Goal: Task Accomplishment & Management: Complete application form

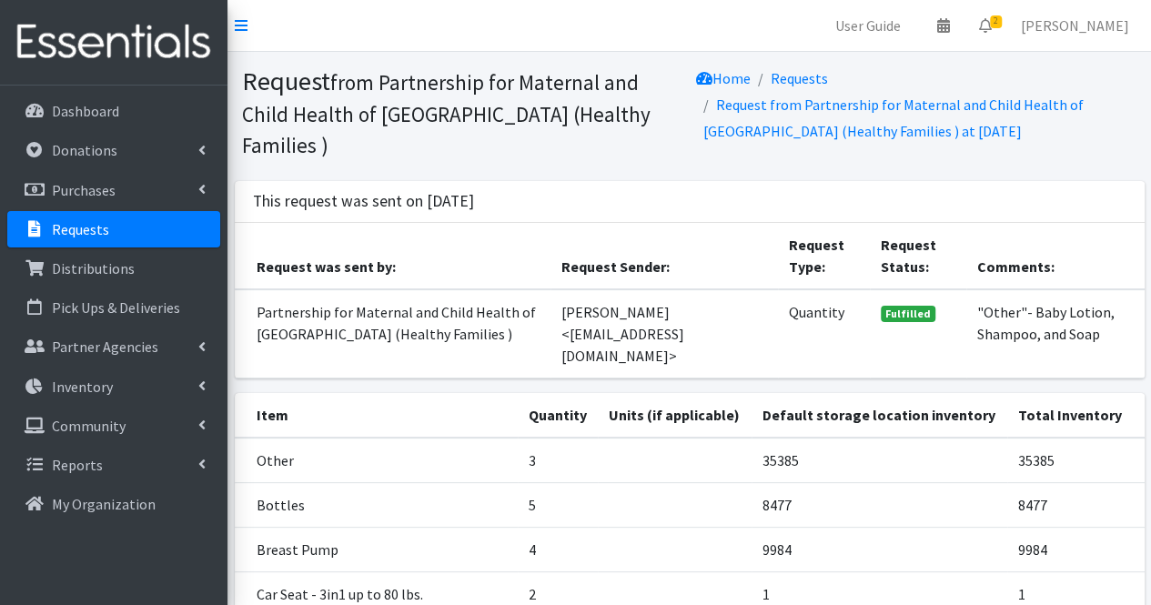
click at [117, 233] on link "Requests" at bounding box center [113, 229] width 213 height 36
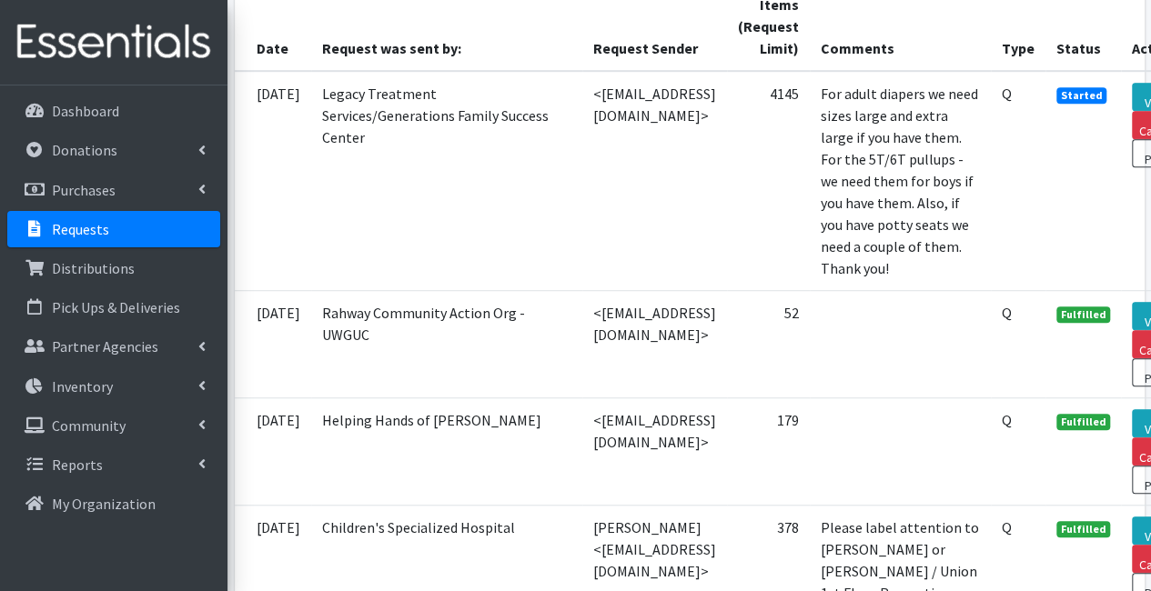
scroll to position [502, 0]
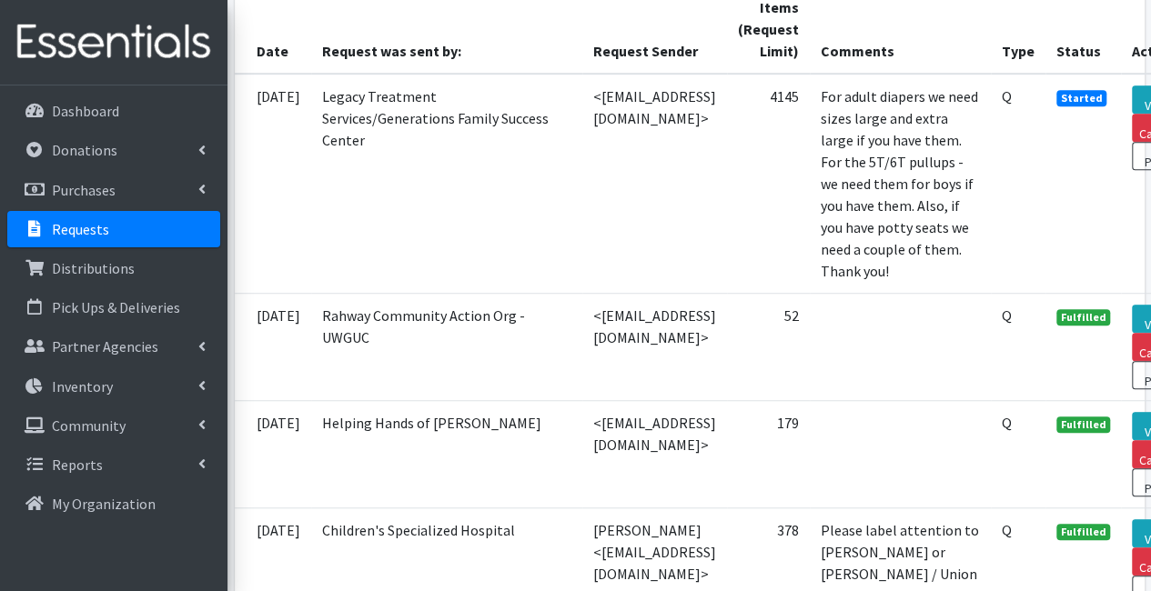
click at [582, 294] on td "<nwilson@legacytreatment.org>" at bounding box center [654, 184] width 145 height 220
click at [123, 275] on p "Distributions" at bounding box center [93, 268] width 83 height 18
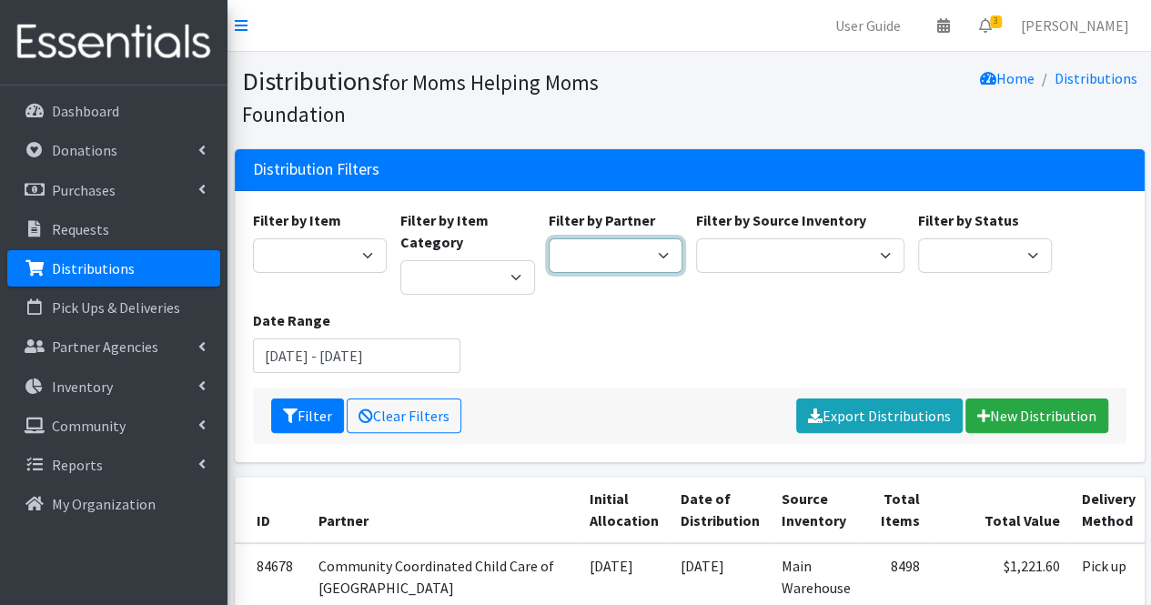
click at [595, 258] on select "Acenda Integrated Health - FSC Acenda Integrated Health - Maternal Health Alter…" at bounding box center [615, 255] width 135 height 35
select select "610"
click at [548, 238] on select "Acenda Integrated Health - FSC Acenda Integrated Health - Maternal Health Alter…" at bounding box center [615, 255] width 135 height 35
click at [318, 407] on button "Filter" at bounding box center [307, 415] width 73 height 35
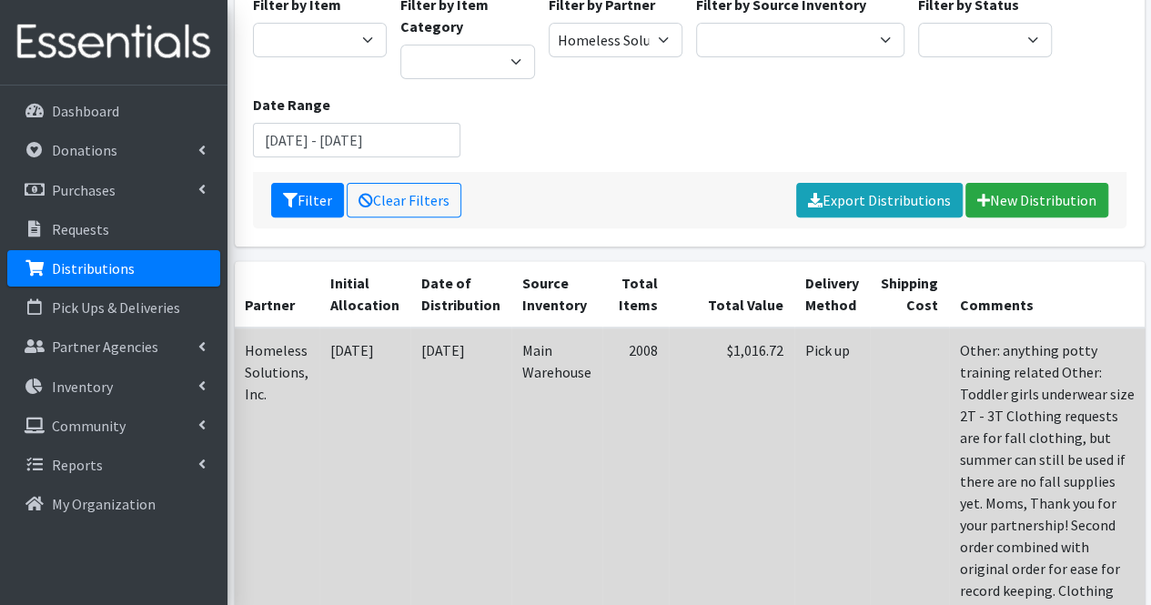
scroll to position [0, 123]
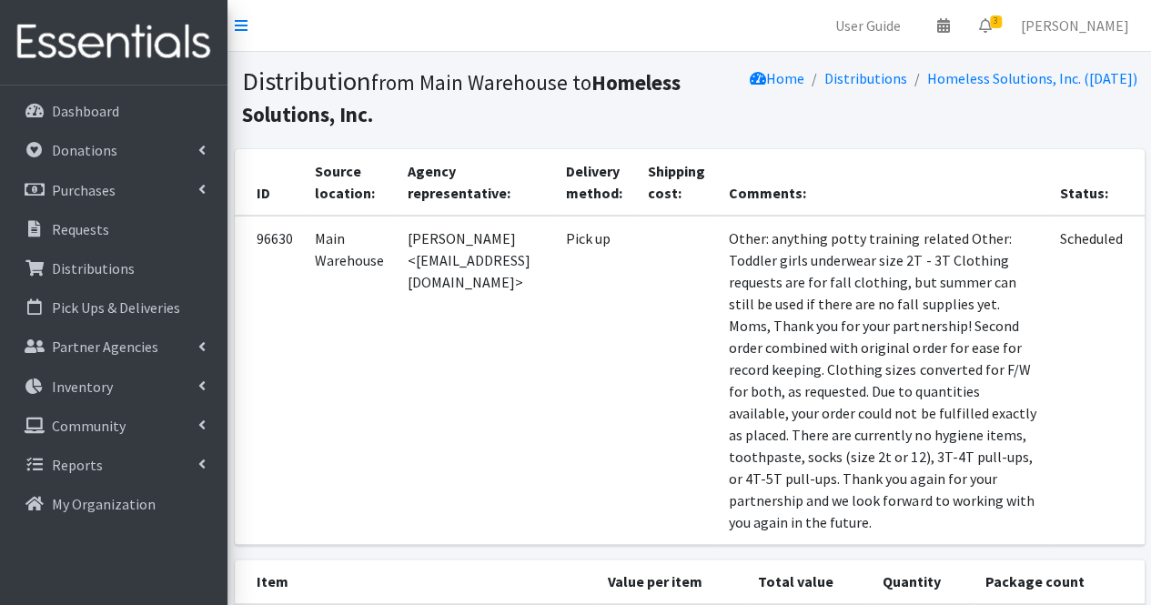
click at [1102, 342] on td "Scheduled" at bounding box center [1096, 380] width 96 height 329
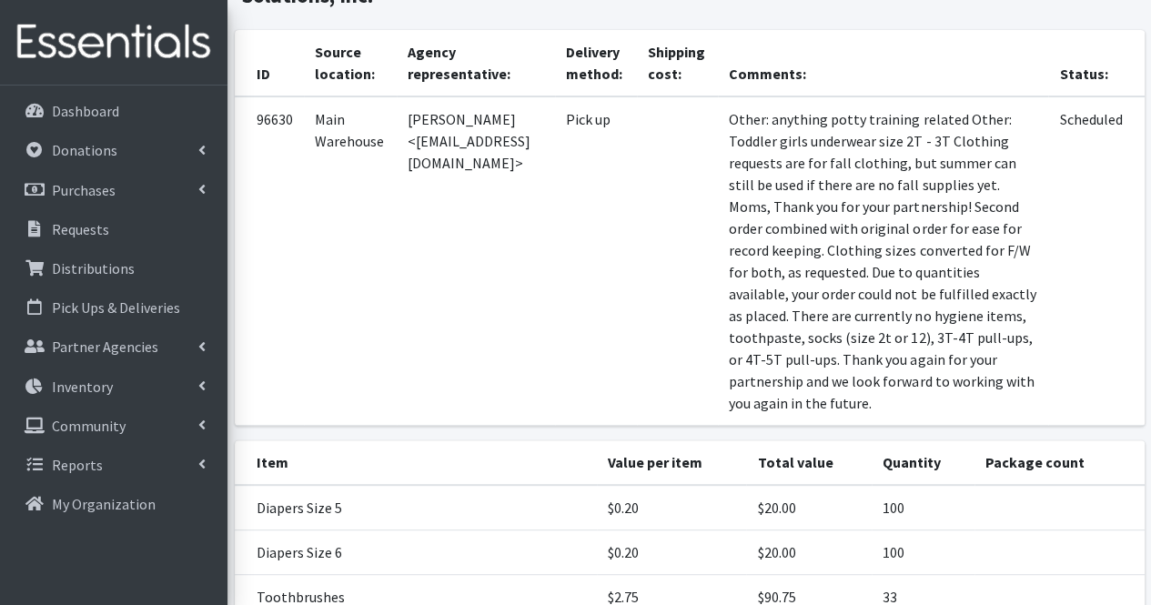
scroll to position [35, 0]
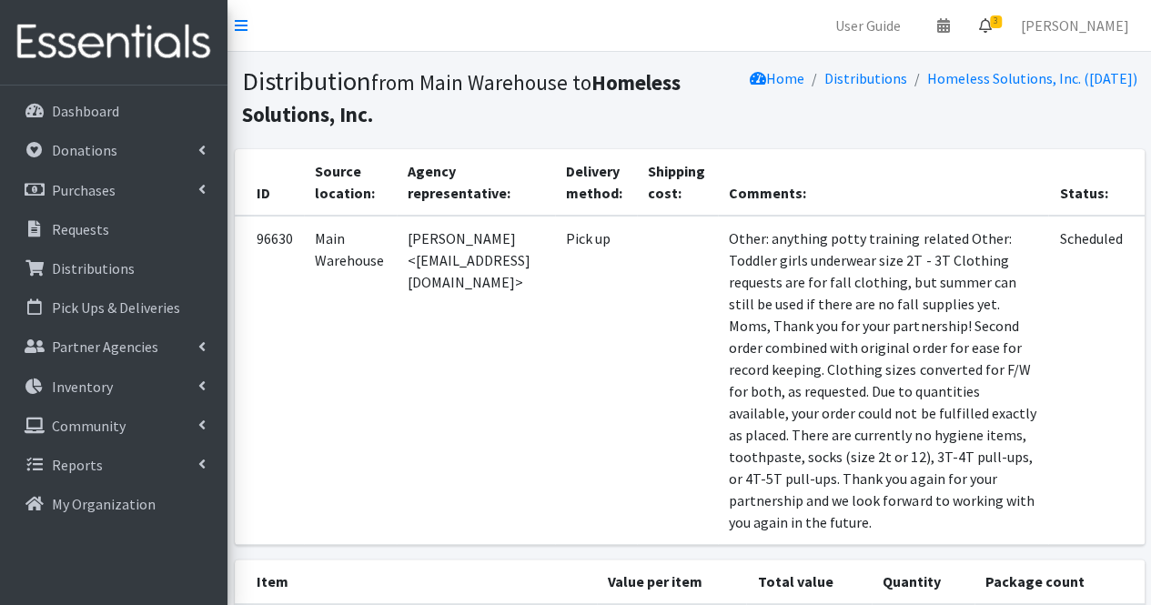
click at [1006, 34] on link "3" at bounding box center [985, 25] width 42 height 36
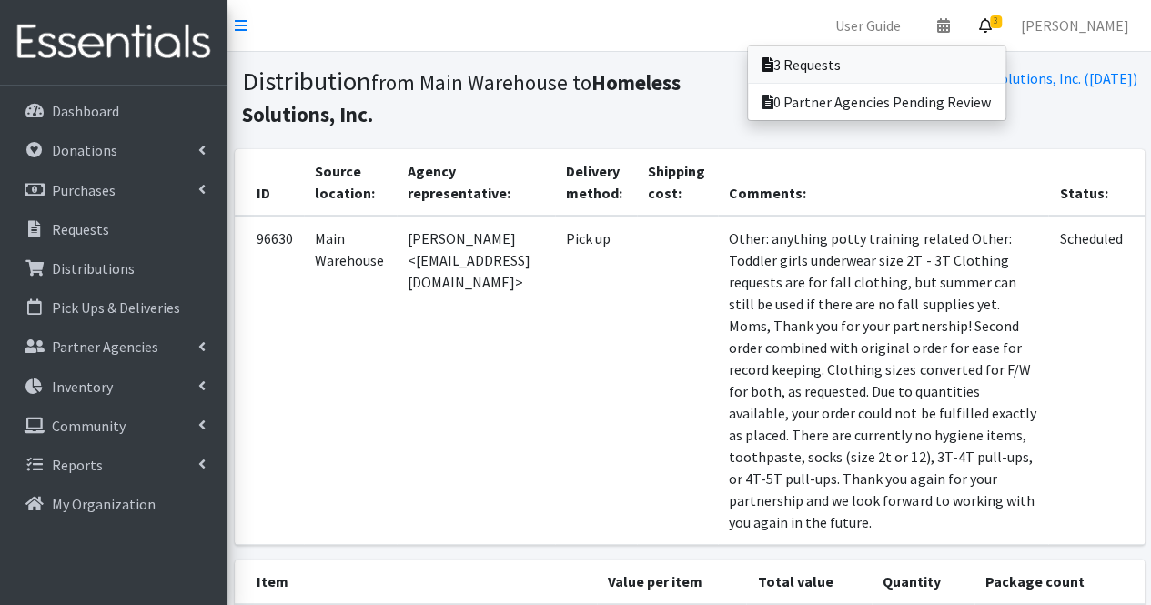
click at [939, 79] on link "3 Requests" at bounding box center [876, 64] width 257 height 36
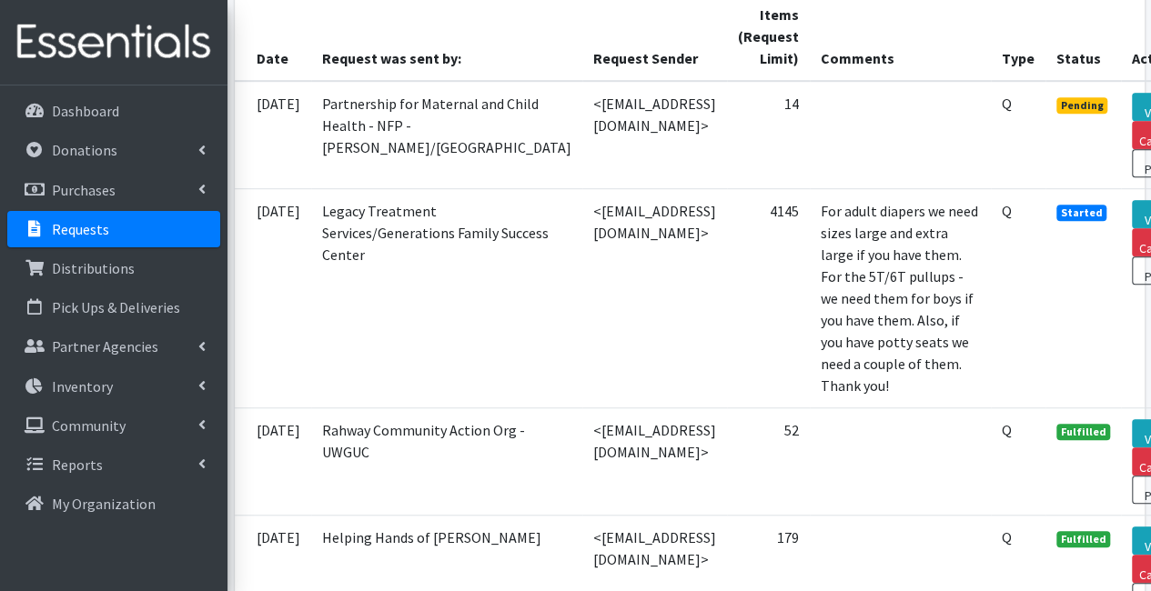
scroll to position [495, 86]
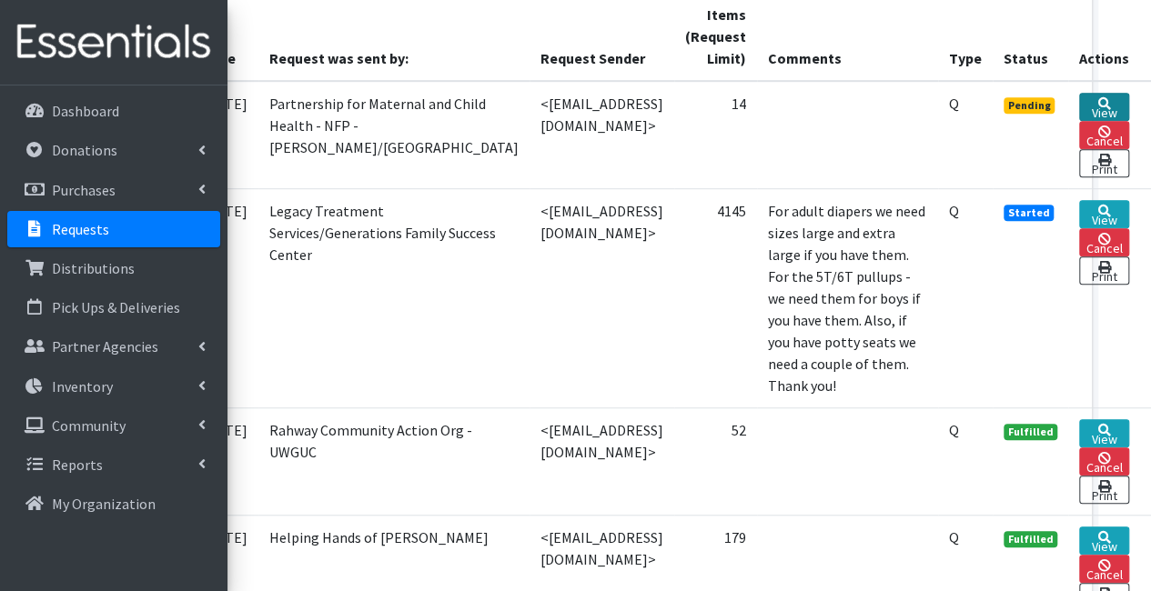
click at [1119, 104] on link "View" at bounding box center [1104, 107] width 50 height 28
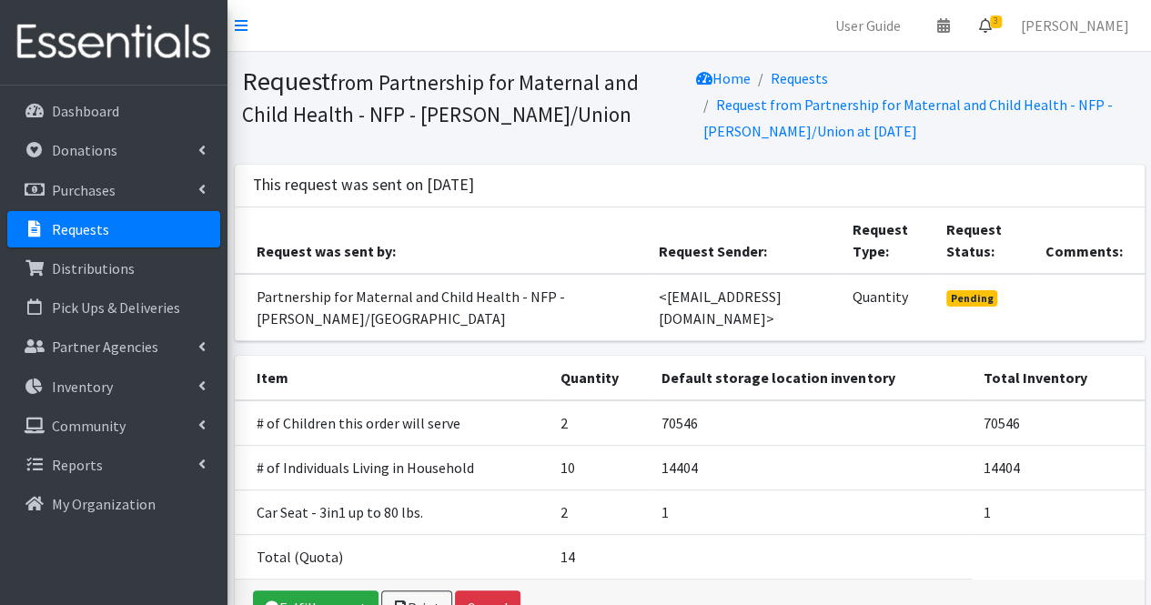
click at [1006, 28] on link "3" at bounding box center [985, 25] width 42 height 36
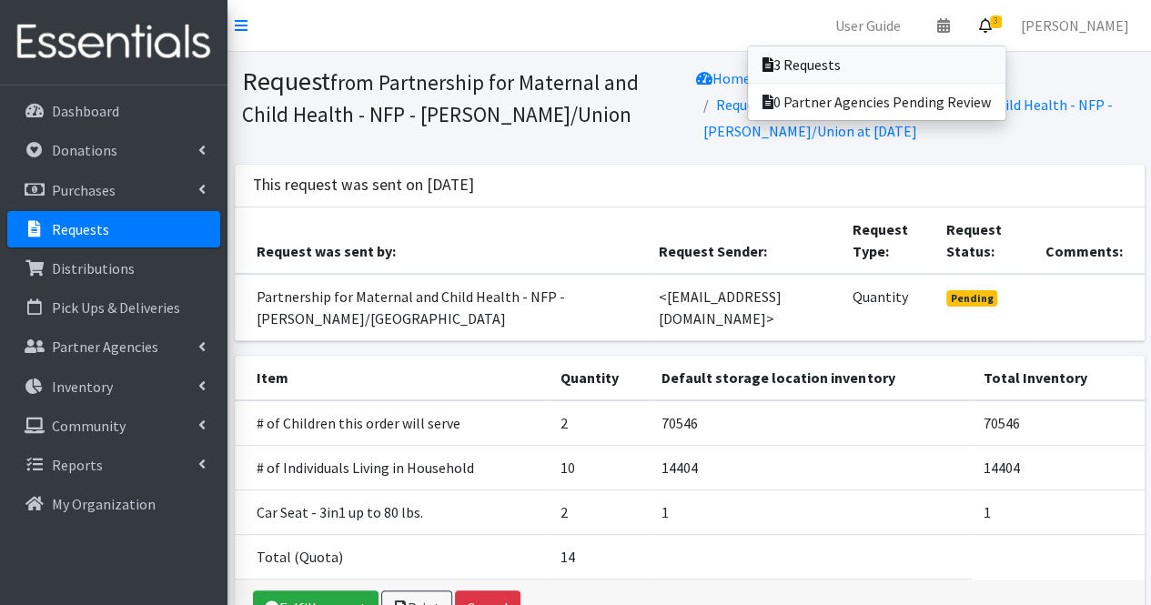
click at [984, 62] on link "3 Requests" at bounding box center [876, 64] width 257 height 36
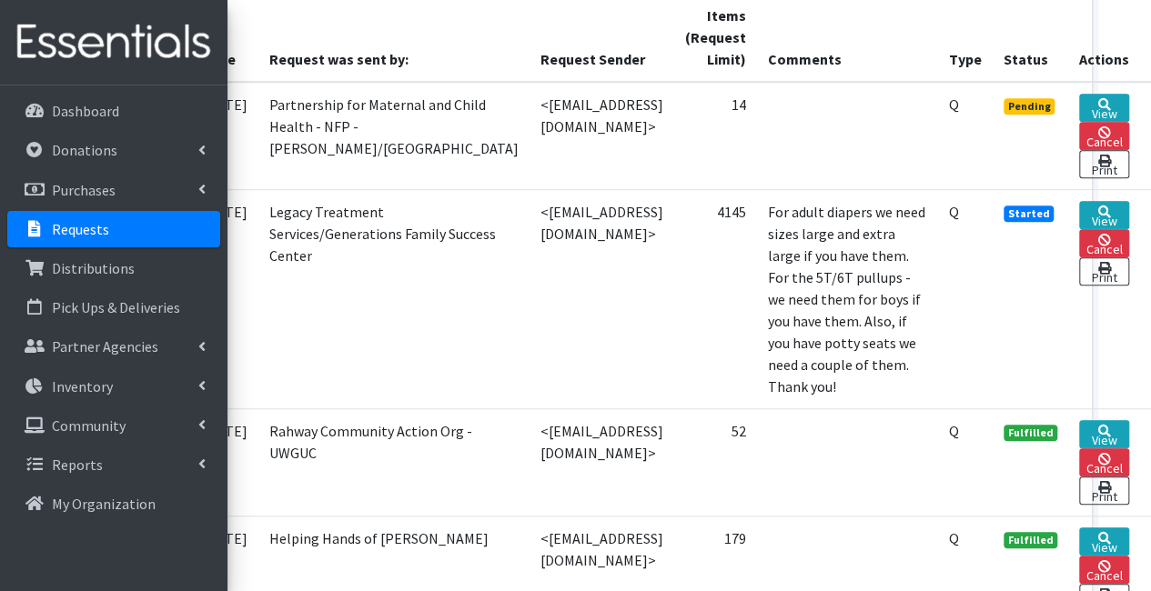
scroll to position [495, 86]
click at [1100, 98] on icon at bounding box center [1104, 103] width 13 height 13
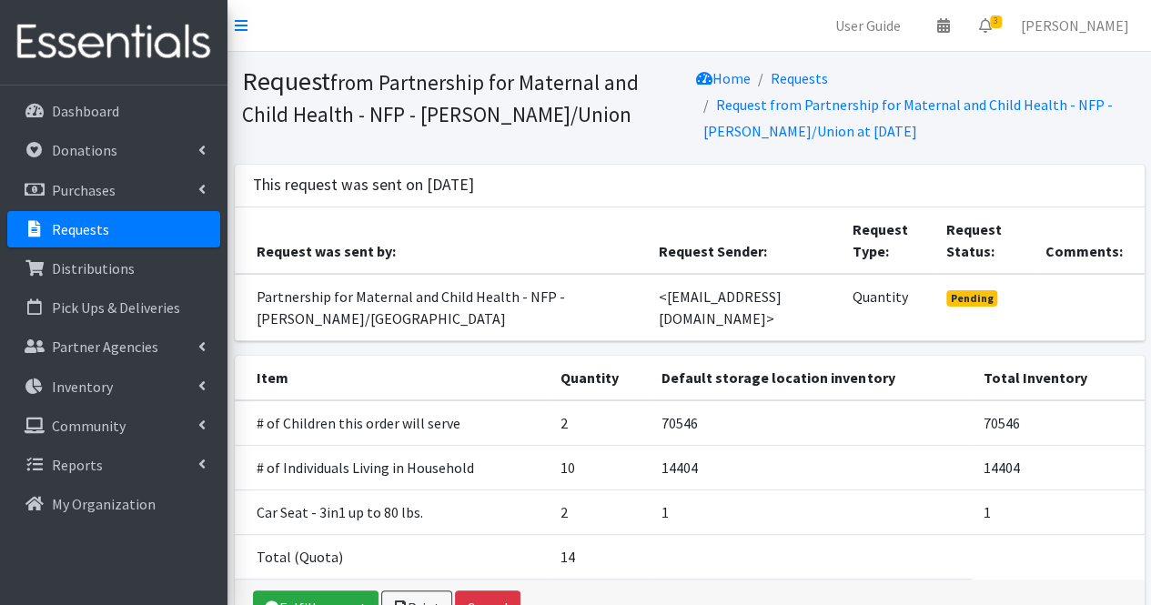
scroll to position [110, 0]
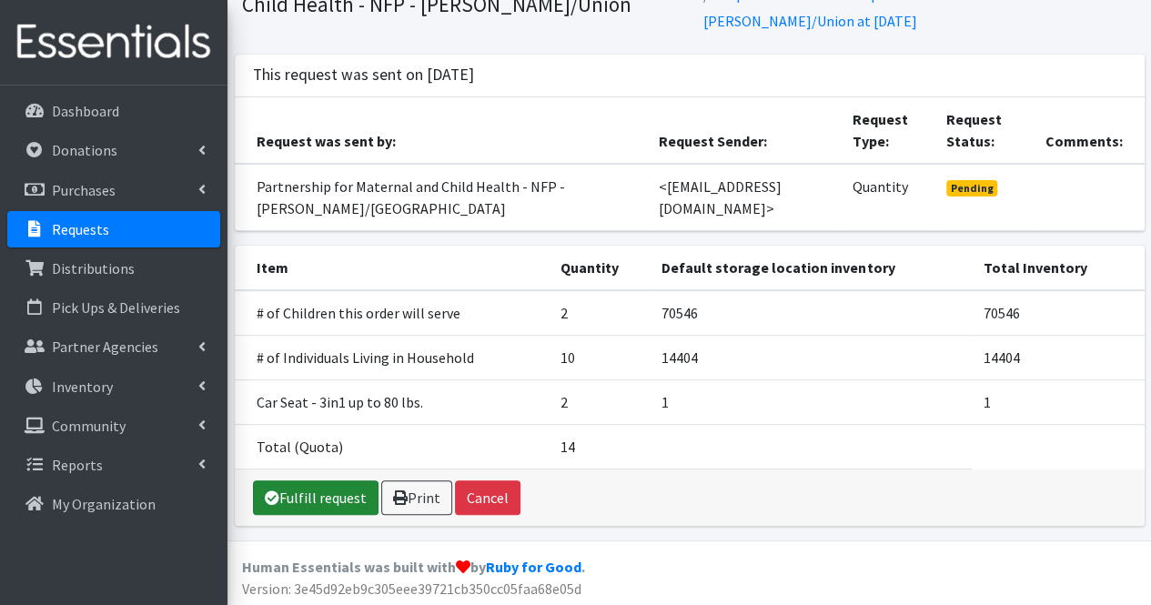
click at [330, 503] on link "Fulfill request" at bounding box center [316, 497] width 126 height 35
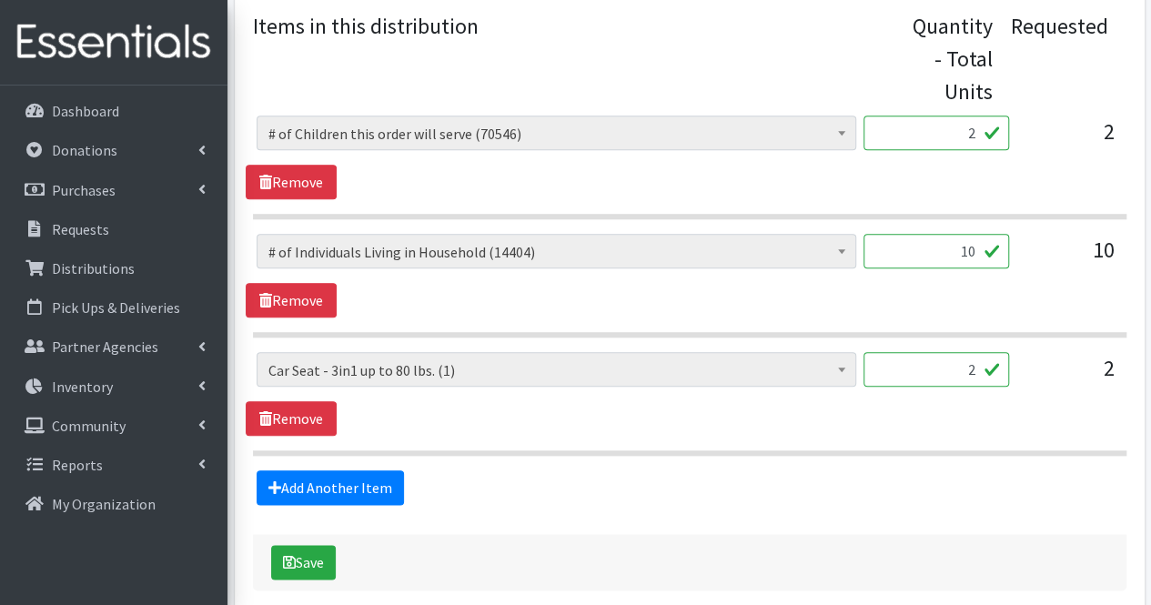
scroll to position [878, 0]
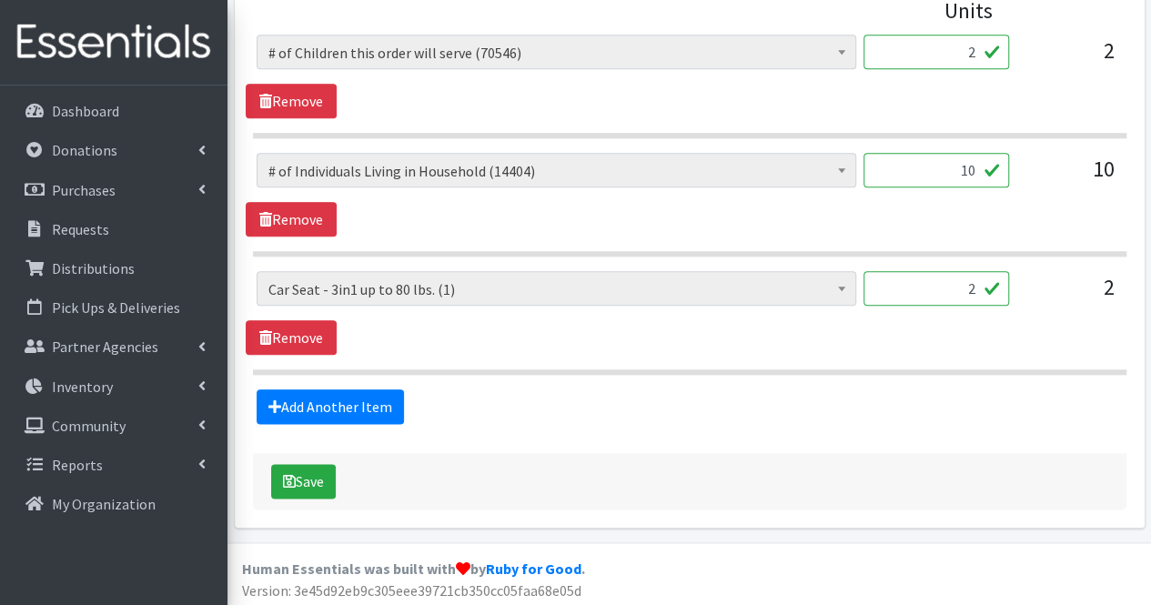
type textarea "Moms, Thank you for your partnership, and we look forward to working with you a…"
click at [953, 292] on input "2" at bounding box center [936, 288] width 146 height 35
click at [355, 391] on link "Add Another Item" at bounding box center [330, 406] width 147 height 35
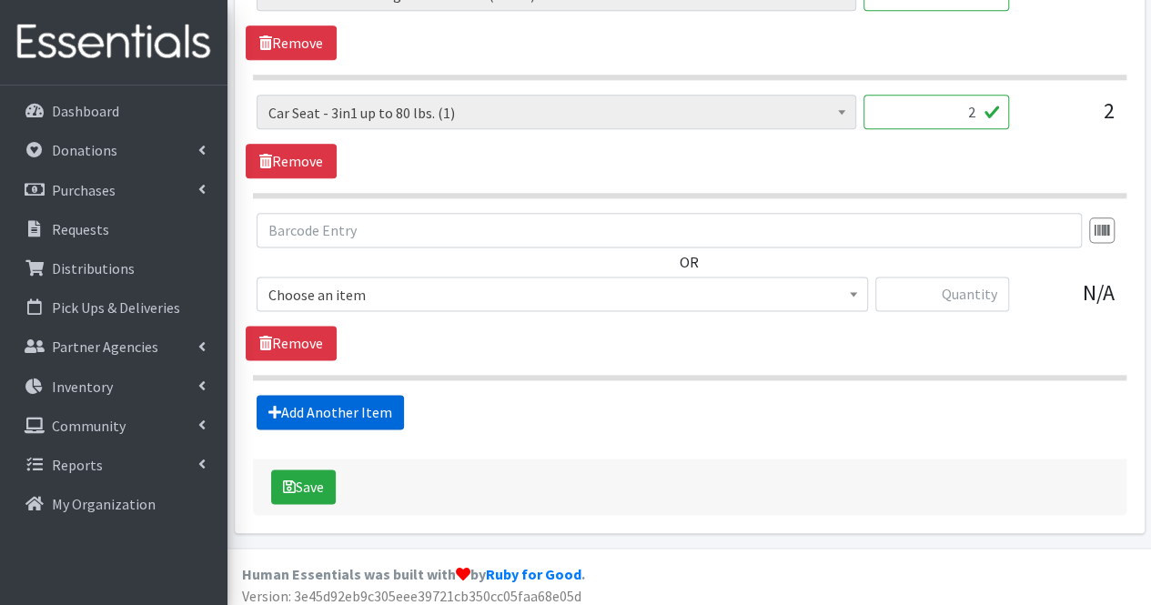
scroll to position [1059, 0]
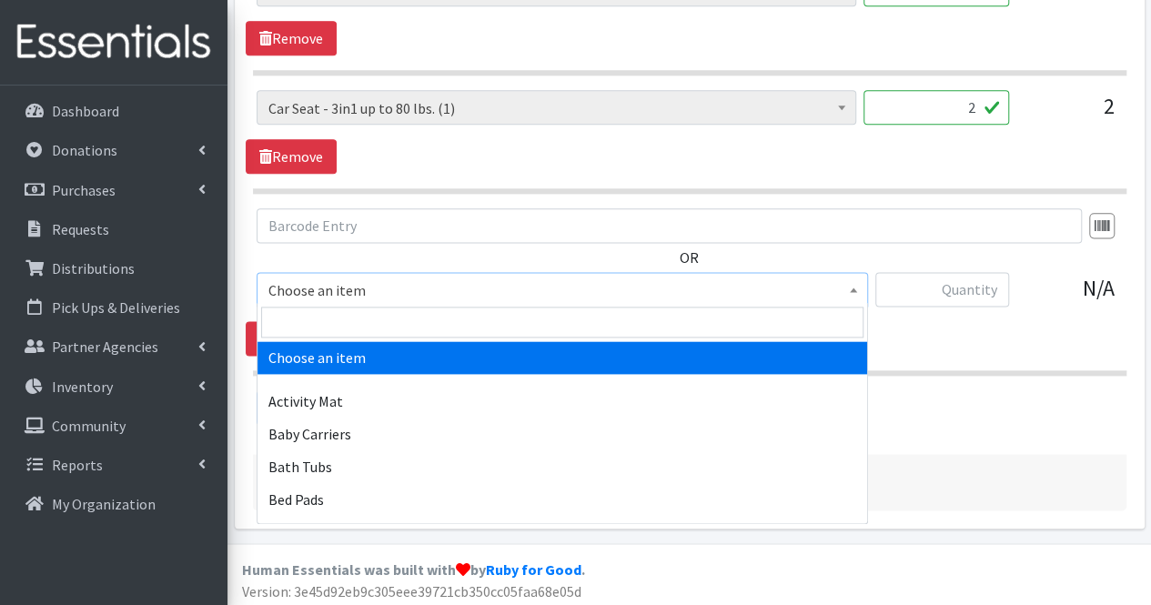
click at [399, 283] on span "Choose an item" at bounding box center [562, 289] width 588 height 25
click at [393, 322] on input "search" at bounding box center [562, 322] width 602 height 31
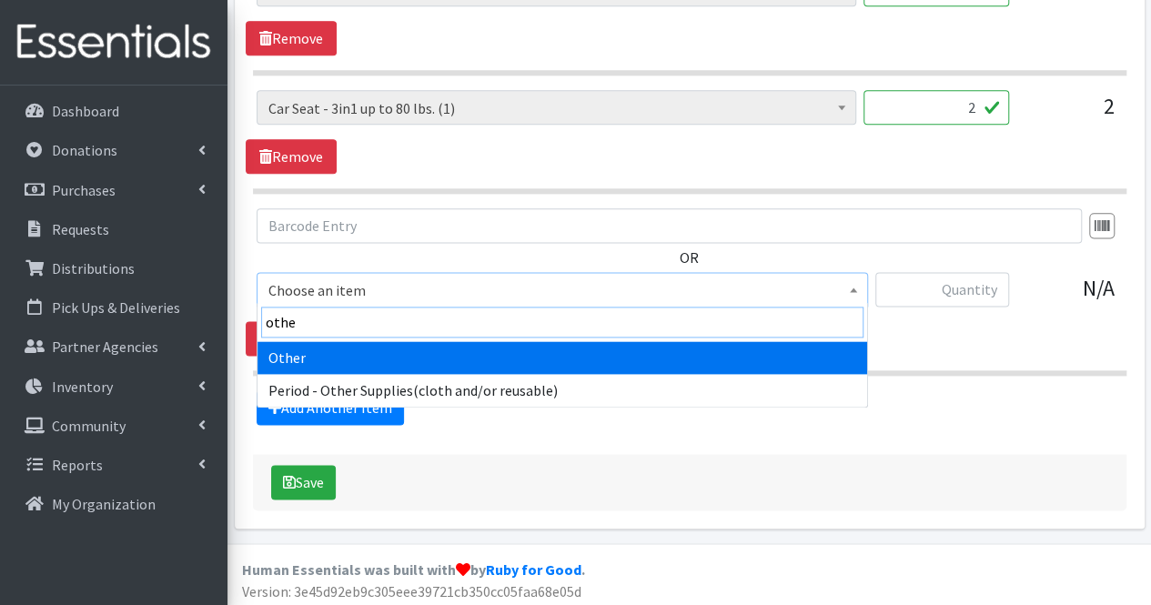
type input "other"
select select "316"
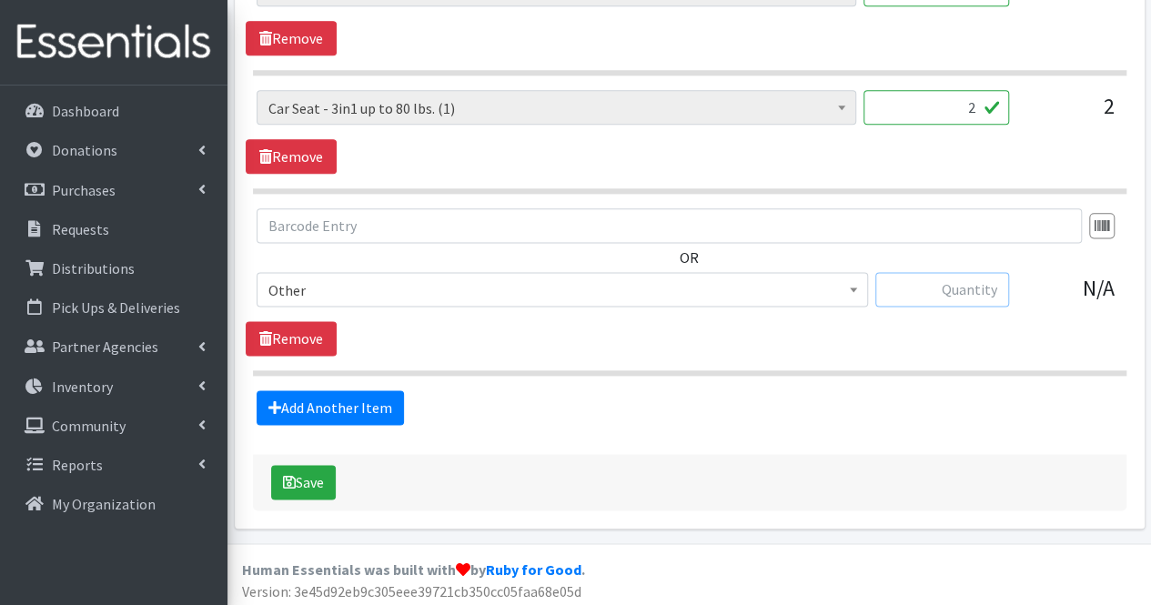
click at [1008, 292] on input "text" at bounding box center [942, 289] width 134 height 35
type input "2"
click at [329, 392] on link "Add Another Item" at bounding box center [330, 407] width 147 height 35
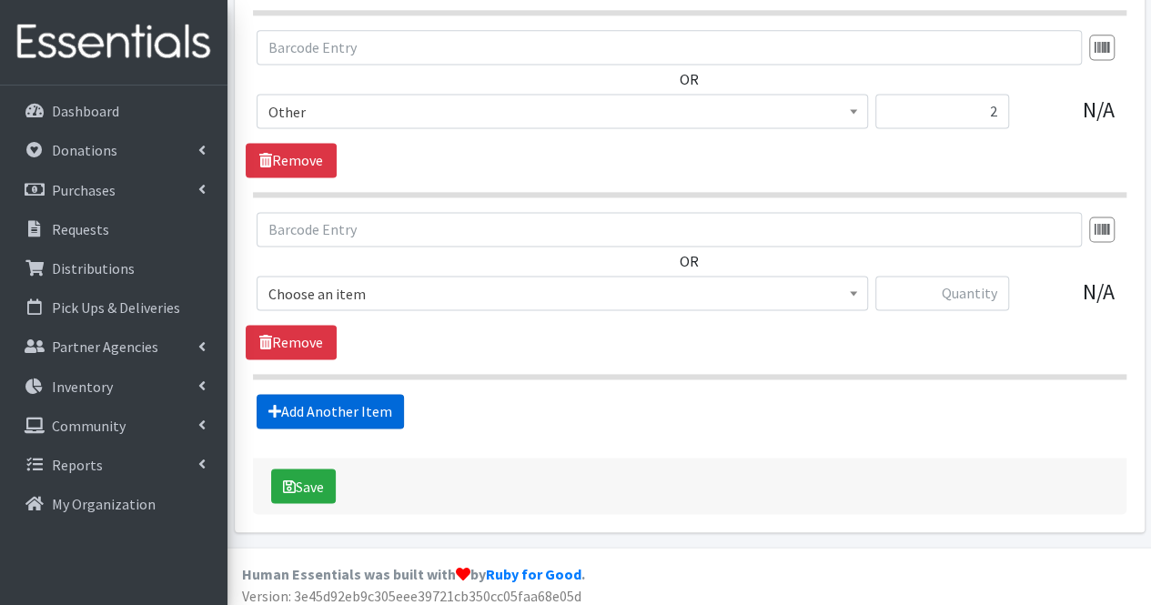
scroll to position [1240, 0]
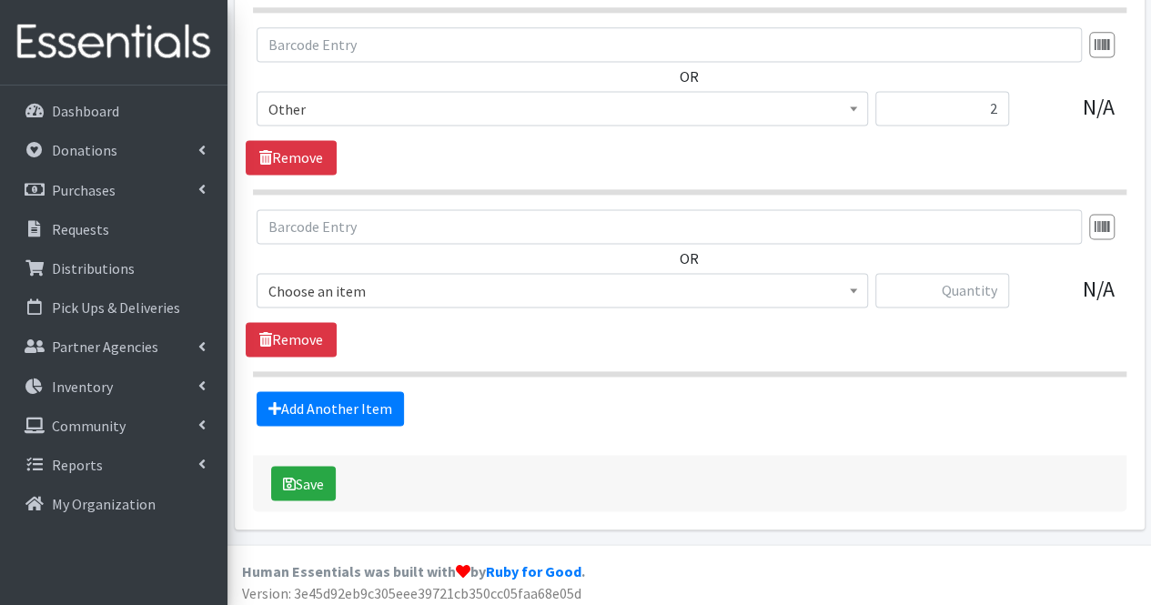
click at [306, 281] on span "Choose an item" at bounding box center [562, 290] width 588 height 25
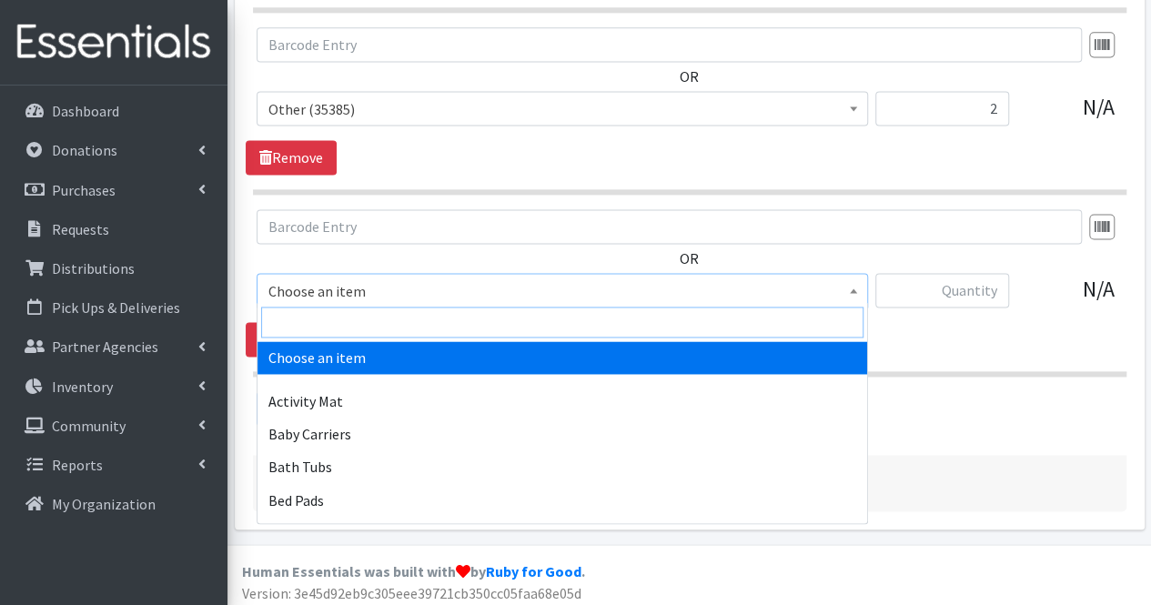
click at [313, 326] on input "search" at bounding box center [562, 322] width 602 height 31
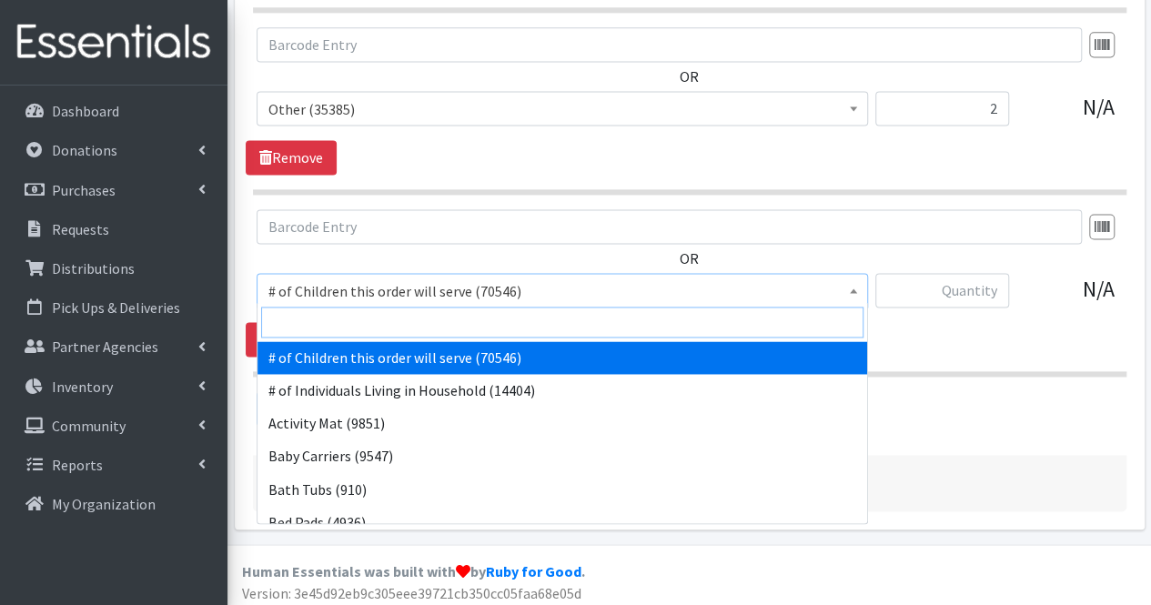
click at [313, 326] on input "search" at bounding box center [562, 322] width 602 height 31
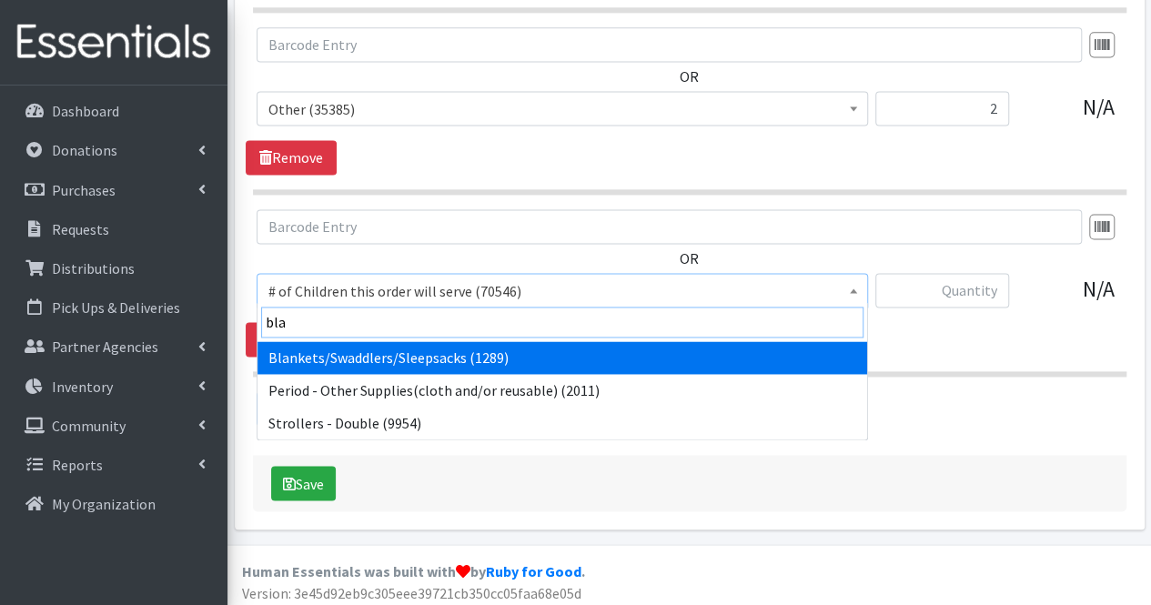
type input "blan"
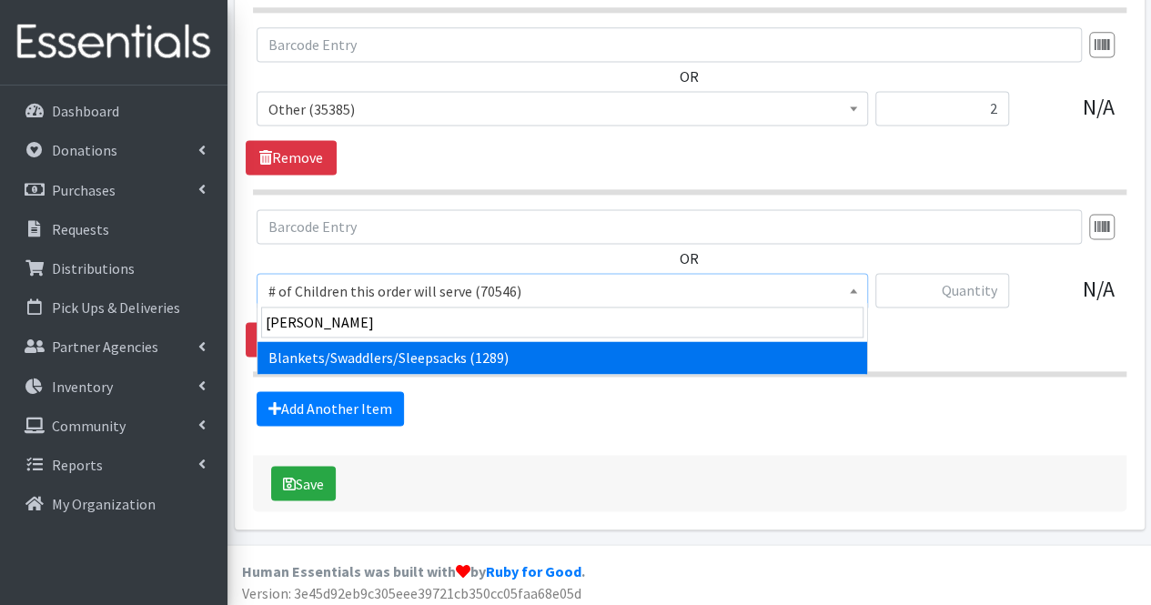
select select "1933"
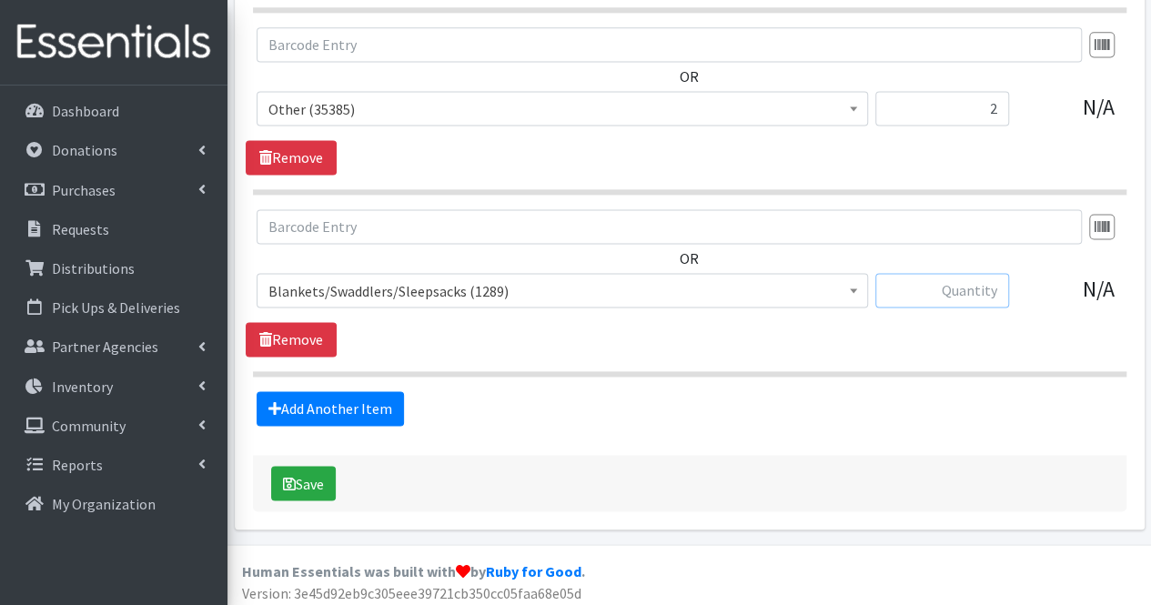
click at [991, 296] on input "text" at bounding box center [942, 290] width 134 height 35
type input "2"
click at [341, 408] on link "Add Another Item" at bounding box center [330, 408] width 147 height 35
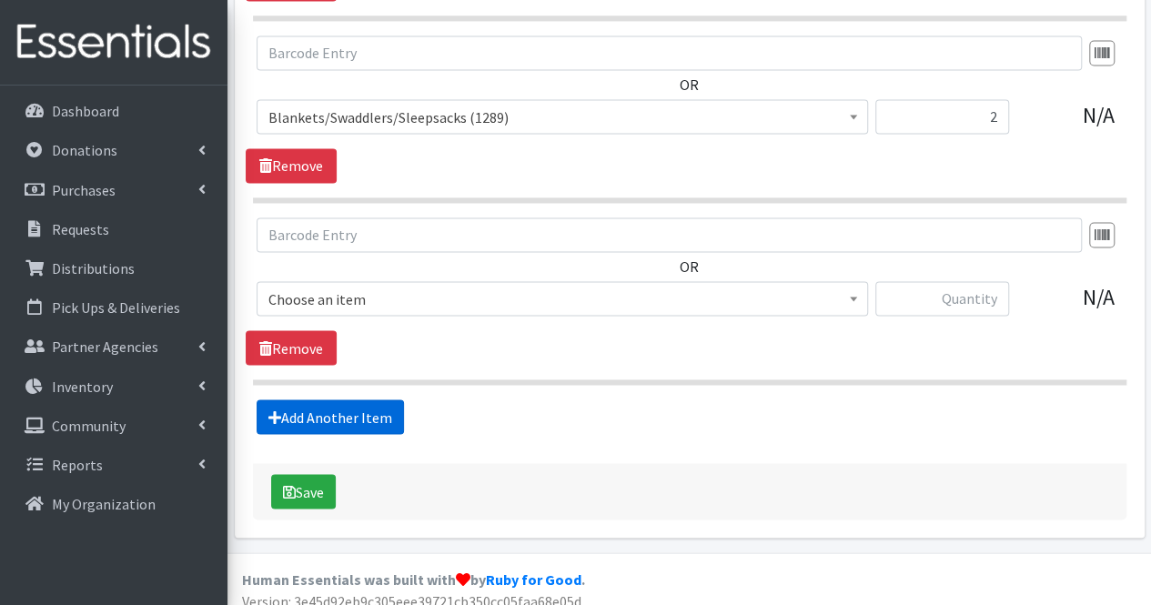
scroll to position [1421, 0]
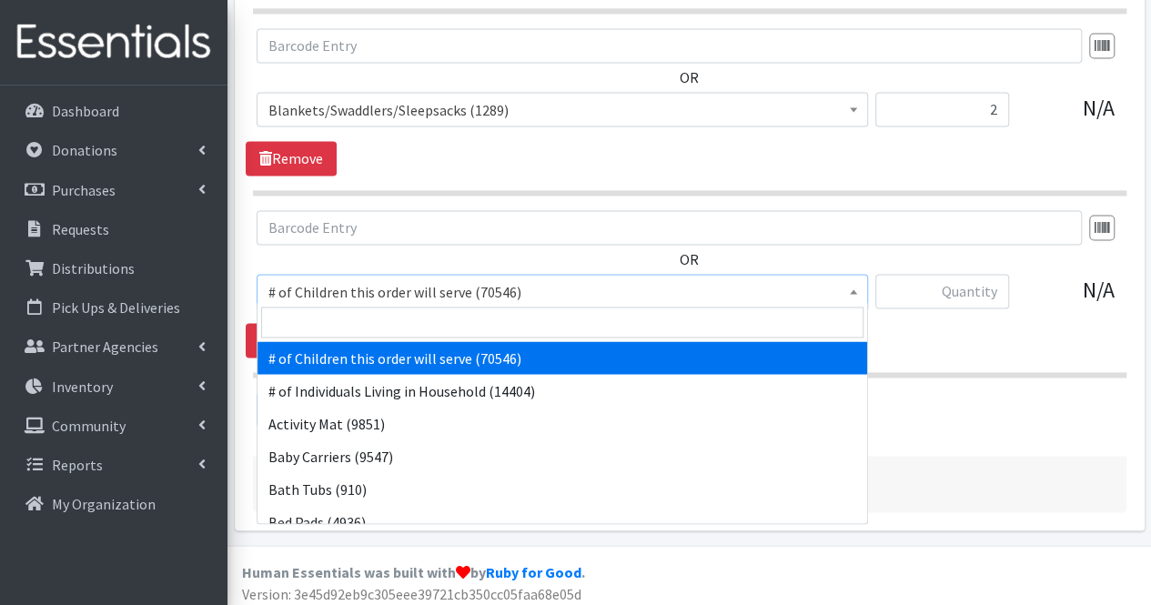
drag, startPoint x: 335, startPoint y: 286, endPoint x: 295, endPoint y: 277, distance: 40.9
click at [295, 279] on span "# of Children this order will serve (70546)" at bounding box center [562, 291] width 588 height 25
click at [307, 332] on input "search" at bounding box center [562, 322] width 602 height 31
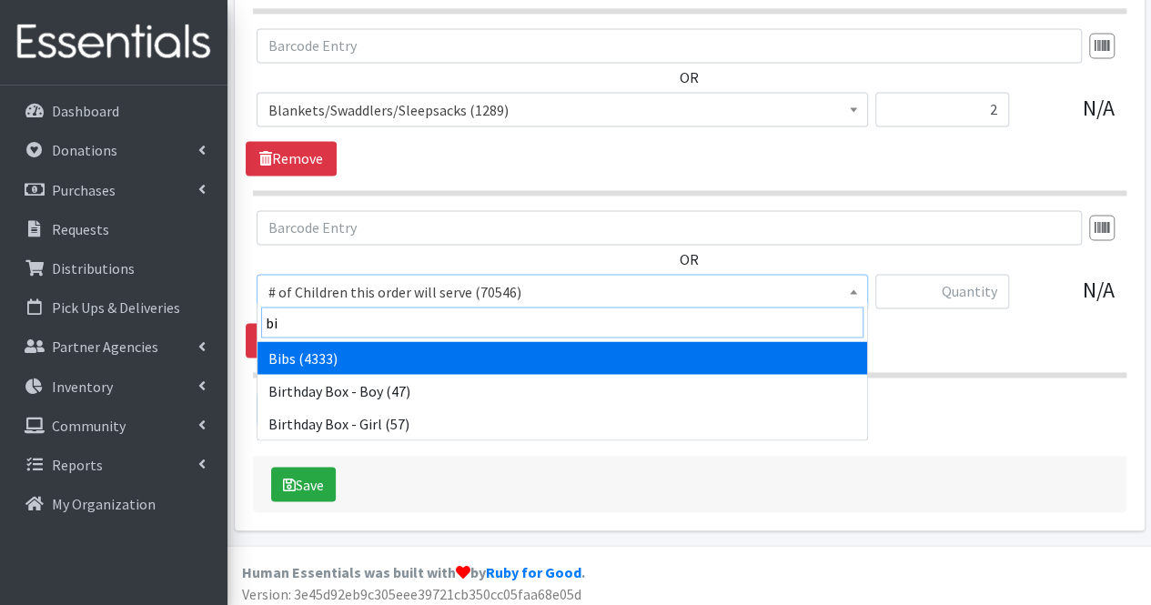
type input "bib"
select select "293"
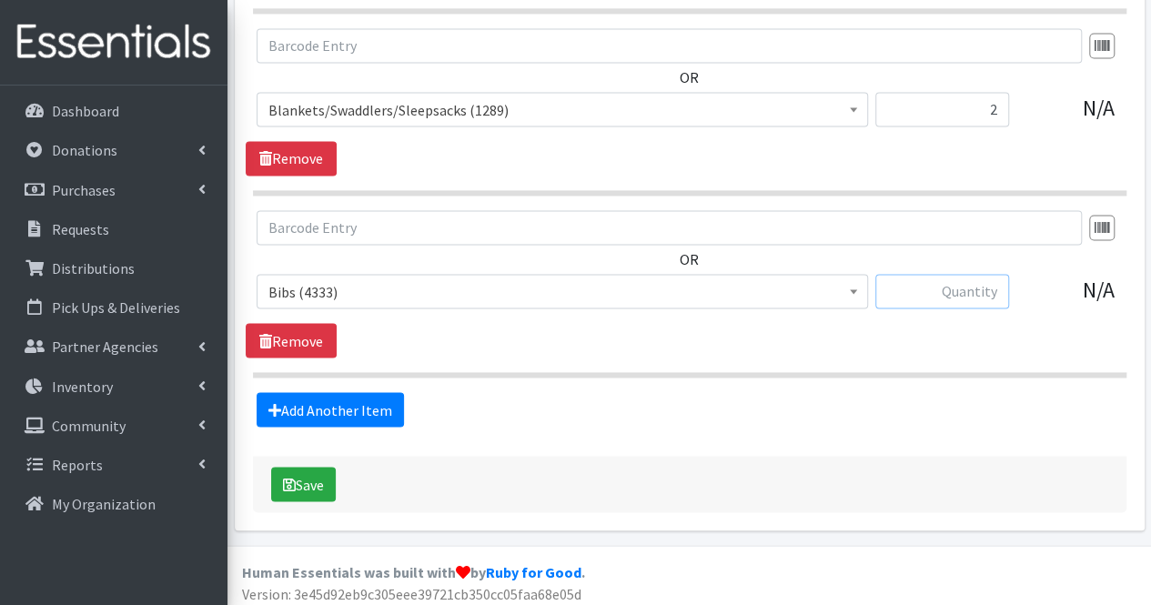
click at [940, 274] on input "text" at bounding box center [942, 291] width 134 height 35
click at [572, 301] on span "Bibs (4333)" at bounding box center [562, 291] width 611 height 35
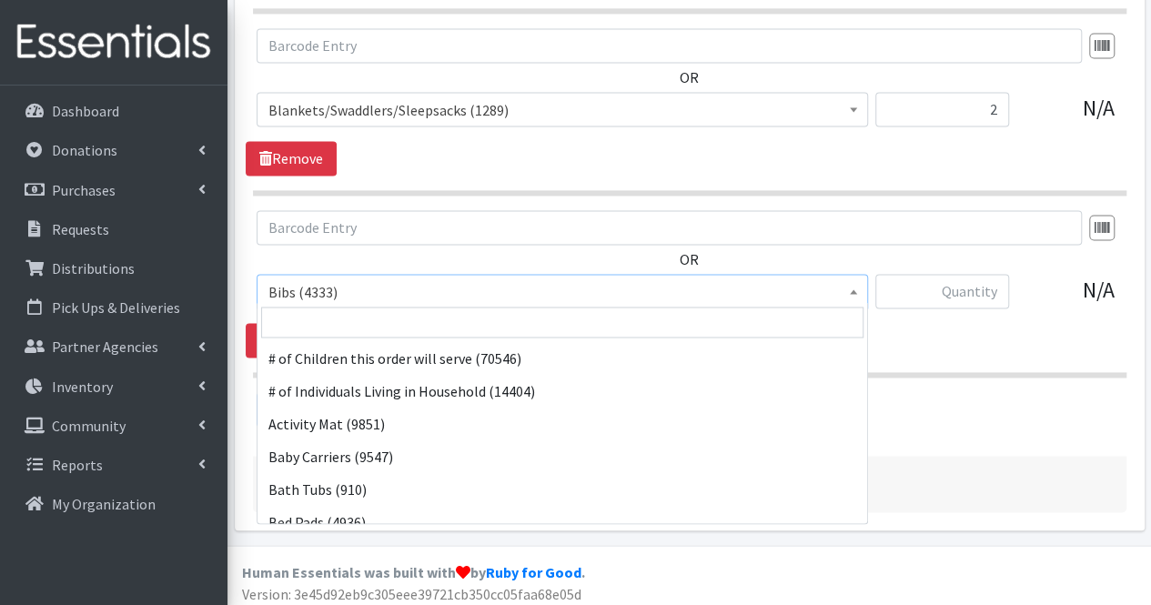
scroll to position [131, 0]
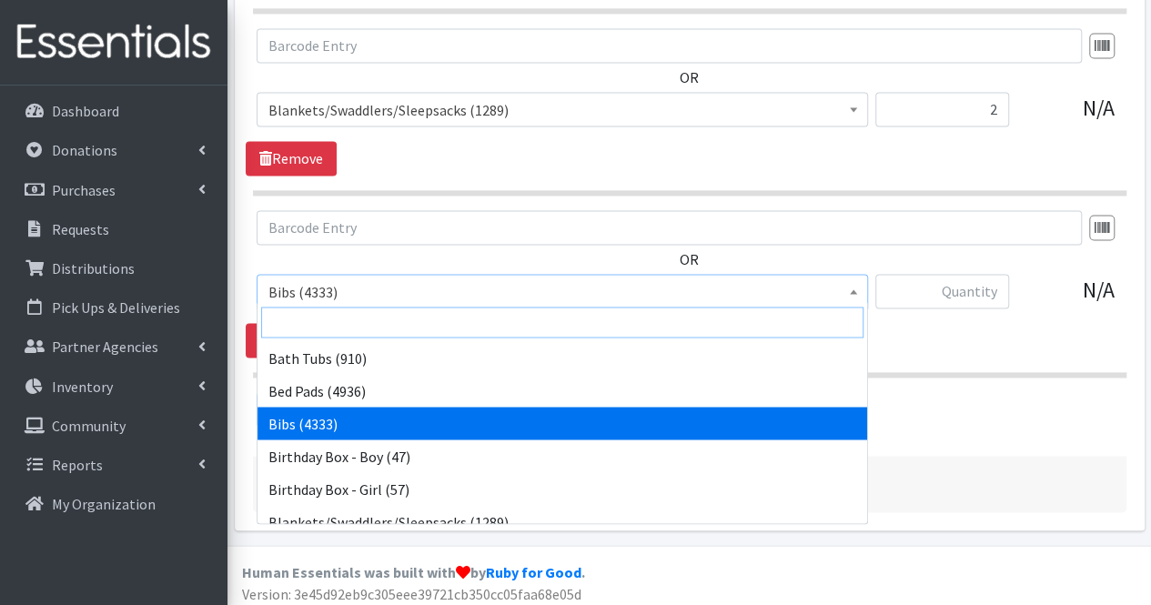
click at [555, 327] on input "search" at bounding box center [562, 322] width 602 height 31
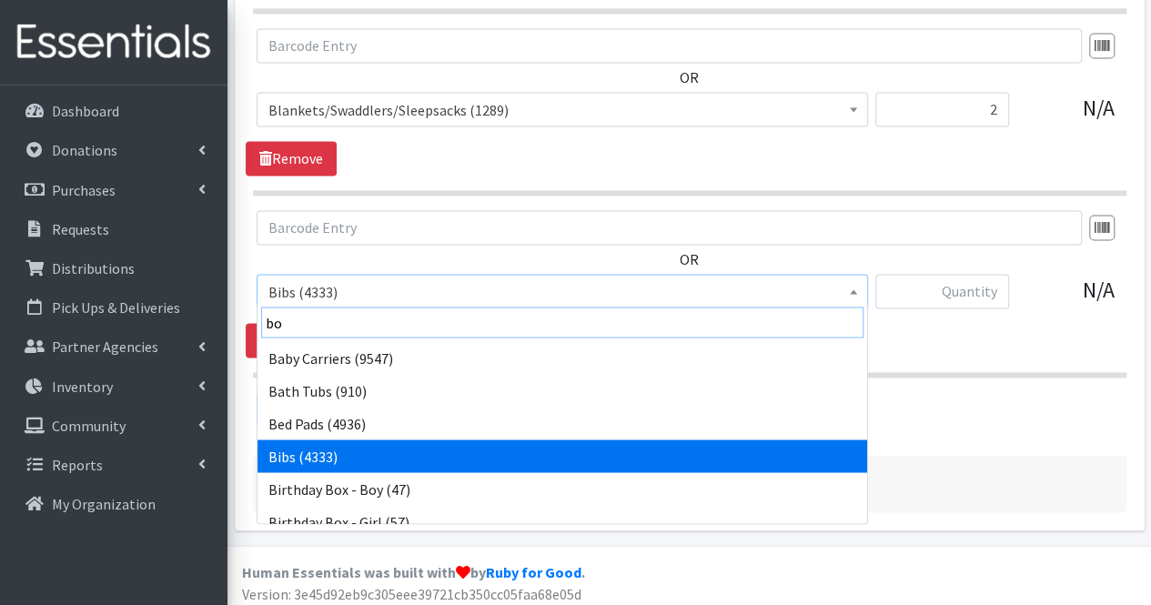
type input "boo"
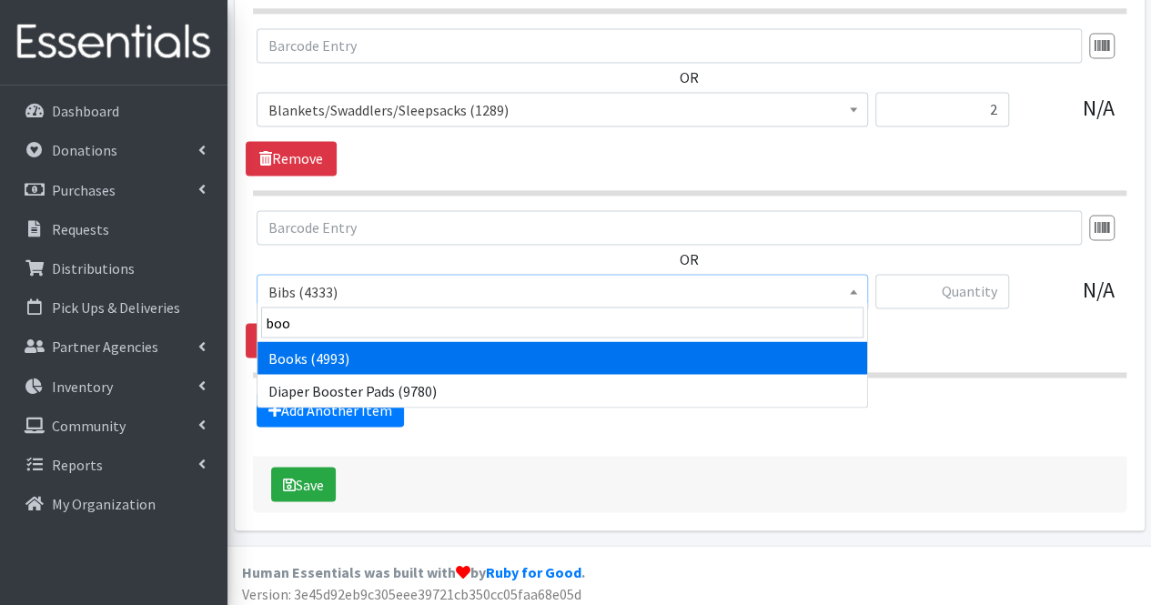
select select "1947"
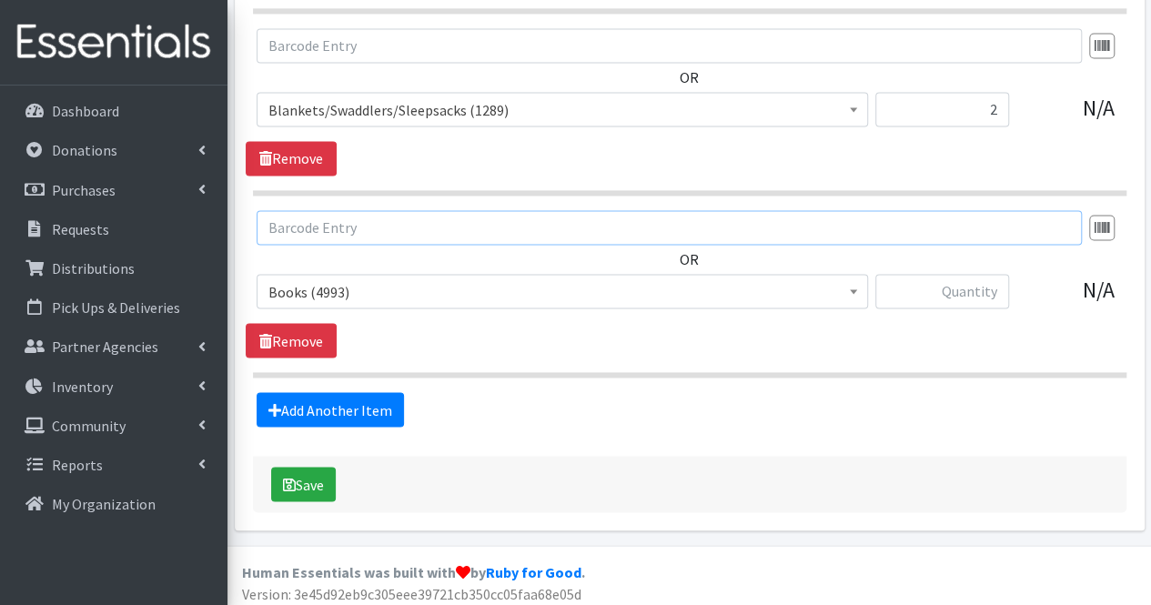
click at [900, 214] on input "text" at bounding box center [669, 227] width 825 height 35
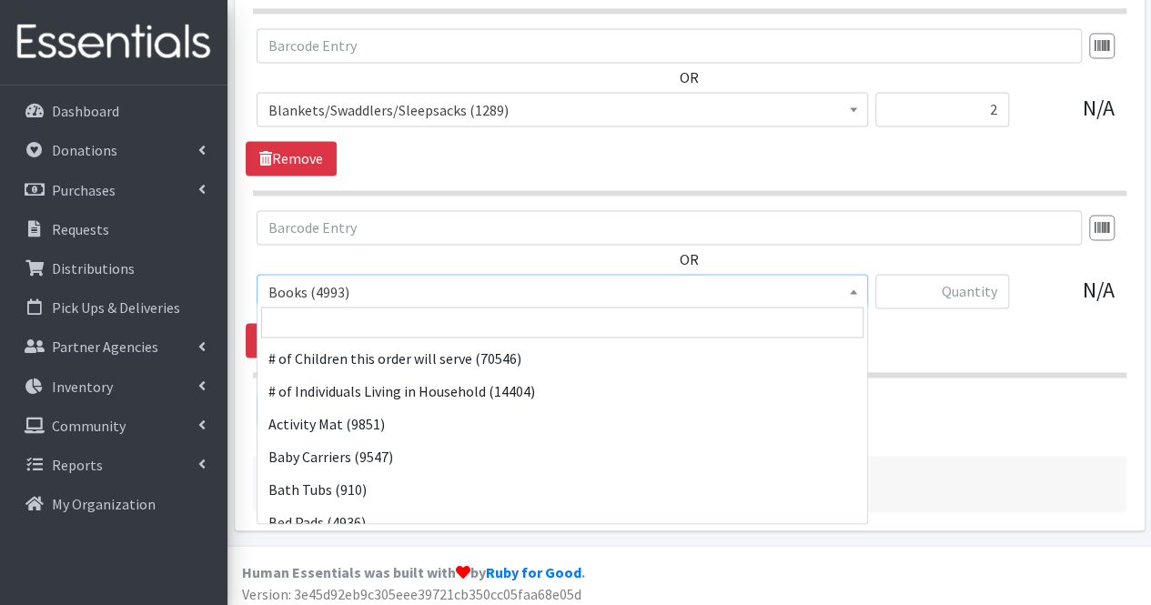
click at [571, 292] on span "Books (4993)" at bounding box center [562, 291] width 588 height 25
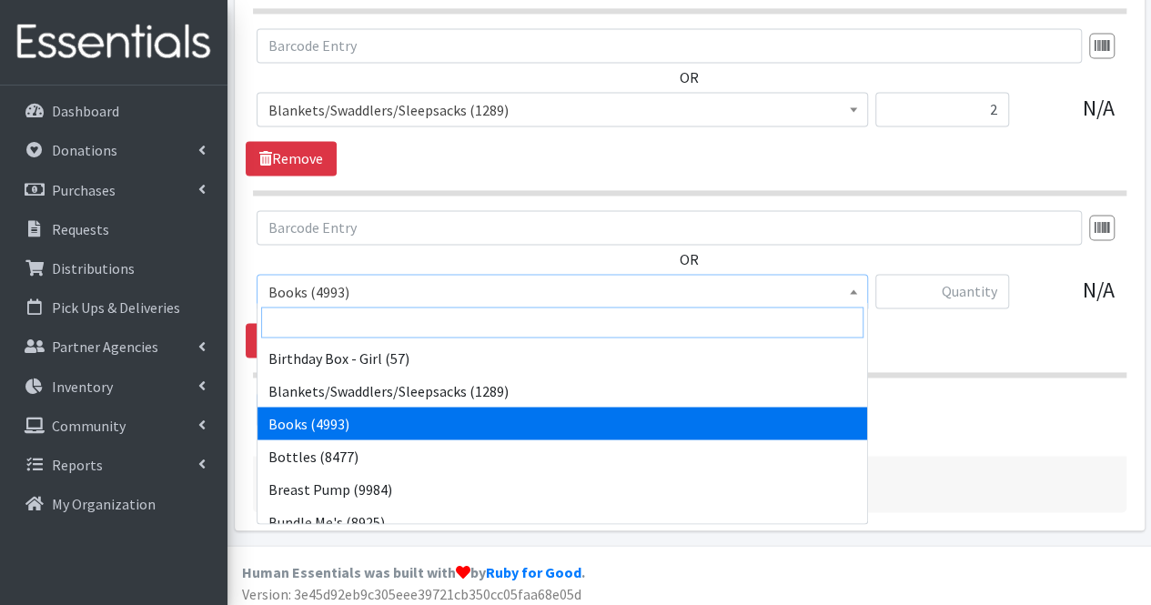
click at [536, 326] on input "search" at bounding box center [562, 322] width 602 height 31
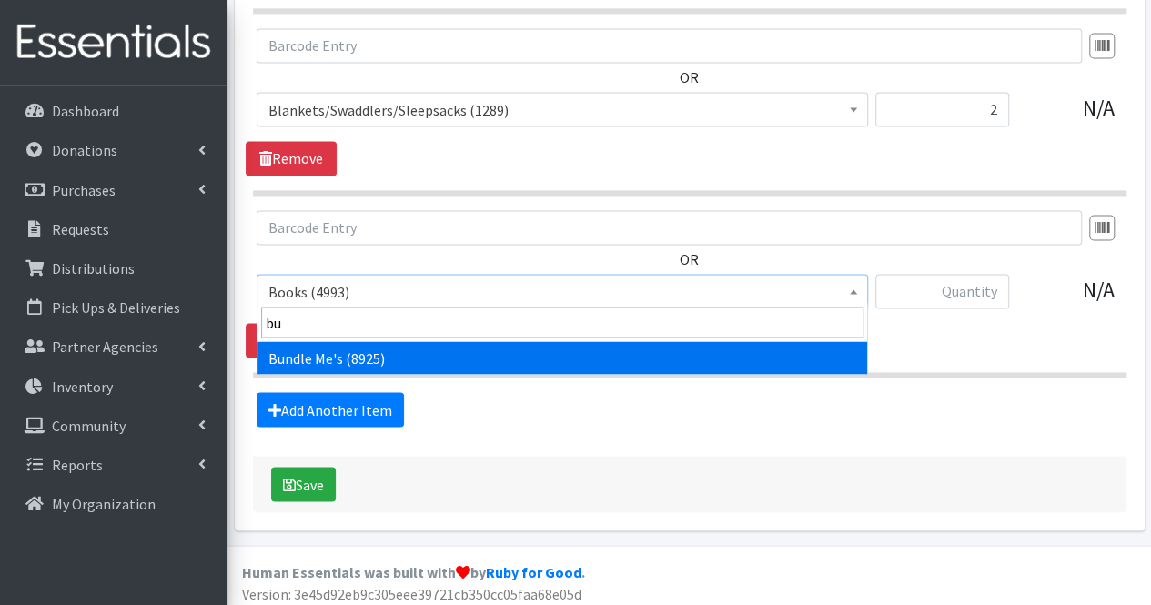
scroll to position [0, 0]
type input "bund"
select select "1938"
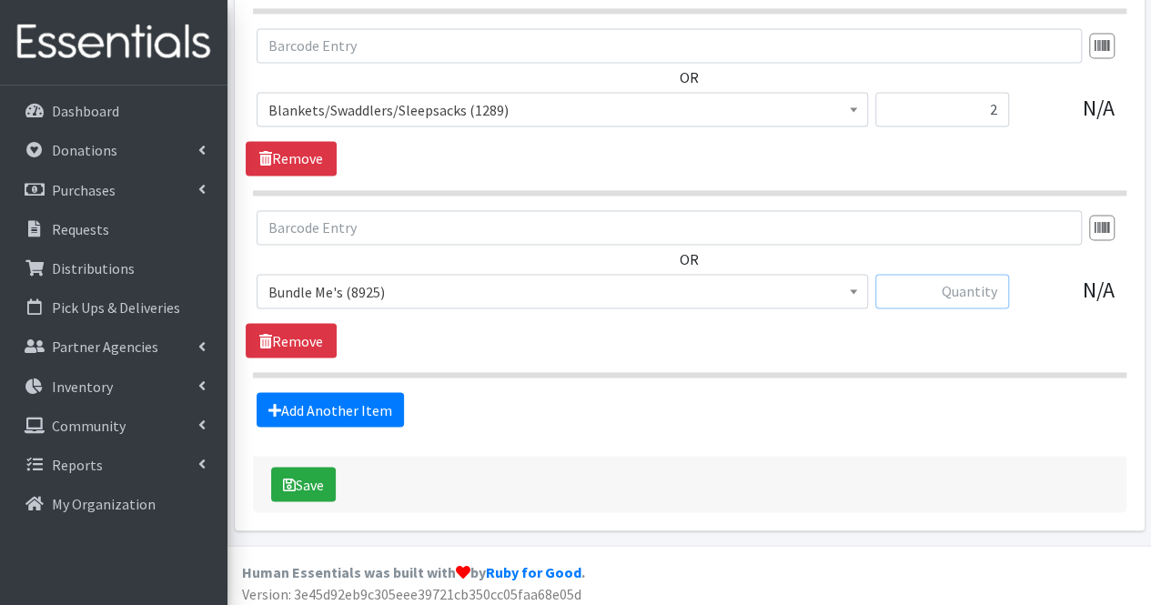
click at [986, 290] on input "text" at bounding box center [942, 291] width 134 height 35
type input "2"
click at [347, 396] on link "Add Another Item" at bounding box center [330, 409] width 147 height 35
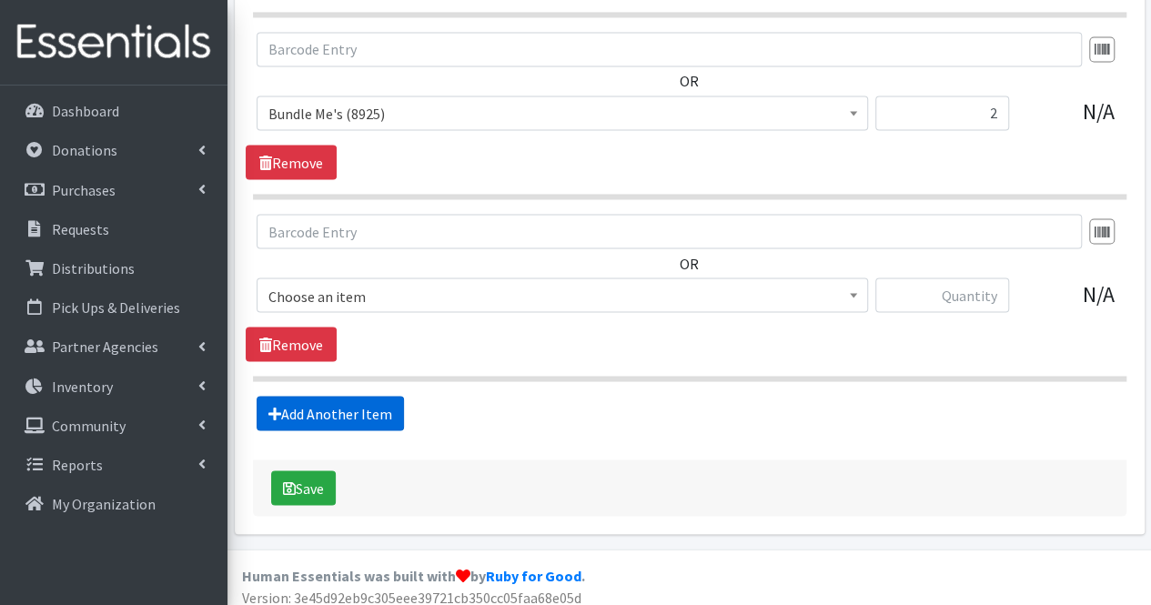
scroll to position [1602, 0]
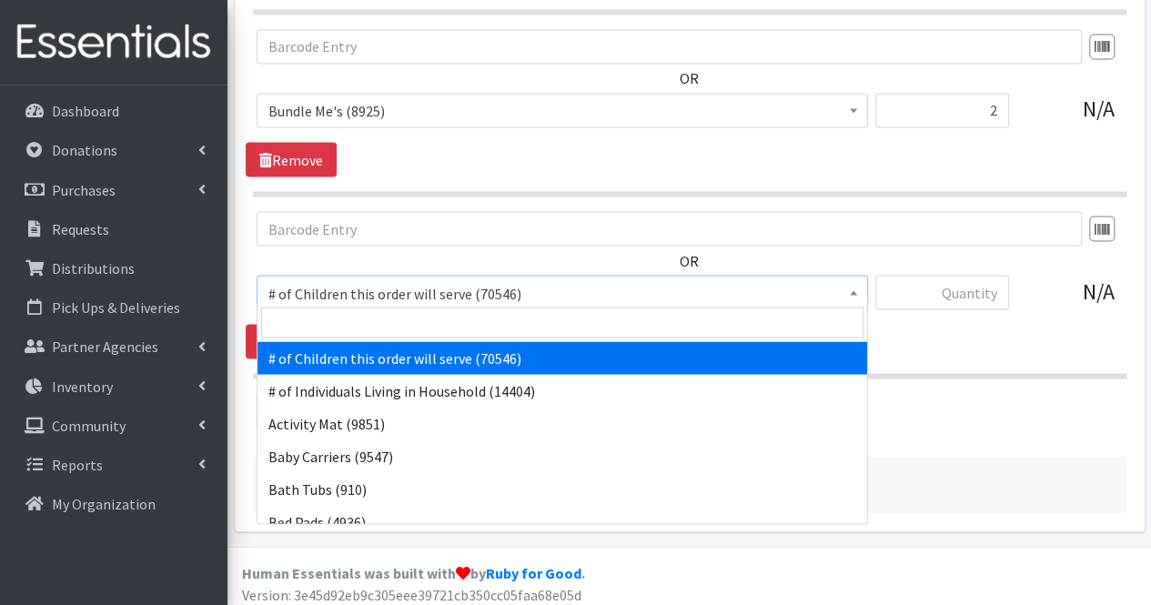
drag, startPoint x: 350, startPoint y: 289, endPoint x: 353, endPoint y: 326, distance: 36.5
click at [353, 326] on input "search" at bounding box center [562, 322] width 602 height 31
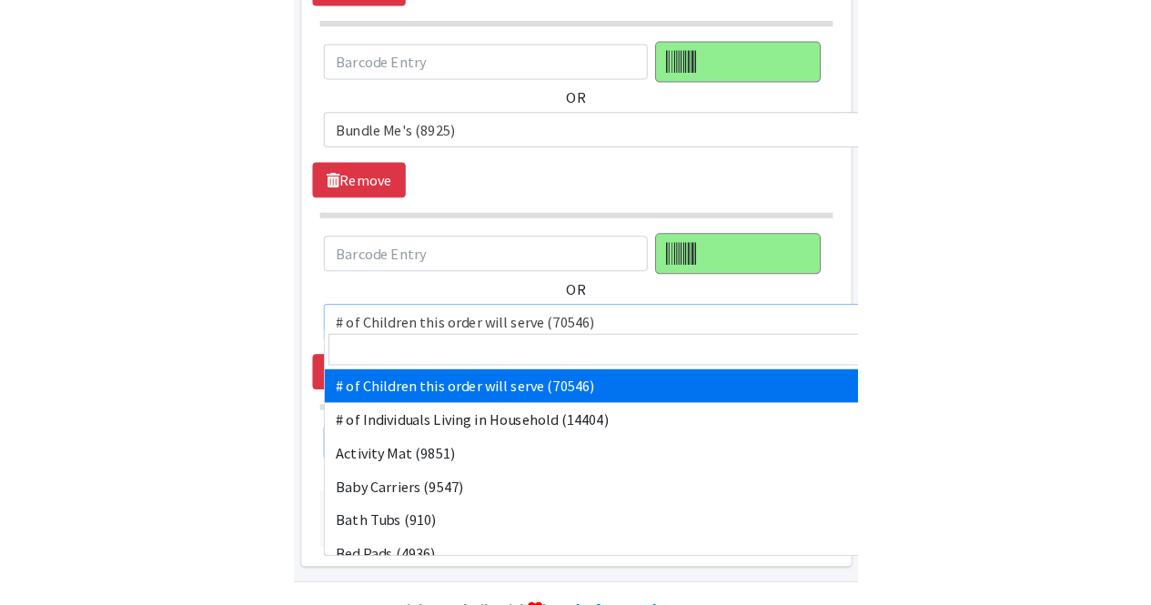
scroll to position [1570, 0]
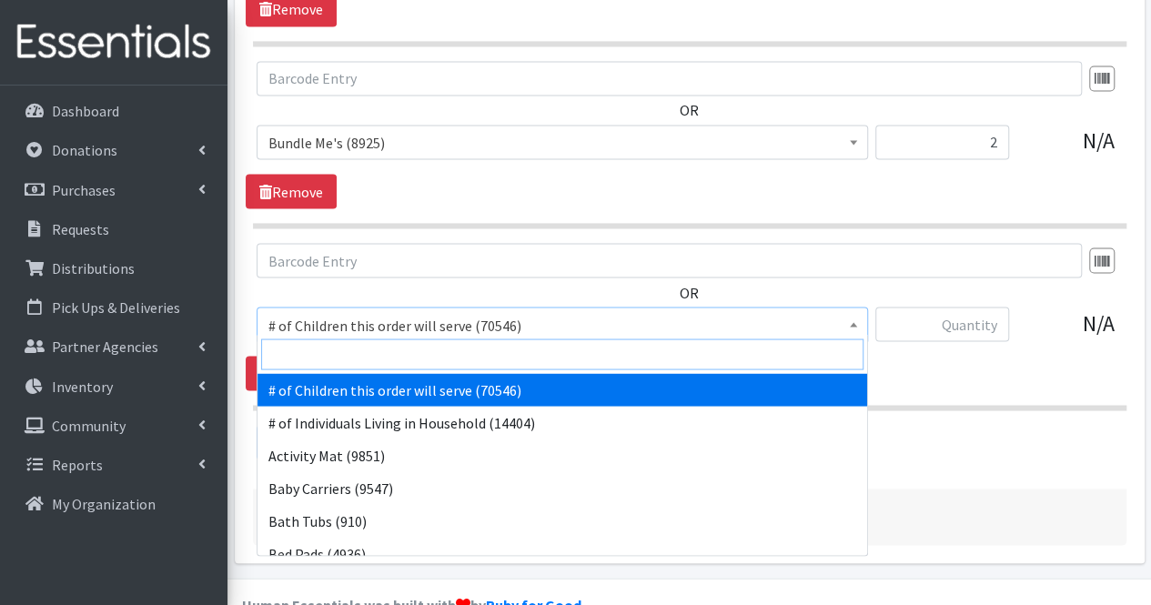
click at [694, 357] on input "search" at bounding box center [562, 353] width 602 height 31
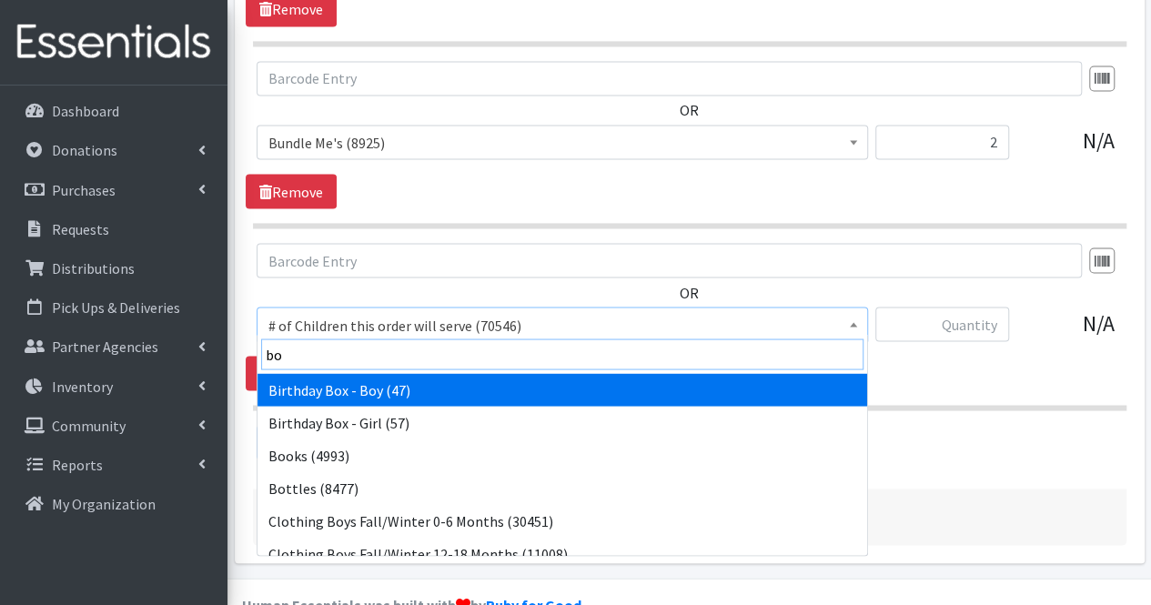
type input "boo"
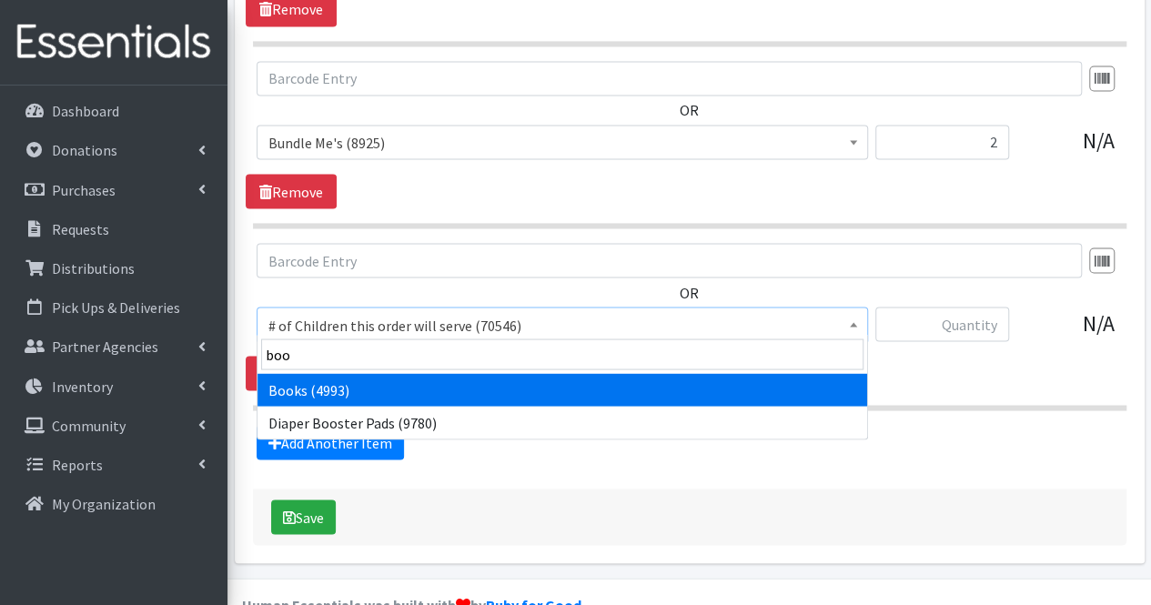
select select "1947"
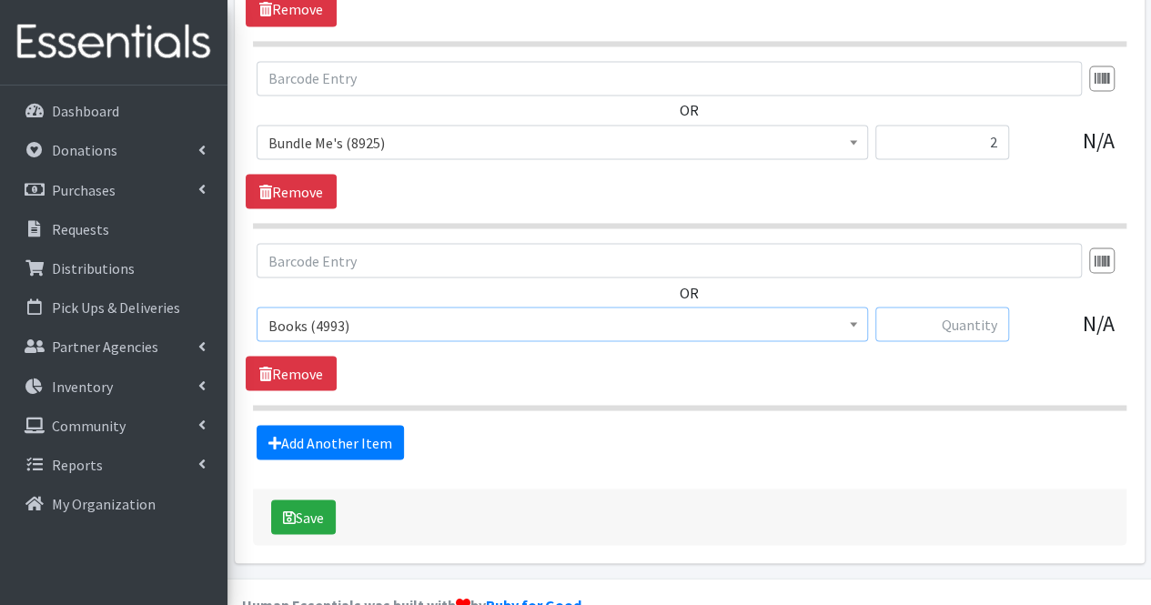
click at [971, 327] on input "text" at bounding box center [942, 324] width 134 height 35
type input "6"
click at [305, 507] on button "Save" at bounding box center [303, 516] width 65 height 35
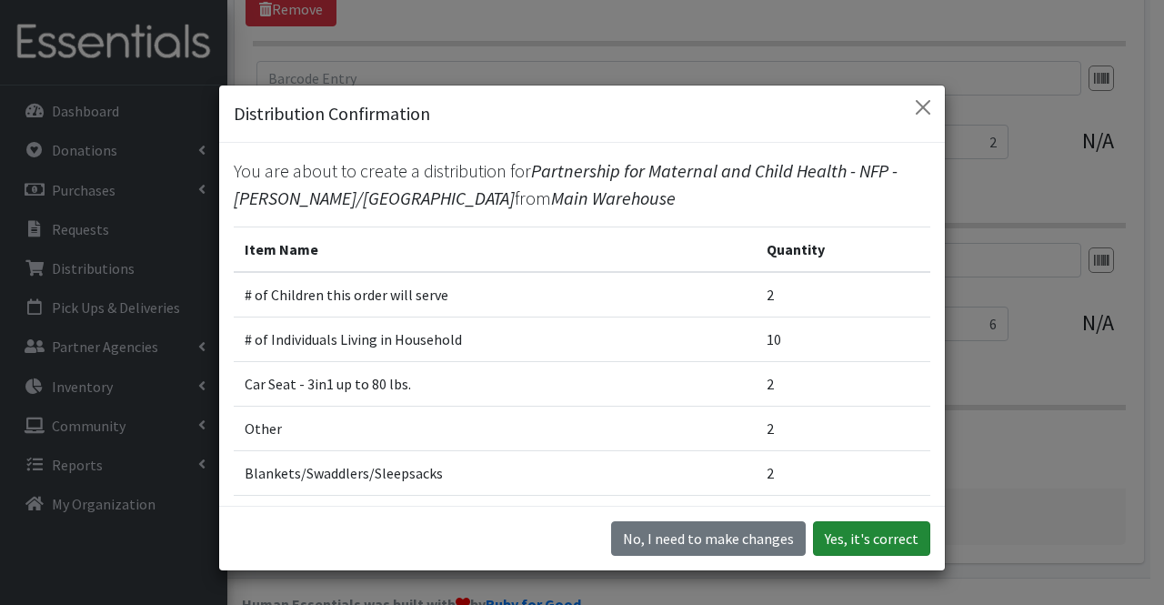
click at [865, 533] on button "Yes, it's correct" at bounding box center [871, 538] width 117 height 35
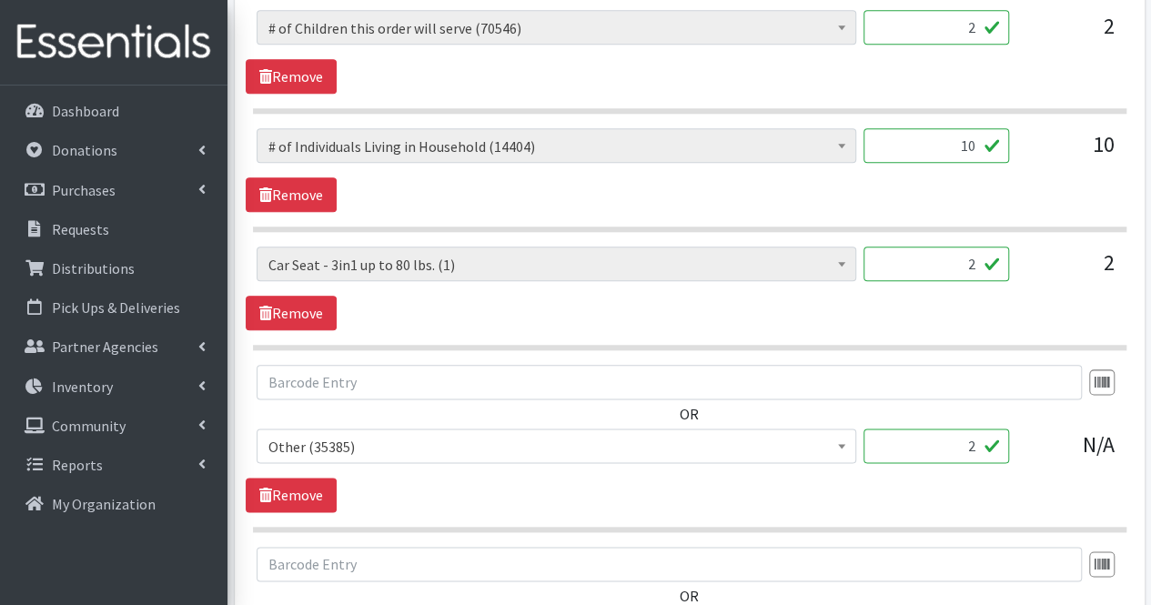
scroll to position [921, 0]
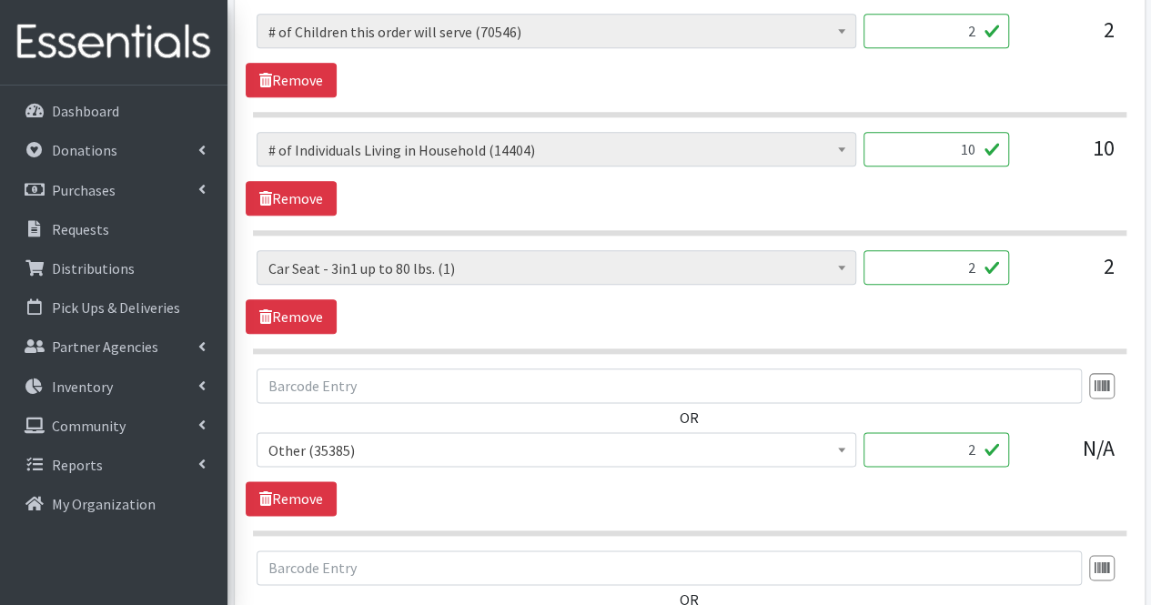
click at [986, 257] on input "2" at bounding box center [936, 267] width 146 height 35
type input "1"
click at [409, 326] on div "# of Children this order will serve (70546) # of Individuals Living in Househol…" at bounding box center [689, 292] width 887 height 84
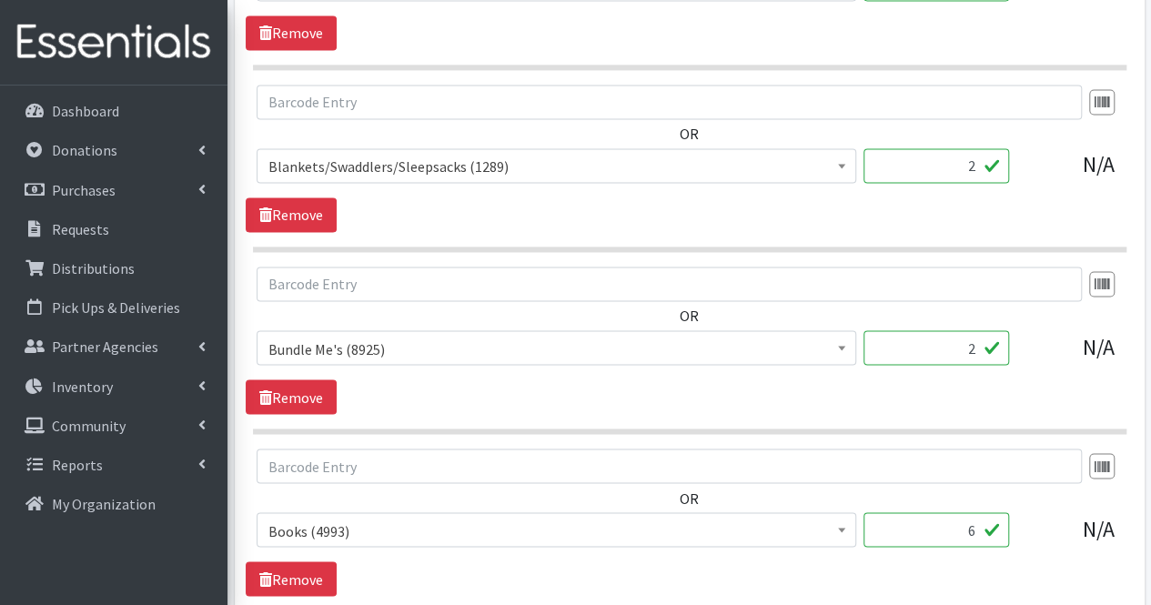
scroll to position [1624, 0]
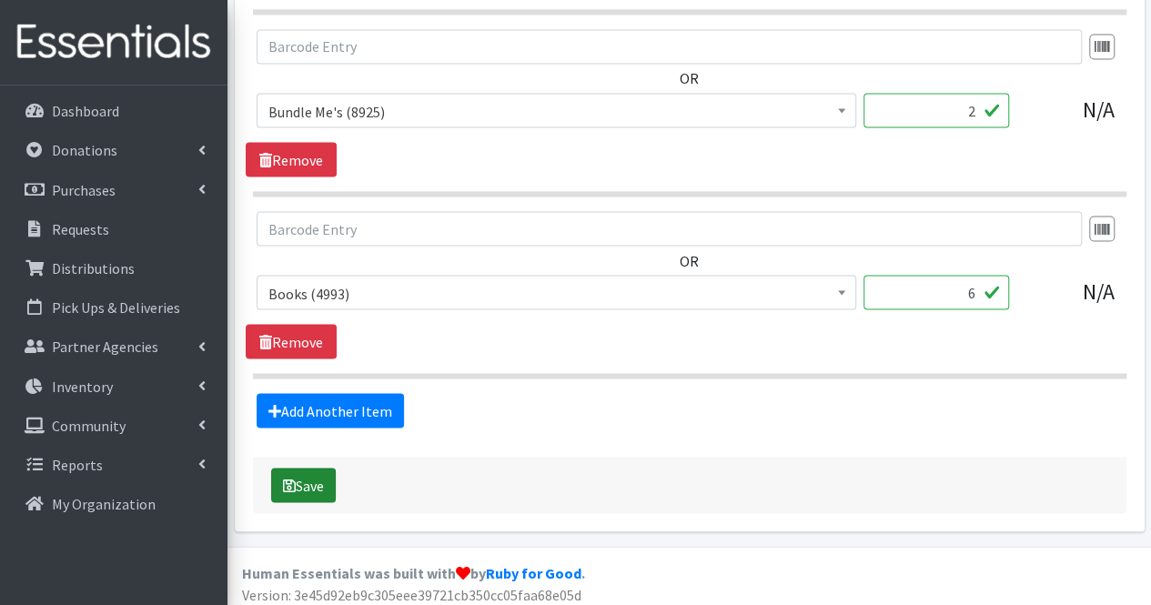
click at [310, 488] on button "Save" at bounding box center [303, 485] width 65 height 35
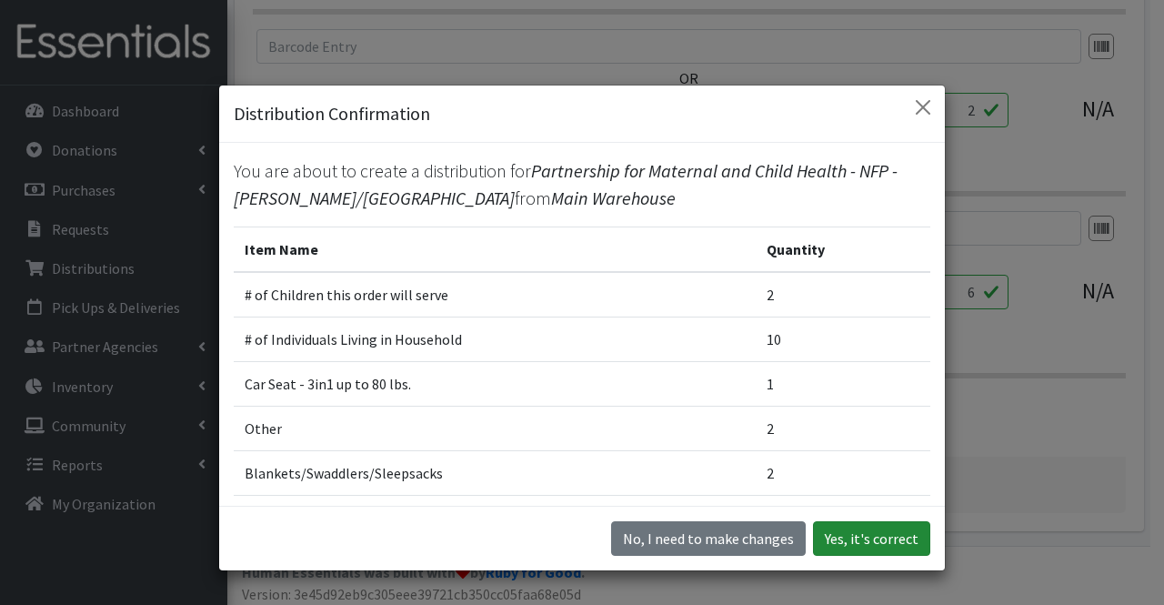
click at [845, 530] on button "Yes, it's correct" at bounding box center [871, 538] width 117 height 35
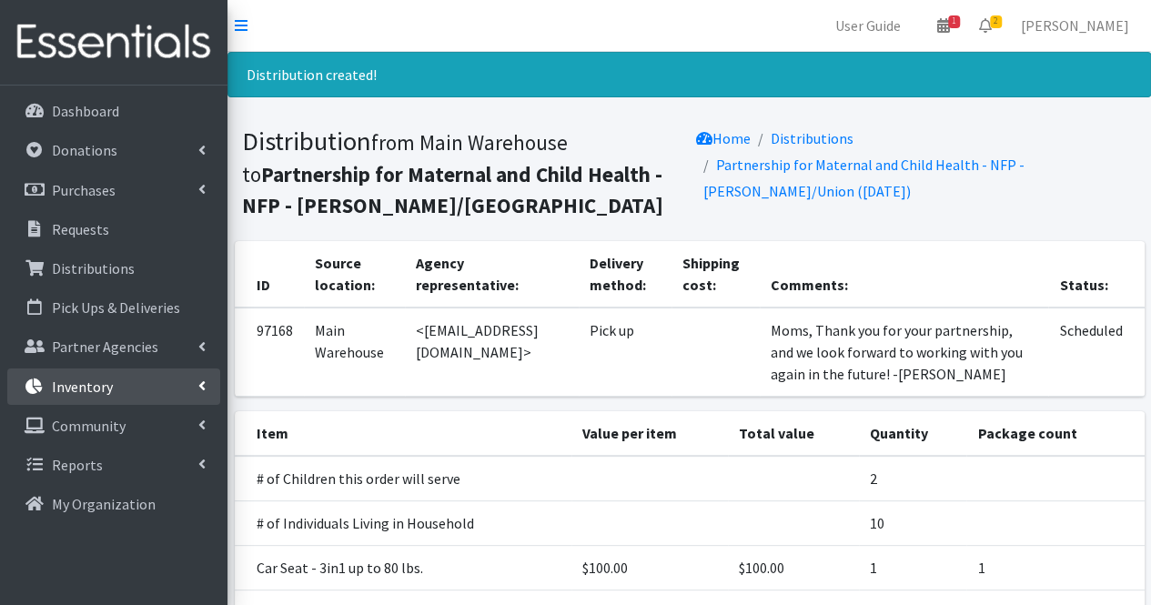
click at [139, 381] on link "Inventory" at bounding box center [113, 386] width 213 height 36
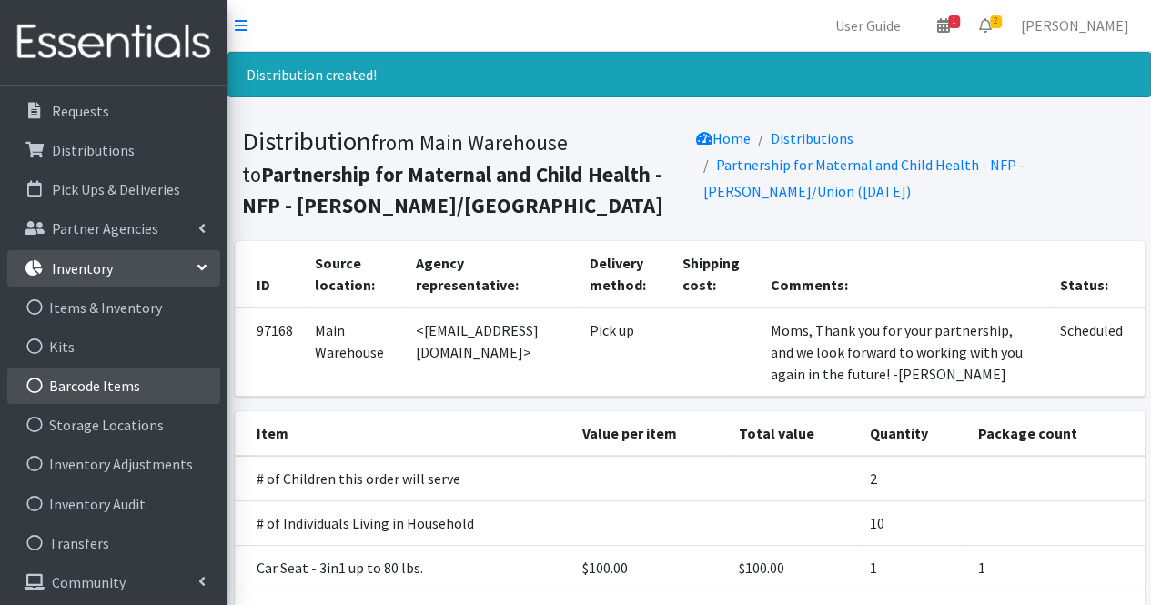
scroll to position [124, 0]
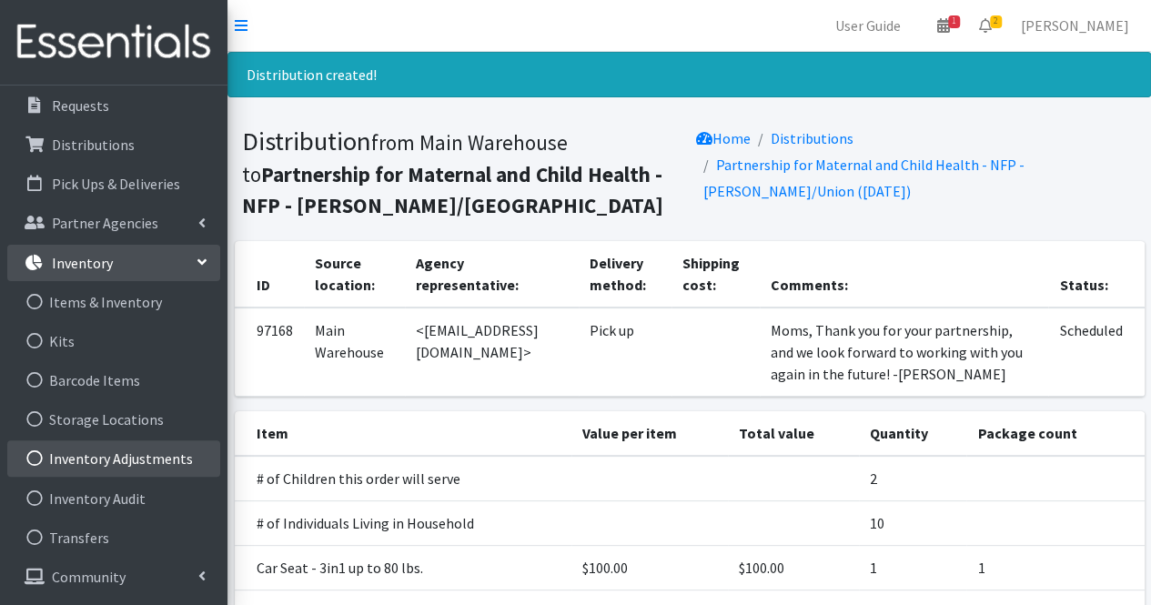
click at [146, 456] on link "Inventory Adjustments" at bounding box center [113, 458] width 213 height 36
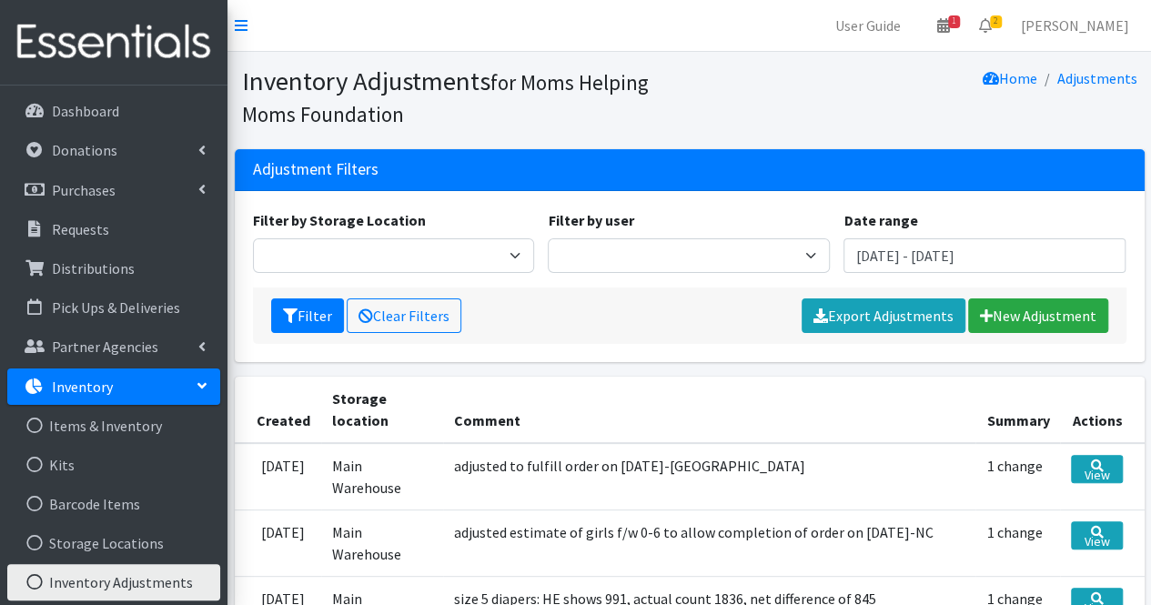
click at [1004, 317] on link "New Adjustment" at bounding box center [1038, 315] width 140 height 35
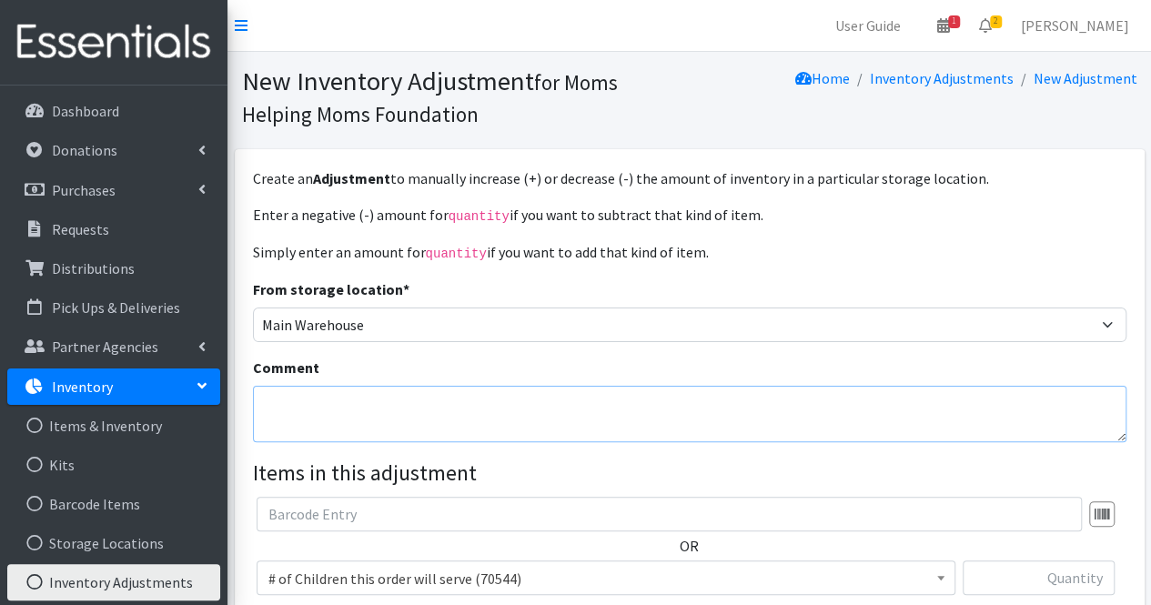
click at [478, 409] on textarea "Comment" at bounding box center [689, 414] width 873 height 56
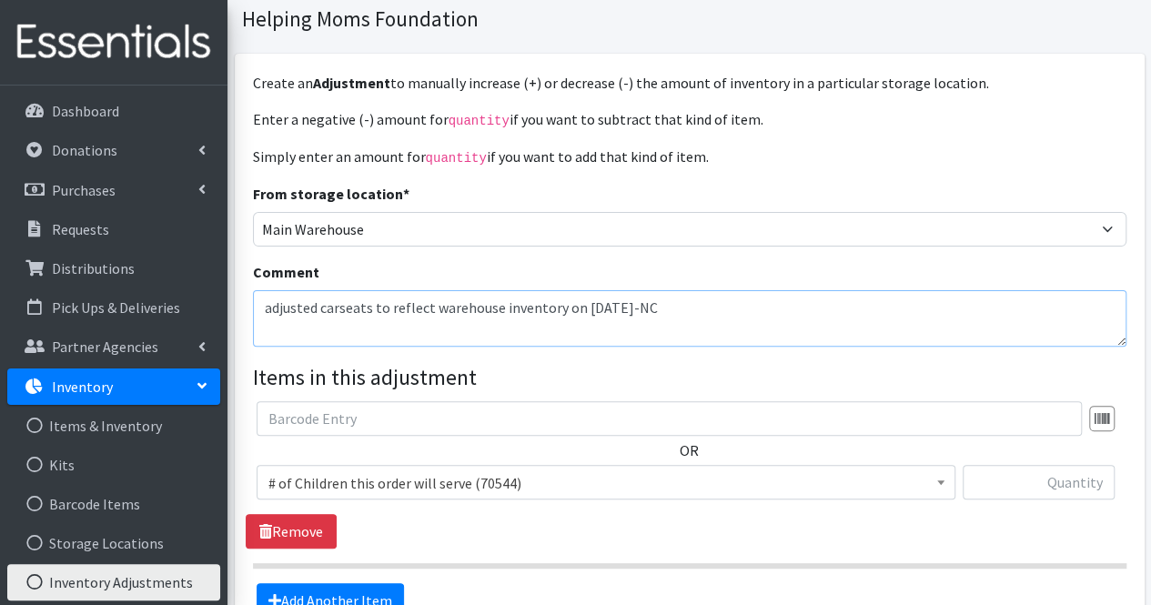
scroll to position [96, 0]
type textarea "adjusted carseats to reflect warehouse inventory on [DATE]-NC"
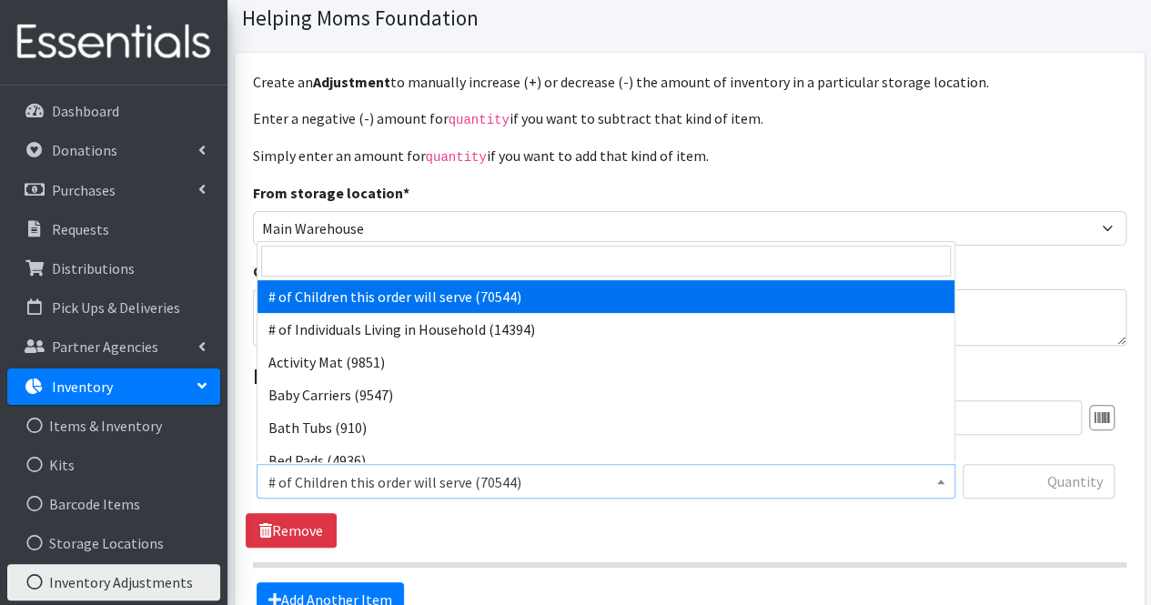
click at [474, 478] on span "# of Children this order will serve (70544)" at bounding box center [605, 481] width 675 height 25
click at [410, 268] on input "search" at bounding box center [605, 261] width 689 height 31
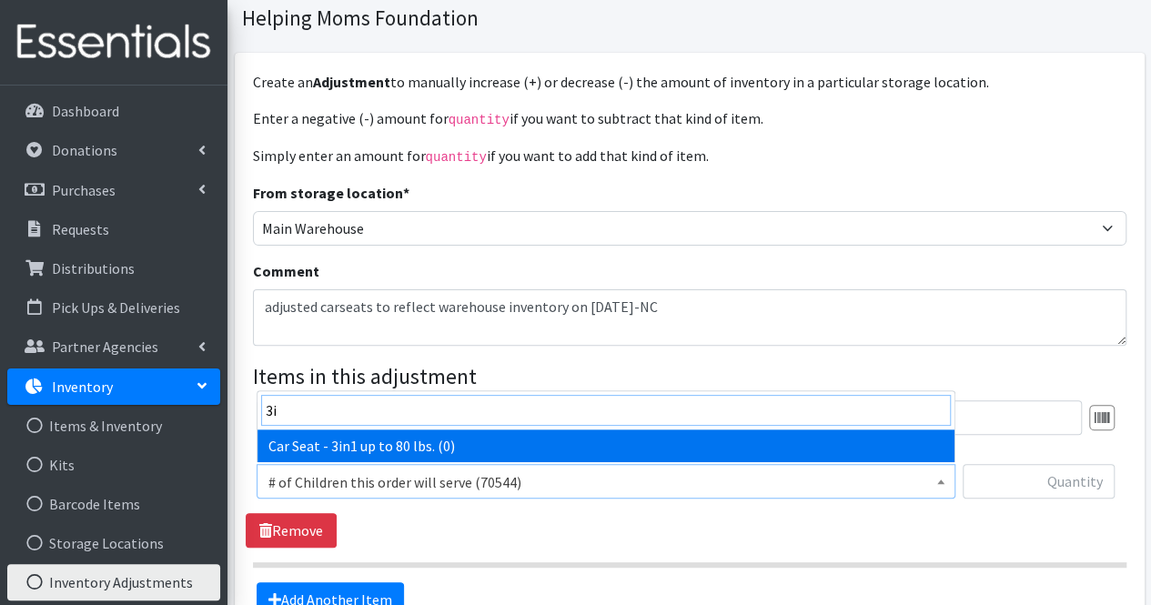
type input "3in"
select select "11425"
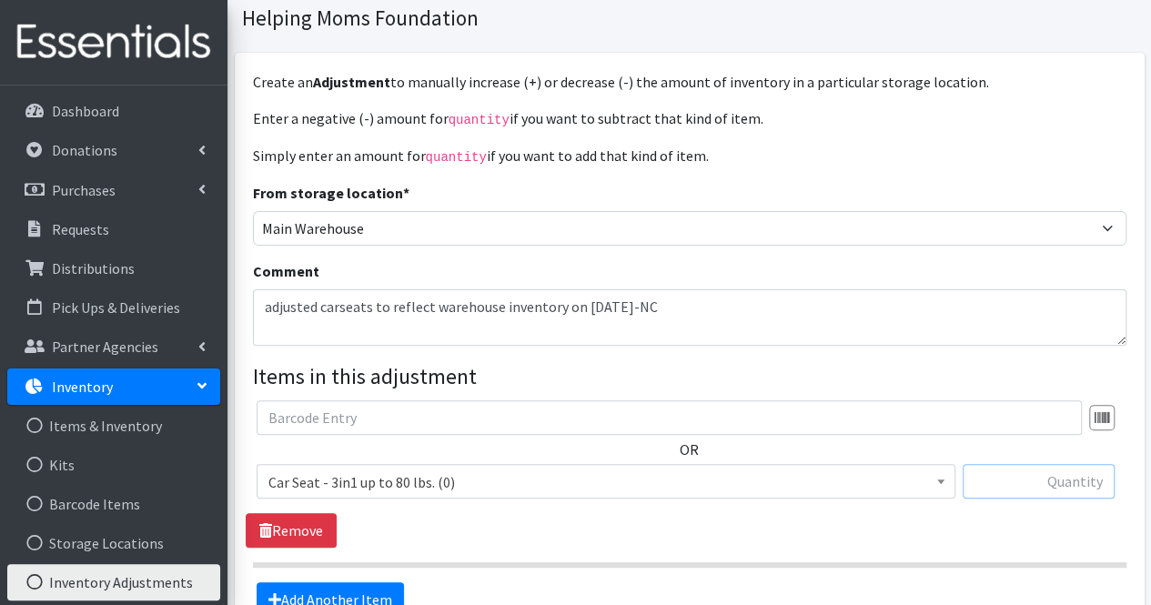
click at [1082, 485] on input "text" at bounding box center [1038, 481] width 152 height 35
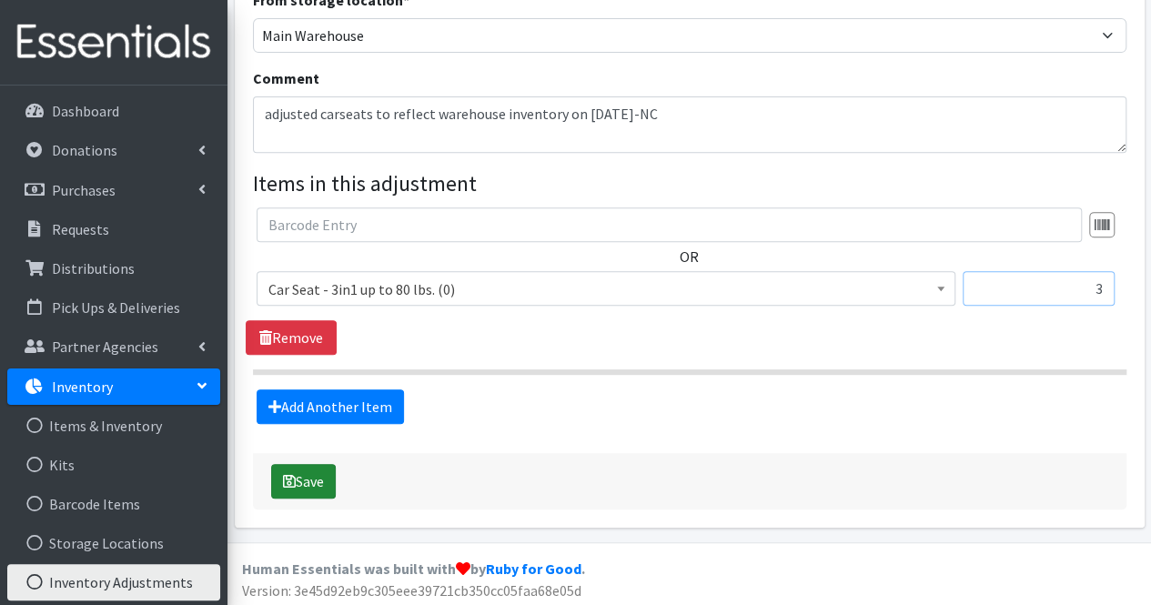
type input "3"
click at [313, 473] on button "Save" at bounding box center [303, 481] width 65 height 35
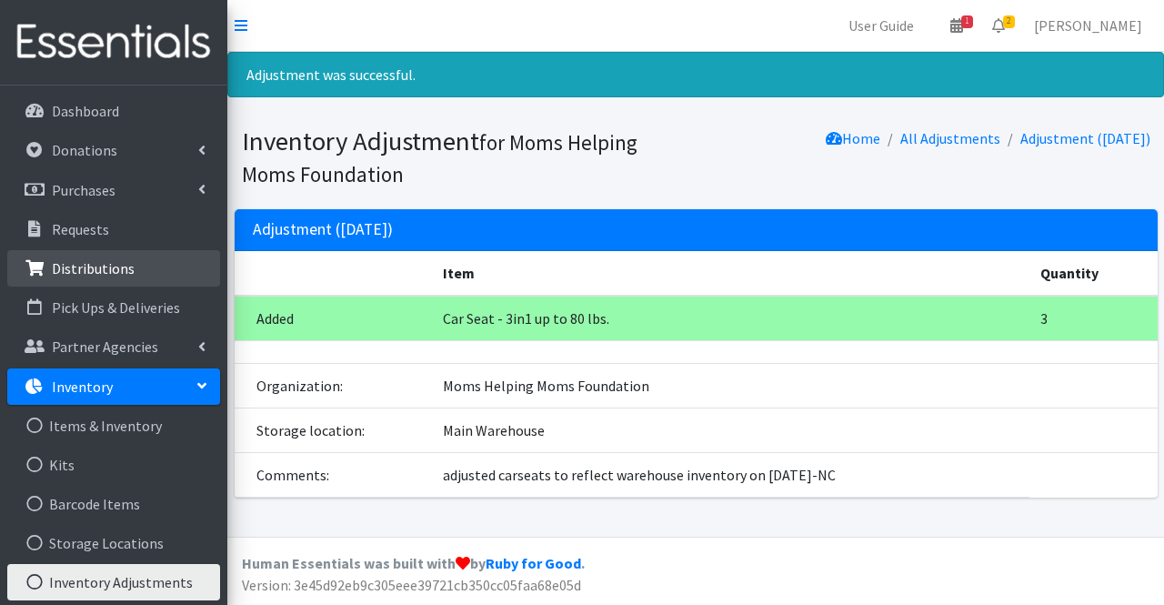
click at [106, 272] on p "Distributions" at bounding box center [93, 268] width 83 height 18
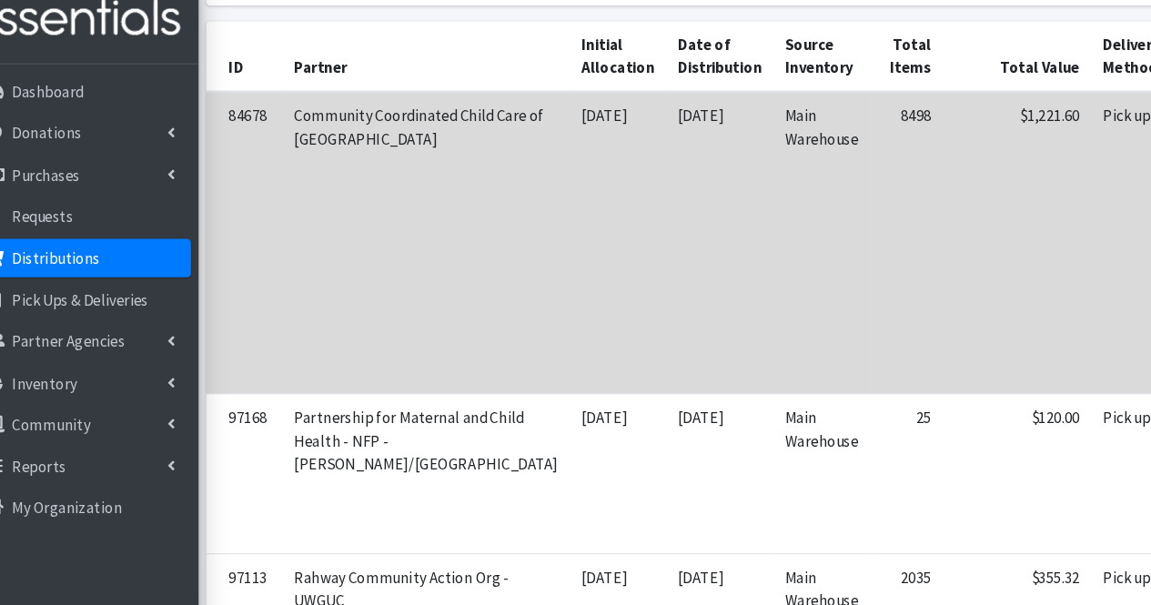
click at [861, 274] on td "8498" at bounding box center [895, 254] width 69 height 286
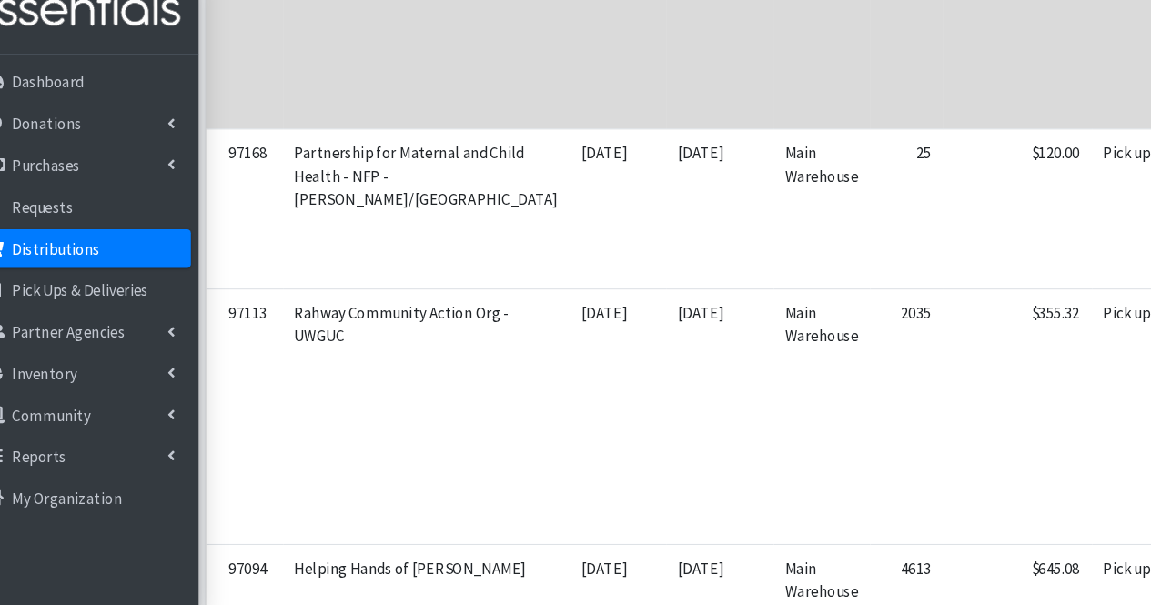
scroll to position [0, 226]
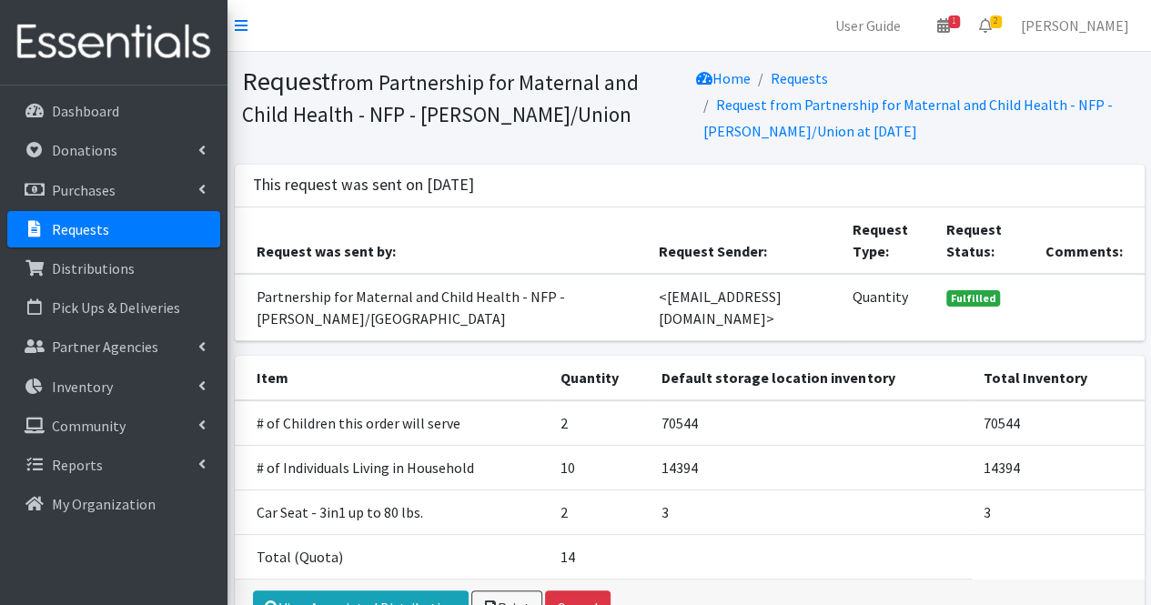
click at [1108, 216] on th "Comments:" at bounding box center [1088, 240] width 110 height 66
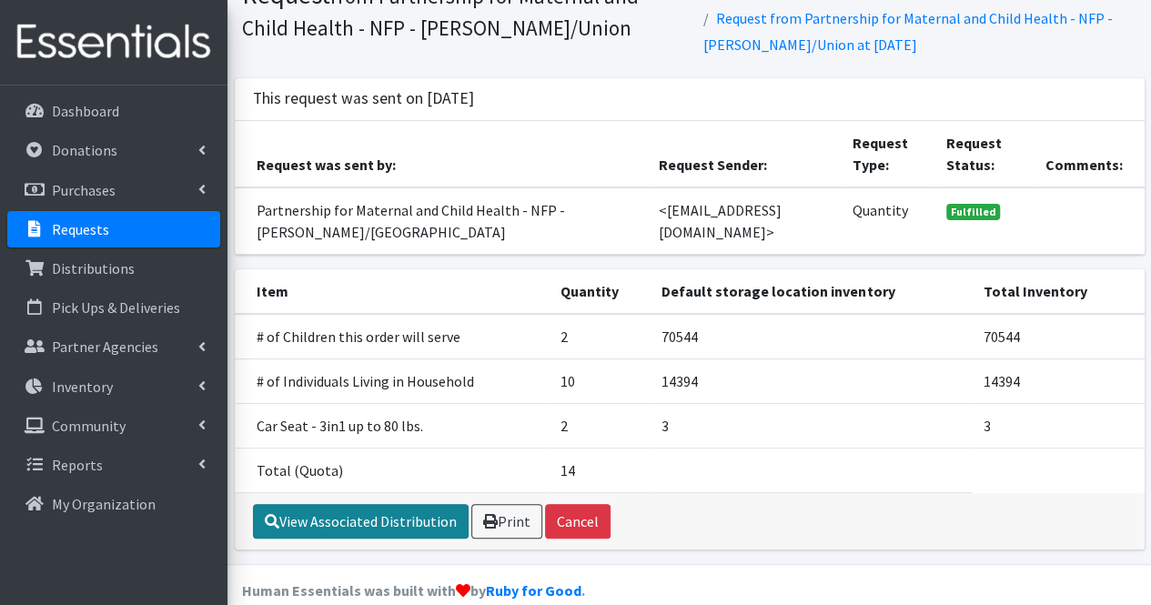
click at [425, 532] on link "View Associated Distribution" at bounding box center [361, 521] width 216 height 35
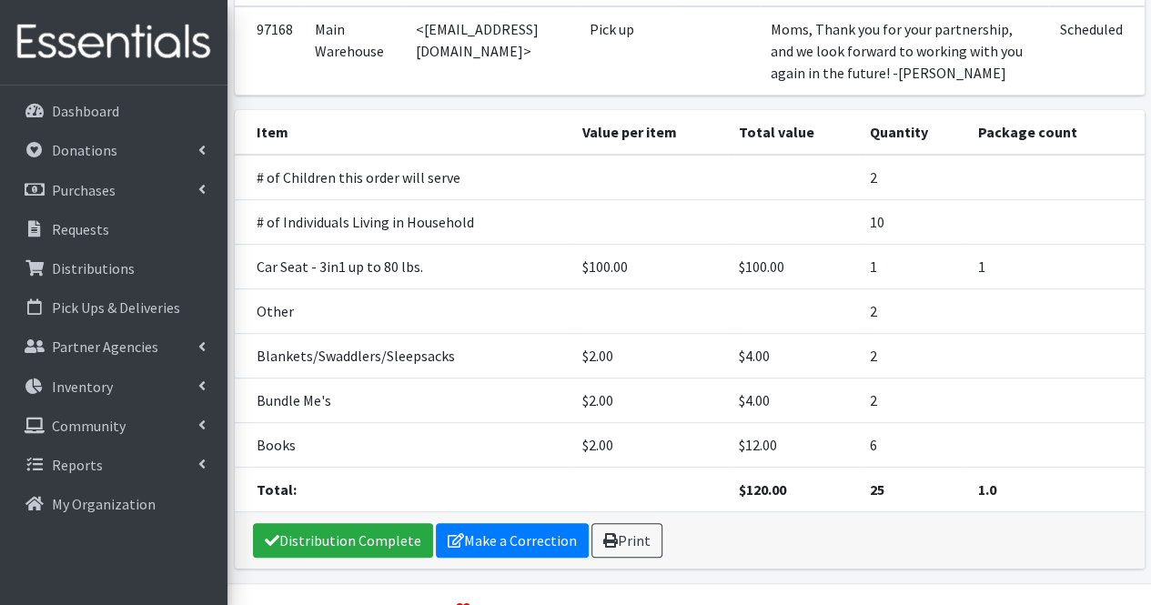
scroll to position [242, 0]
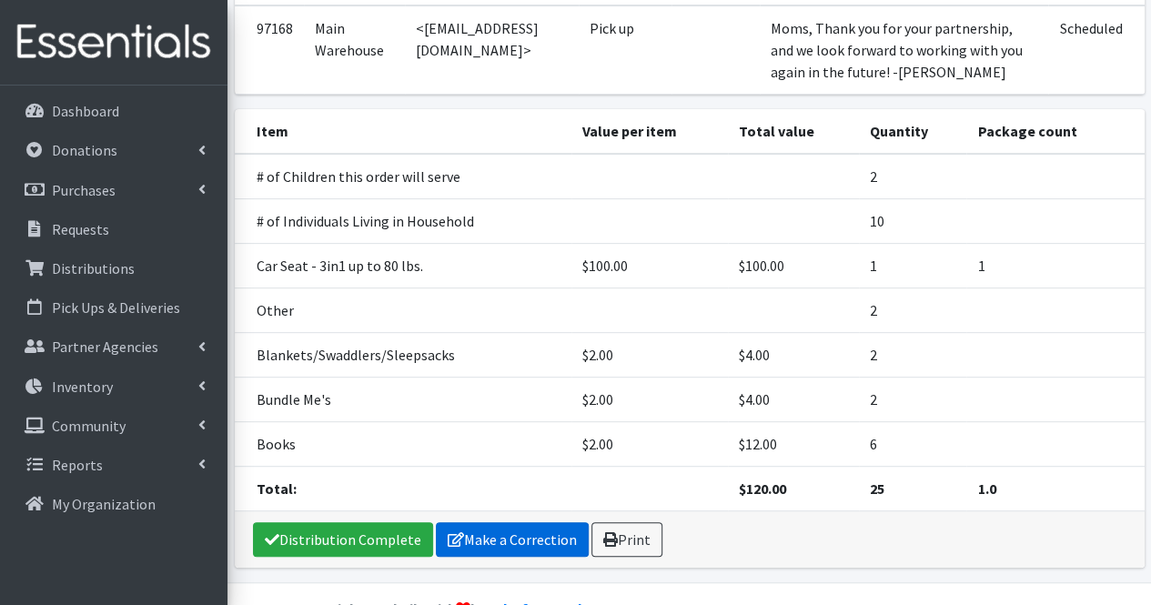
click at [475, 532] on link "Make a Correction" at bounding box center [512, 539] width 153 height 35
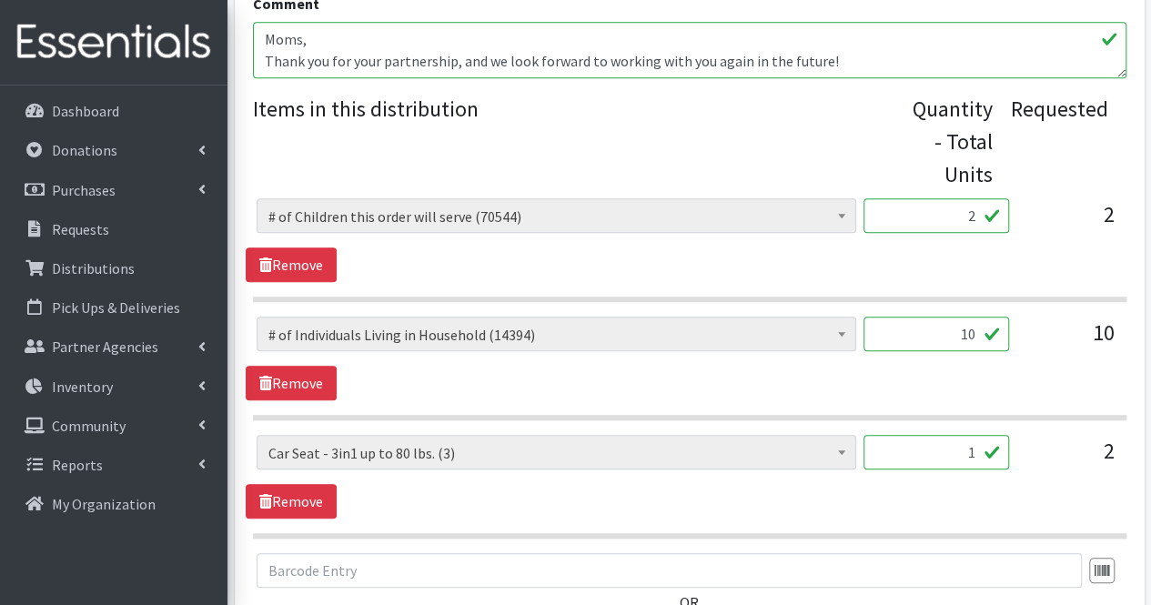
scroll to position [656, 0]
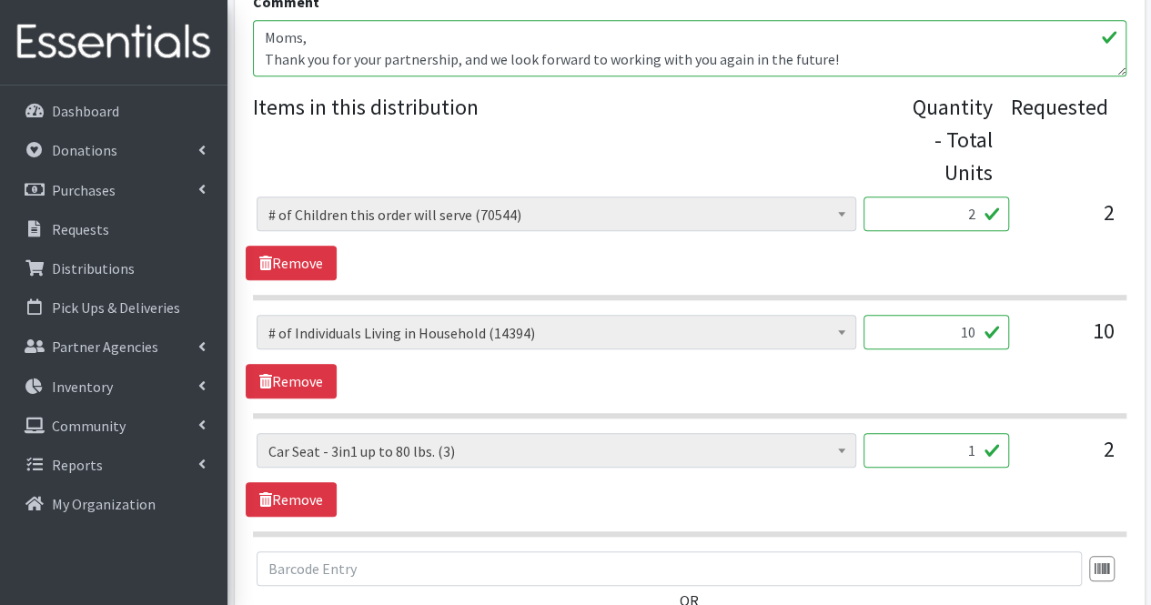
click at [981, 450] on input "1" at bounding box center [936, 450] width 146 height 35
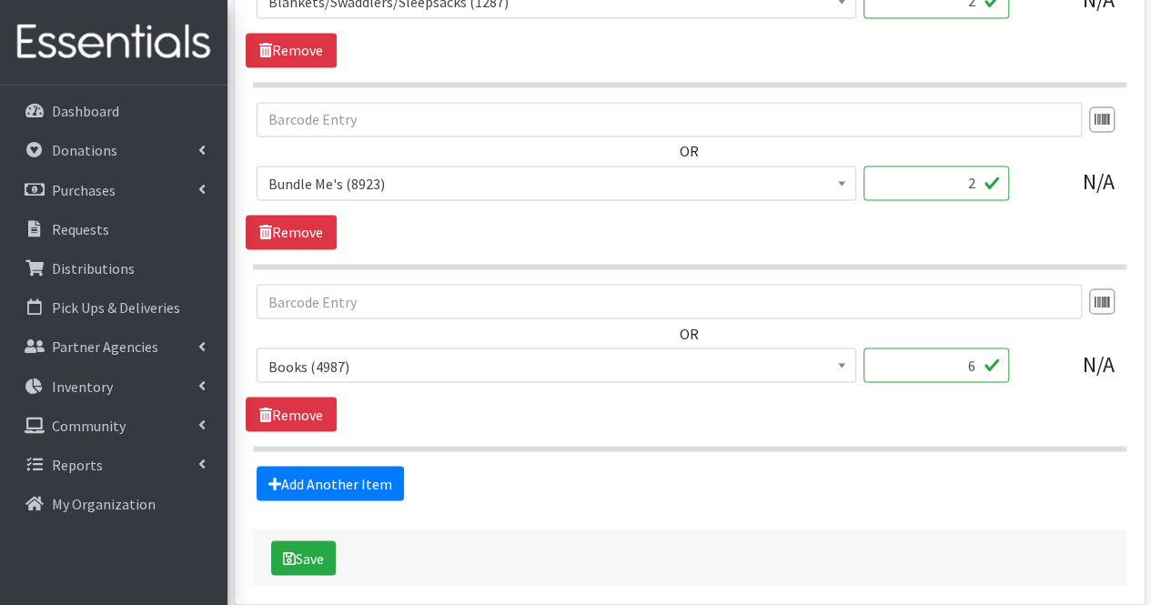
scroll to position [1543, 0]
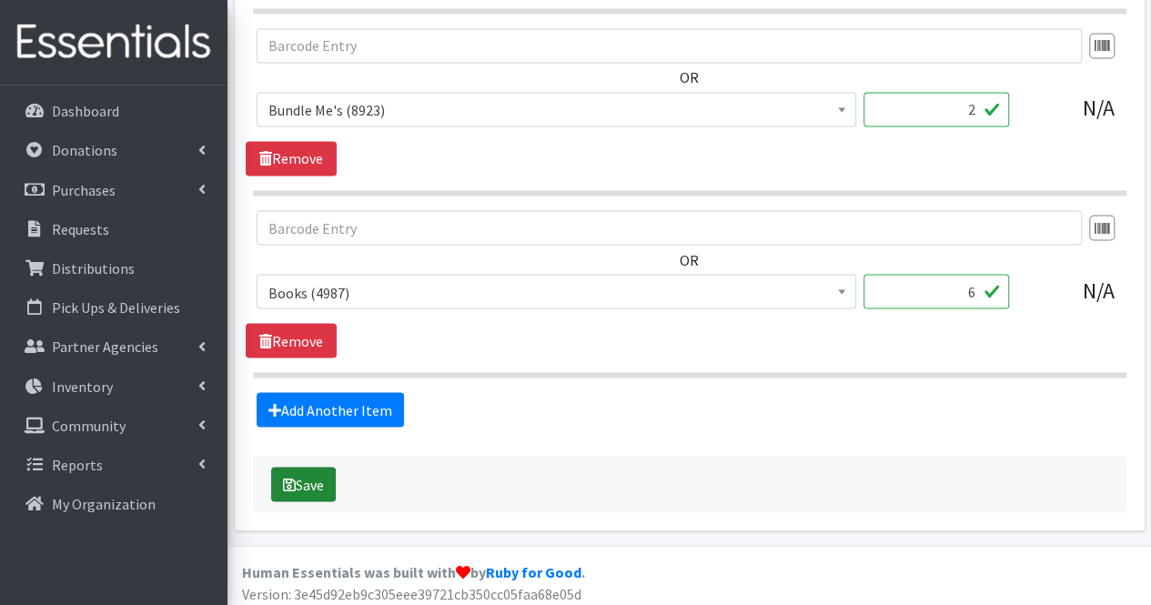
type input "2"
click at [323, 467] on button "Save" at bounding box center [303, 484] width 65 height 35
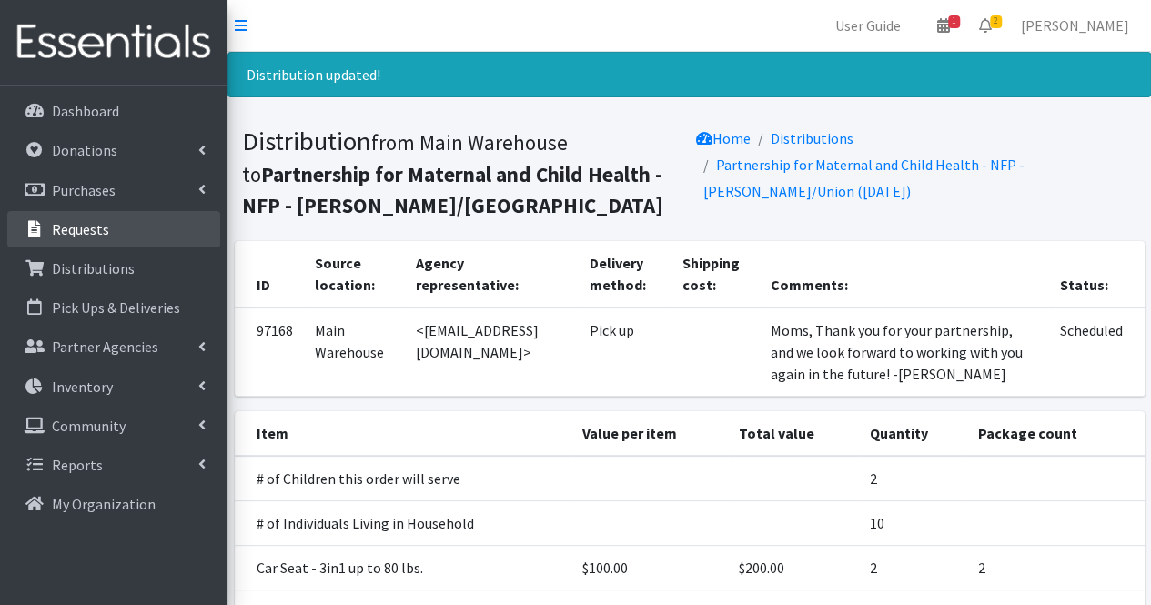
click at [91, 230] on p "Requests" at bounding box center [80, 229] width 57 height 18
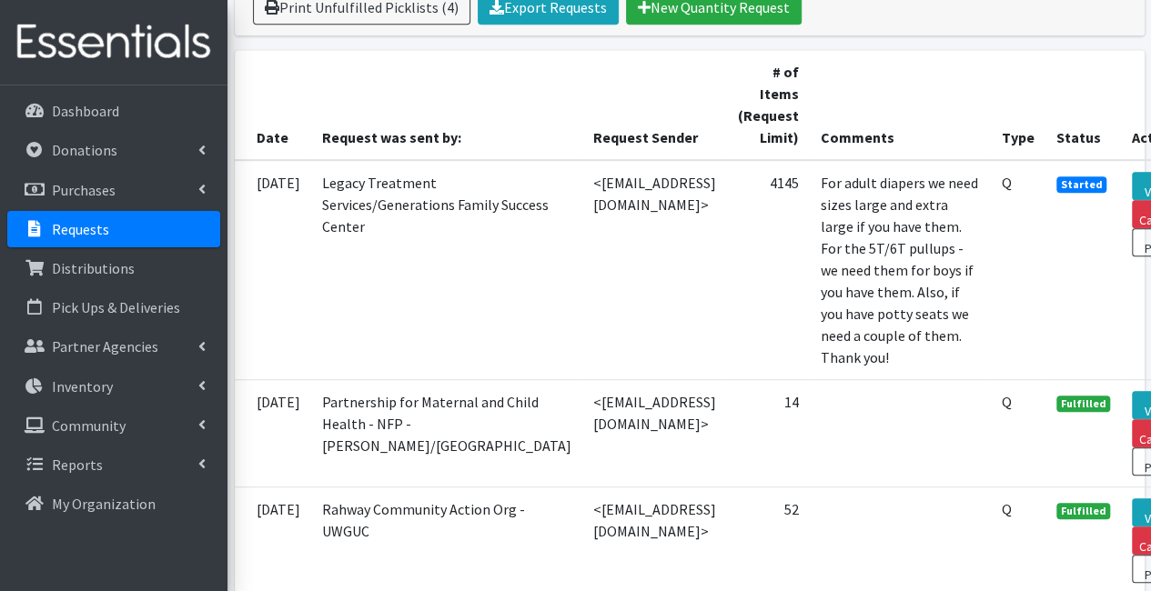
scroll to position [450, 0]
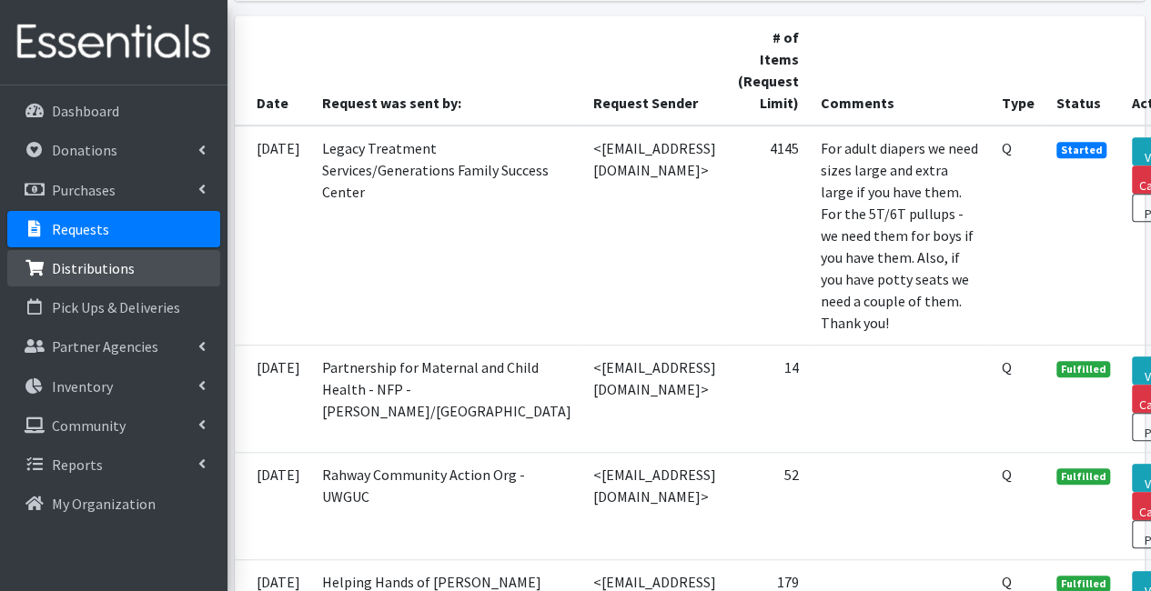
click at [117, 280] on link "Distributions" at bounding box center [113, 268] width 213 height 36
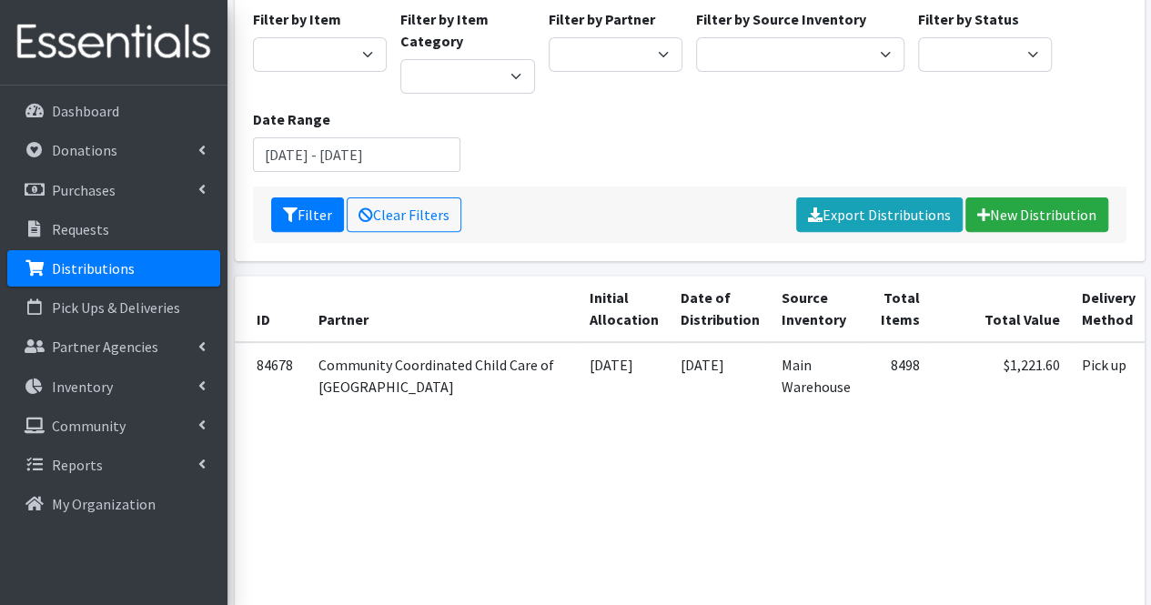
scroll to position [202, 0]
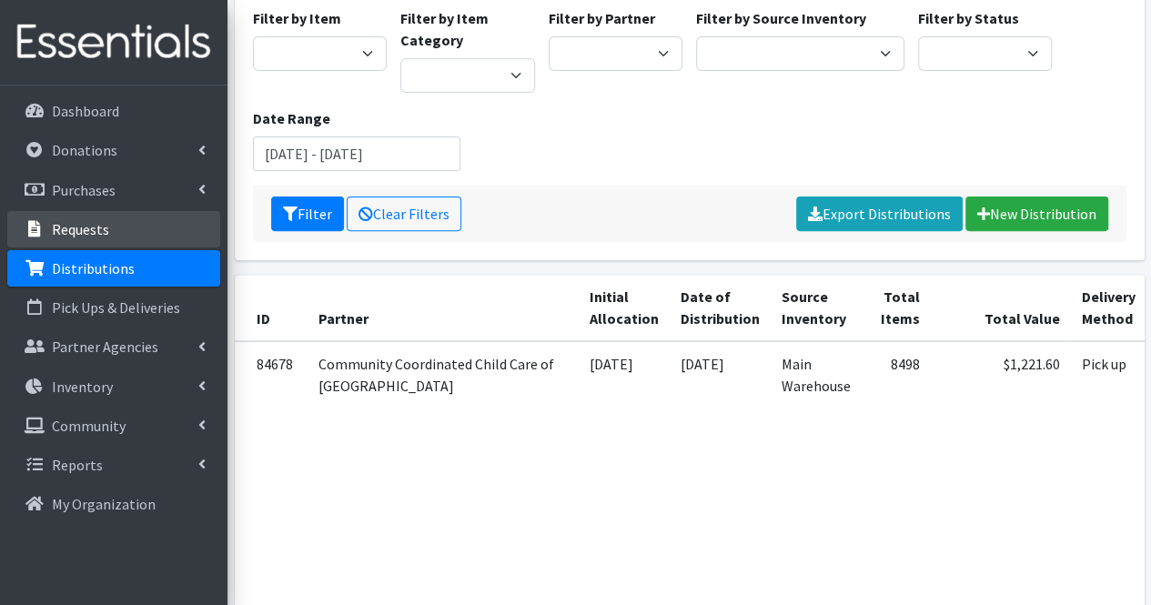
click at [108, 239] on link "Requests" at bounding box center [113, 229] width 213 height 36
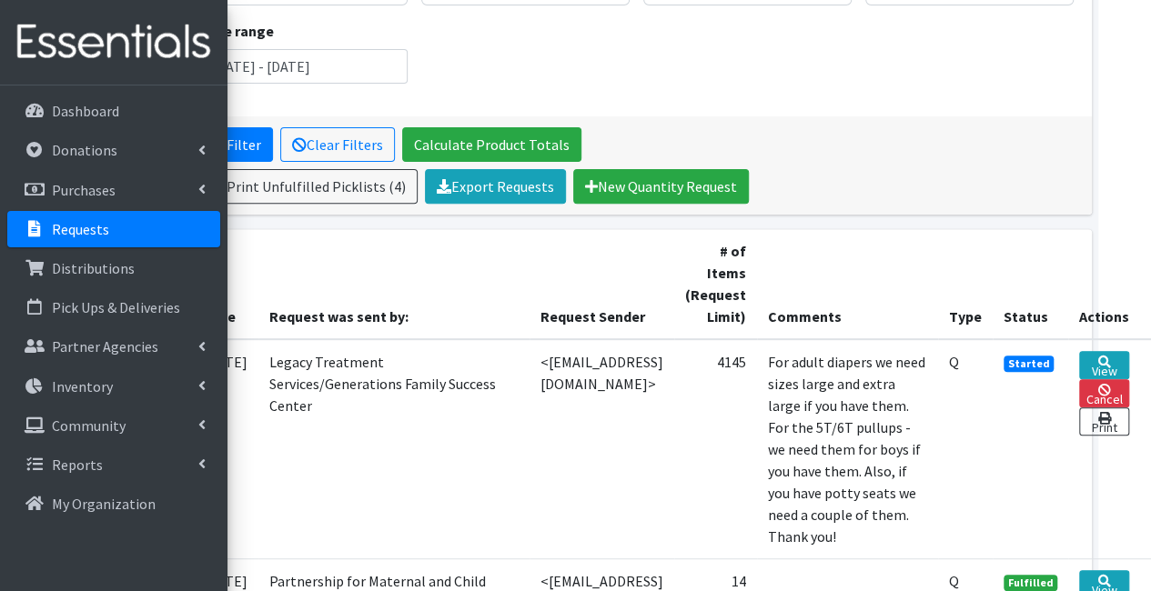
scroll to position [236, 72]
click at [613, 180] on link "New Quantity Request" at bounding box center [661, 186] width 176 height 35
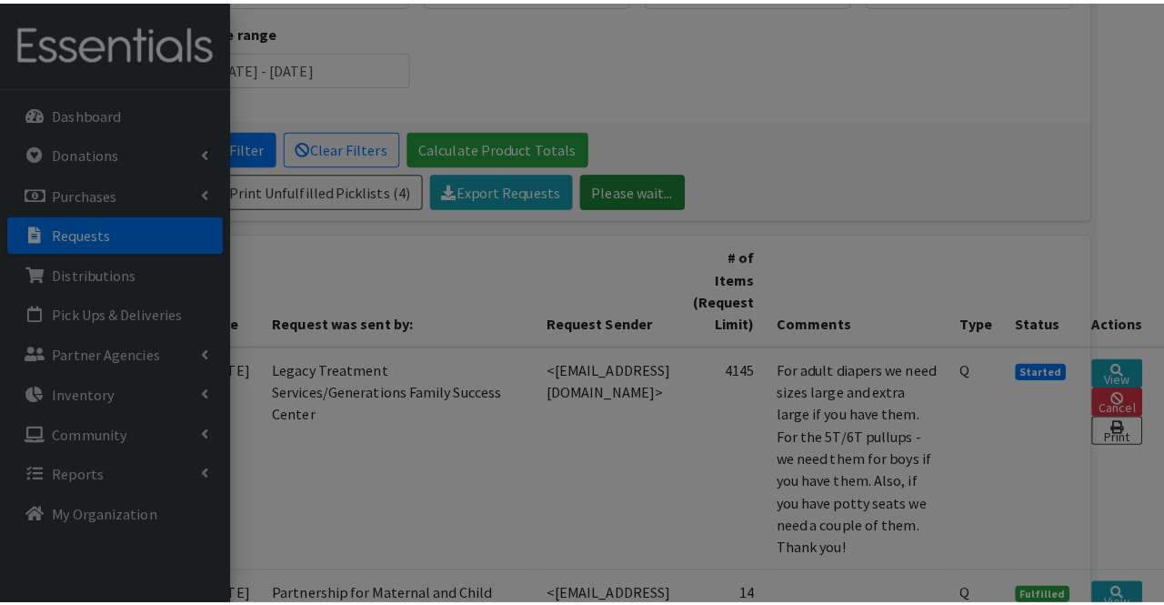
scroll to position [236, 71]
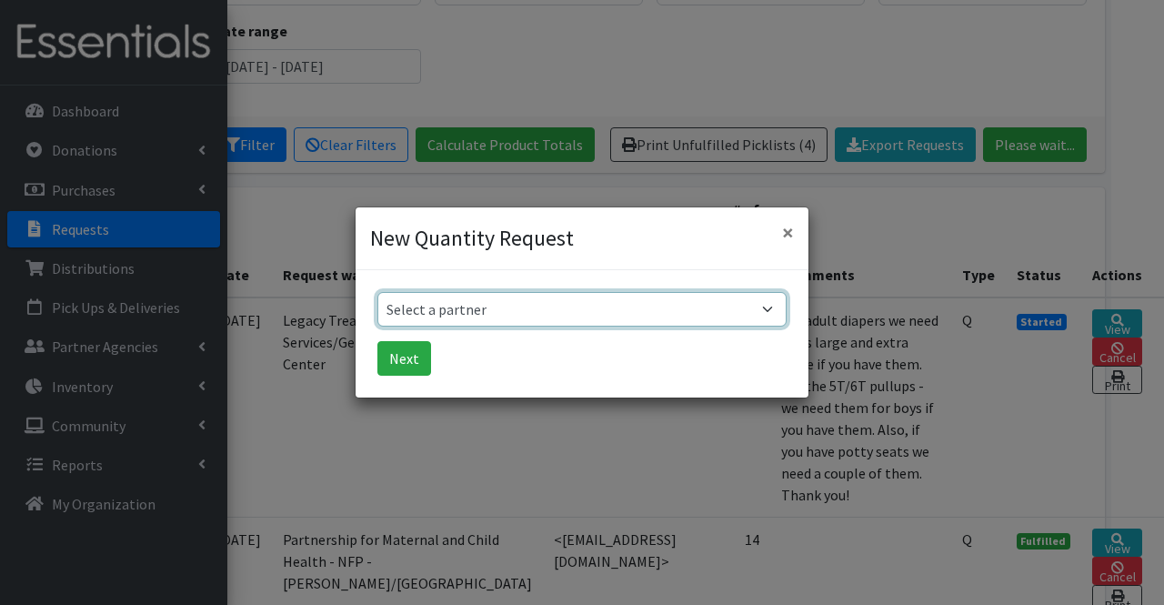
click at [529, 321] on select "Select a partner Acenda Integrated Health - FSC Acenda Integrated Health - Mate…" at bounding box center [581, 309] width 409 height 35
select select "1986"
click at [377, 292] on select "Select a partner Acenda Integrated Health - FSC Acenda Integrated Health - Mate…" at bounding box center [581, 309] width 409 height 35
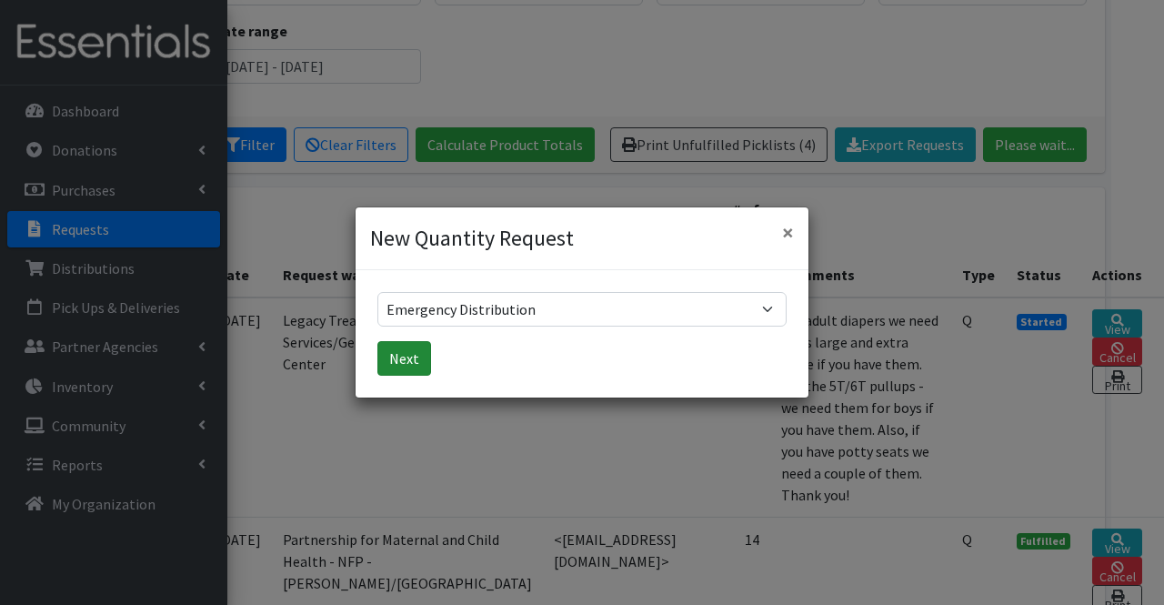
click at [412, 350] on button "Next" at bounding box center [404, 358] width 54 height 35
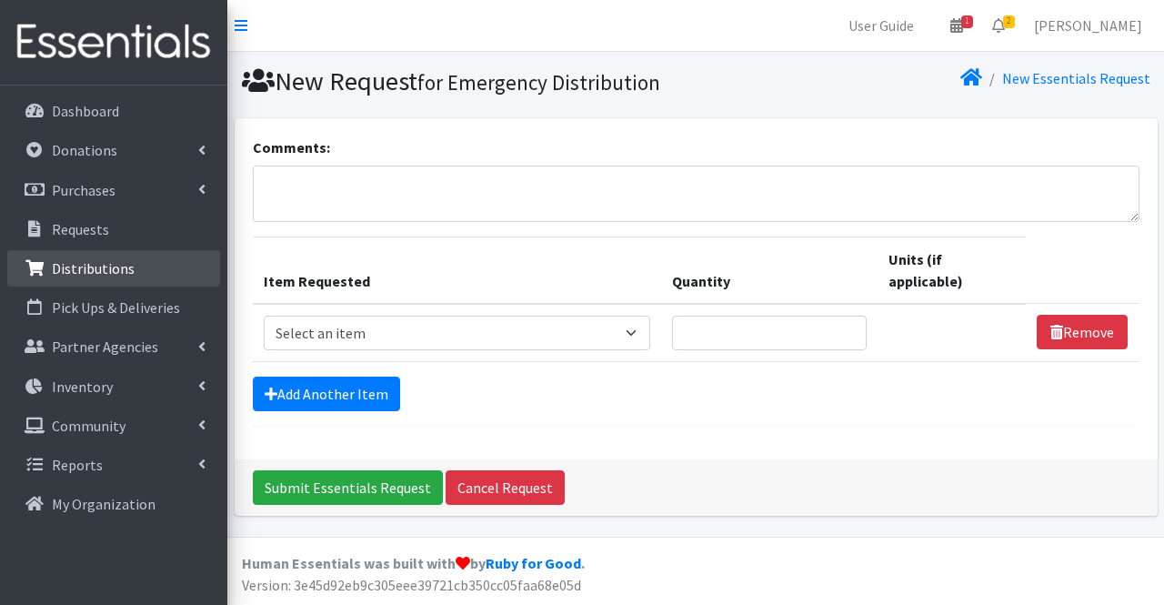
click at [120, 279] on link "Distributions" at bounding box center [113, 268] width 213 height 36
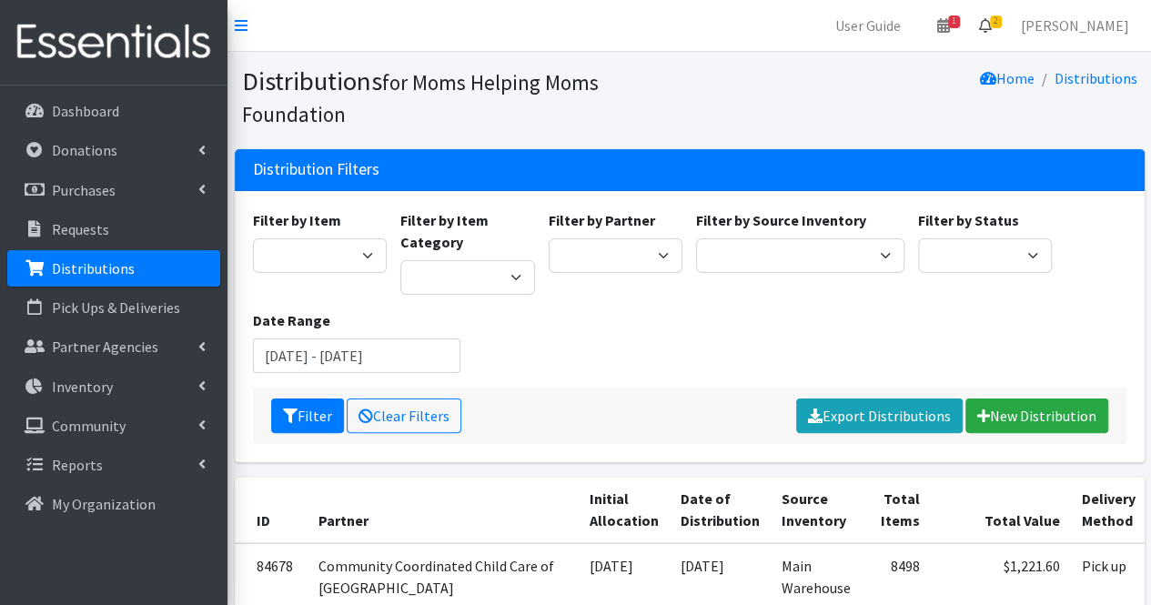
click at [991, 23] on icon at bounding box center [985, 25] width 13 height 15
click at [928, 63] on link "2 Requests" at bounding box center [876, 64] width 257 height 36
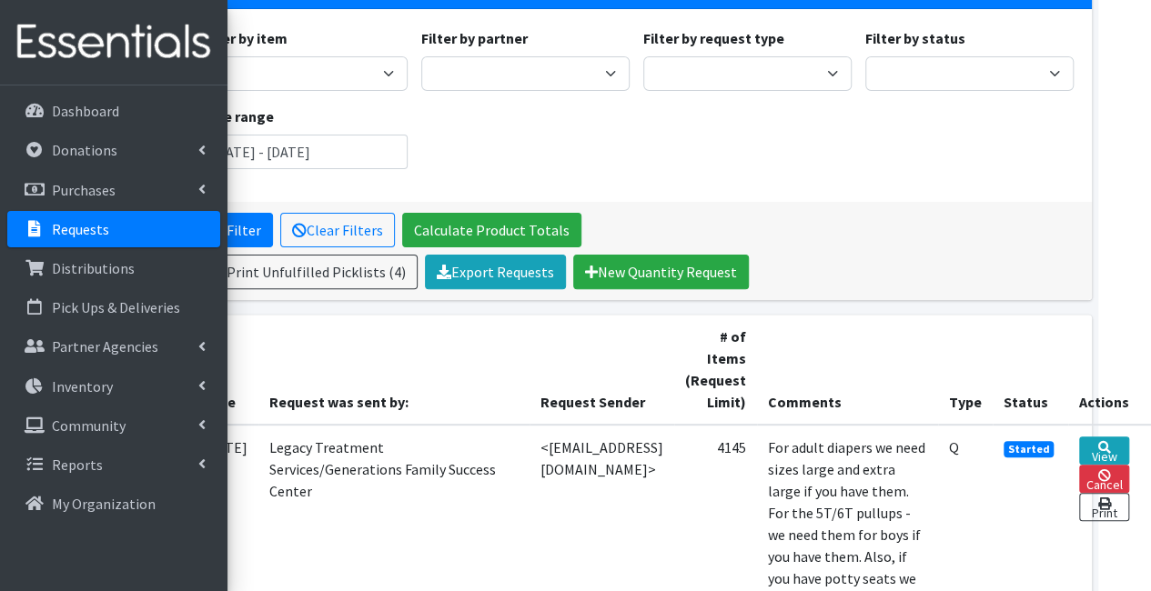
scroll to position [144, 74]
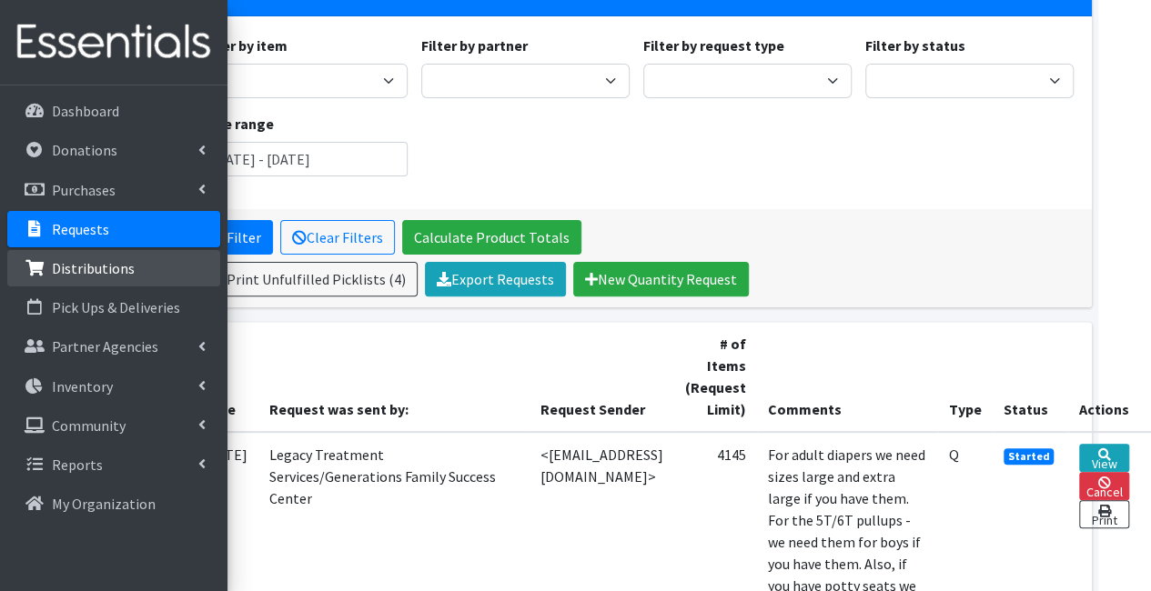
click at [107, 267] on p "Distributions" at bounding box center [93, 268] width 83 height 18
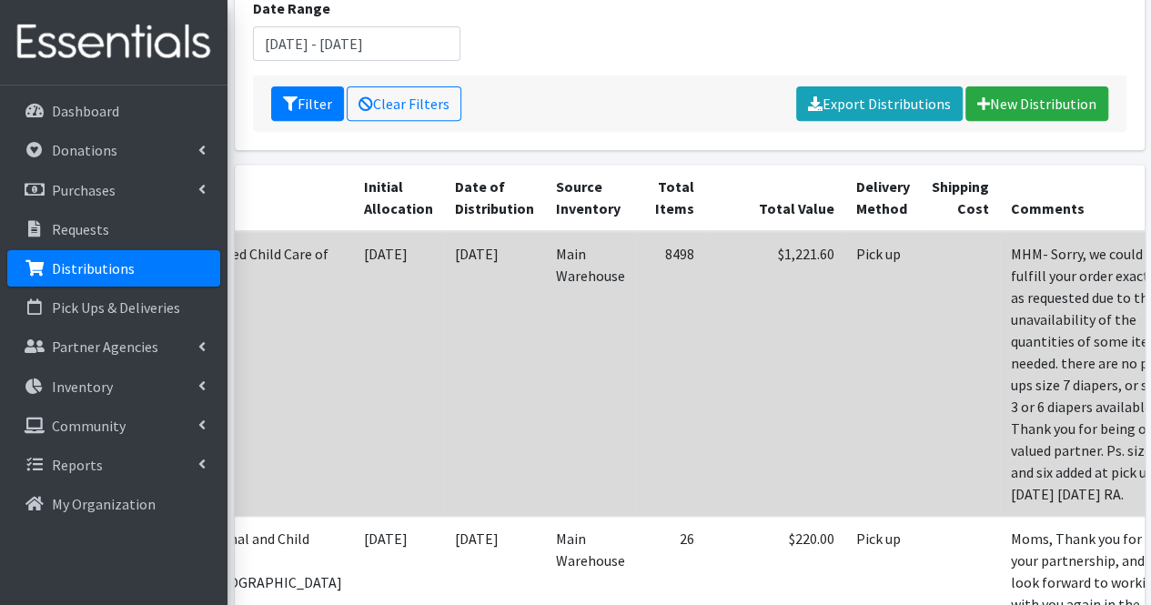
scroll to position [0, 226]
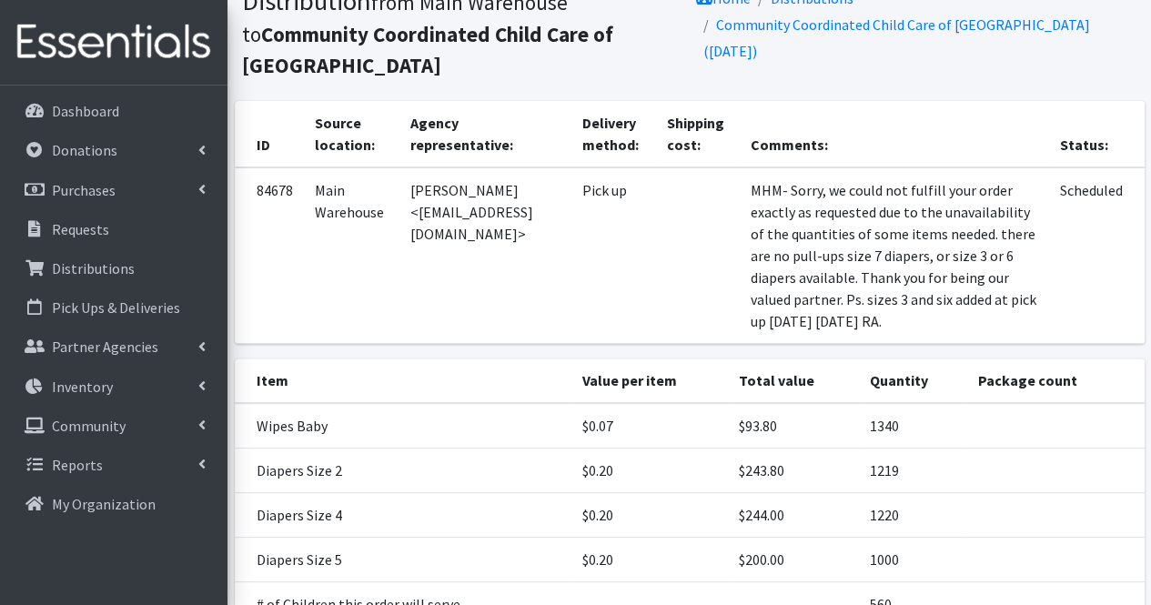
scroll to position [71, 0]
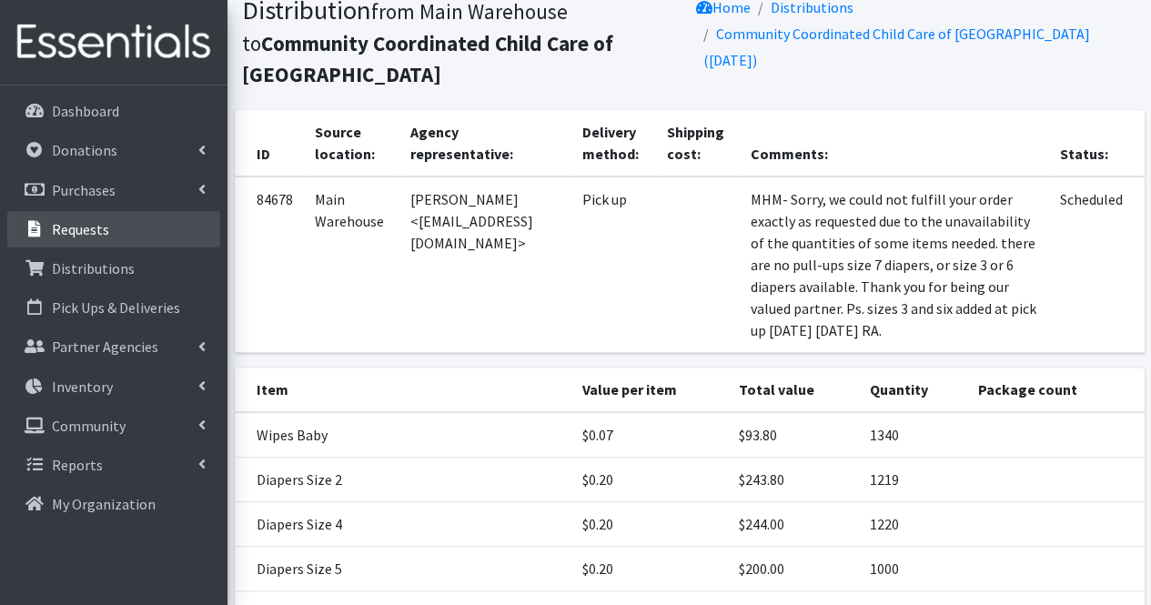
click at [118, 232] on link "Requests" at bounding box center [113, 229] width 213 height 36
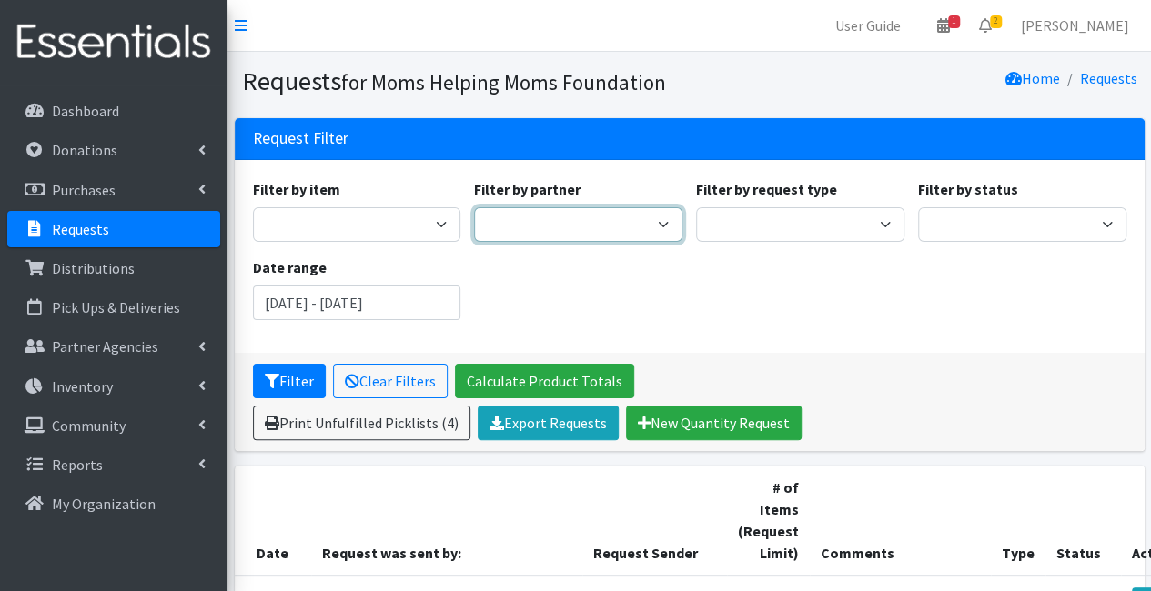
click at [575, 221] on select "A Better Choice Empowerment Center Acenda Integrated Health - FSC Acenda Integr…" at bounding box center [578, 224] width 208 height 35
select select "1690"
click at [474, 207] on select "A Better Choice Empowerment Center Acenda Integrated Health - FSC Acenda Integr…" at bounding box center [578, 224] width 208 height 35
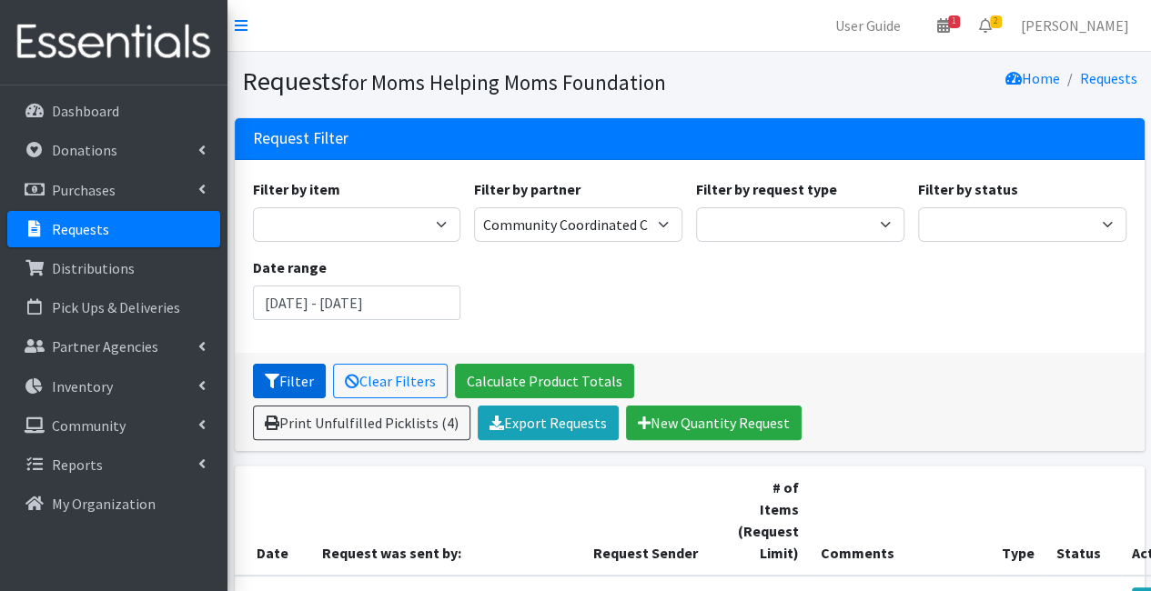
click at [289, 390] on button "Filter" at bounding box center [289, 381] width 73 height 35
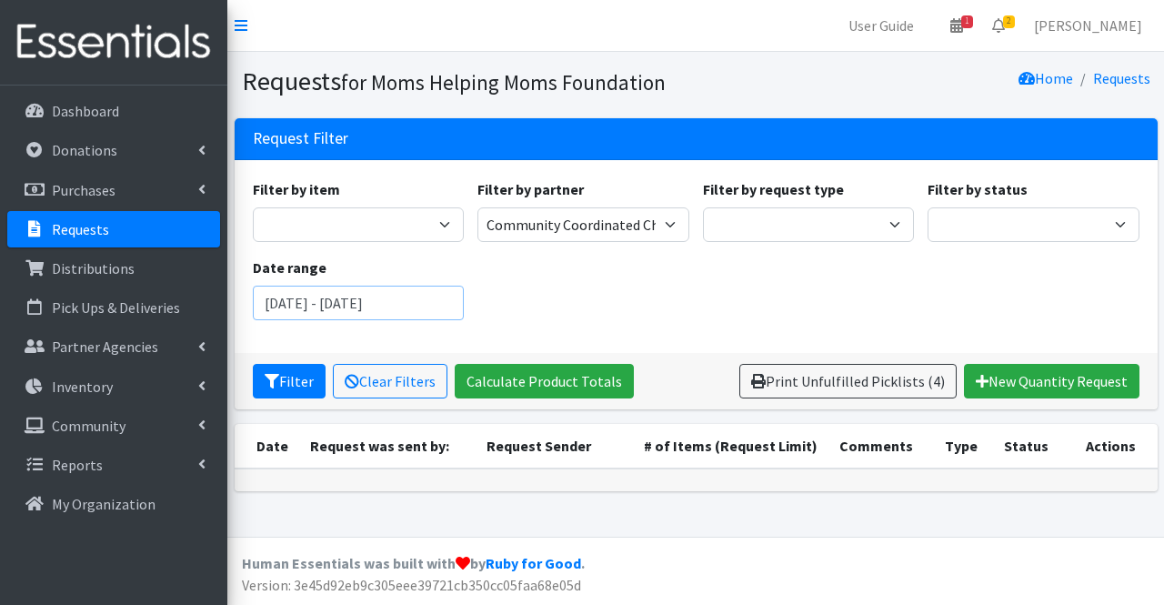
click at [335, 303] on input "July 24, 2025 - October 24, 2025" at bounding box center [359, 303] width 212 height 35
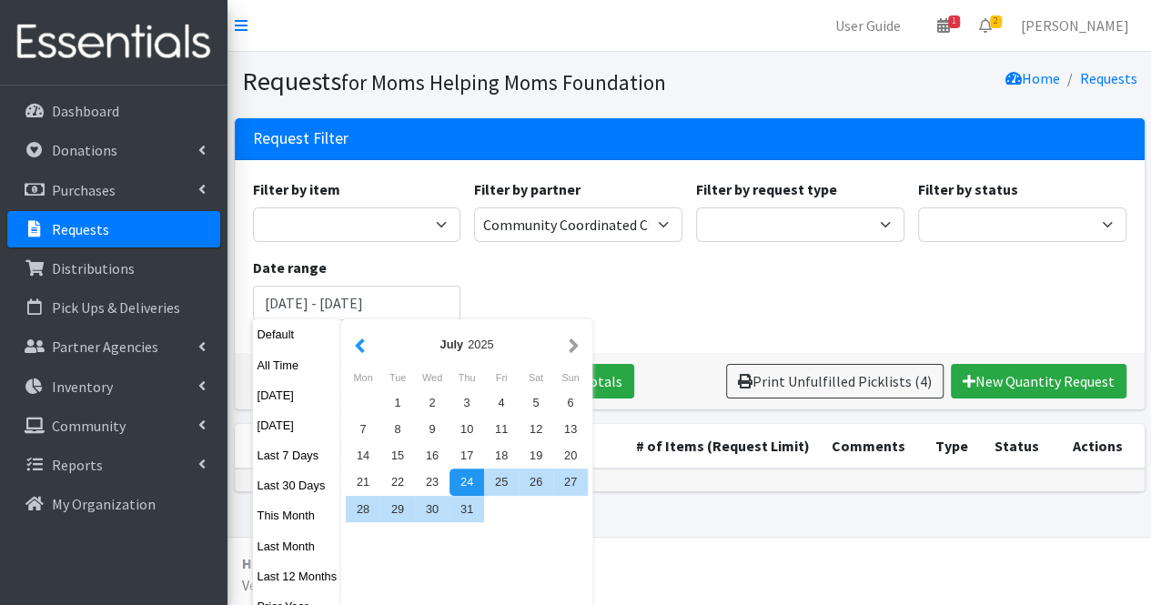
click at [355, 345] on button "button" at bounding box center [359, 344] width 19 height 23
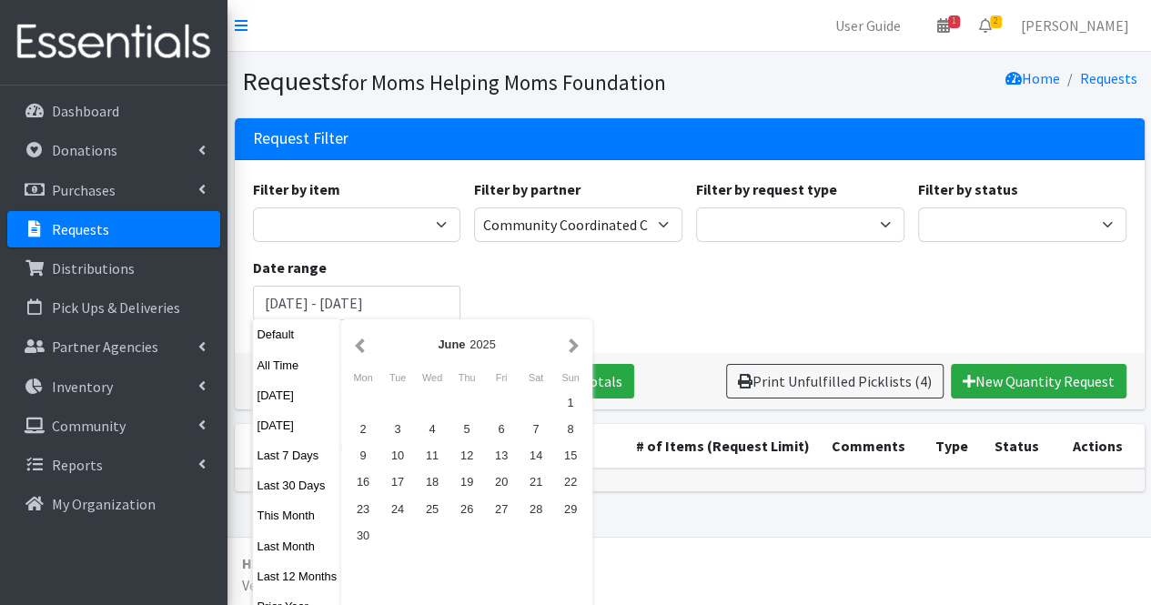
click at [355, 345] on button "button" at bounding box center [359, 344] width 19 height 23
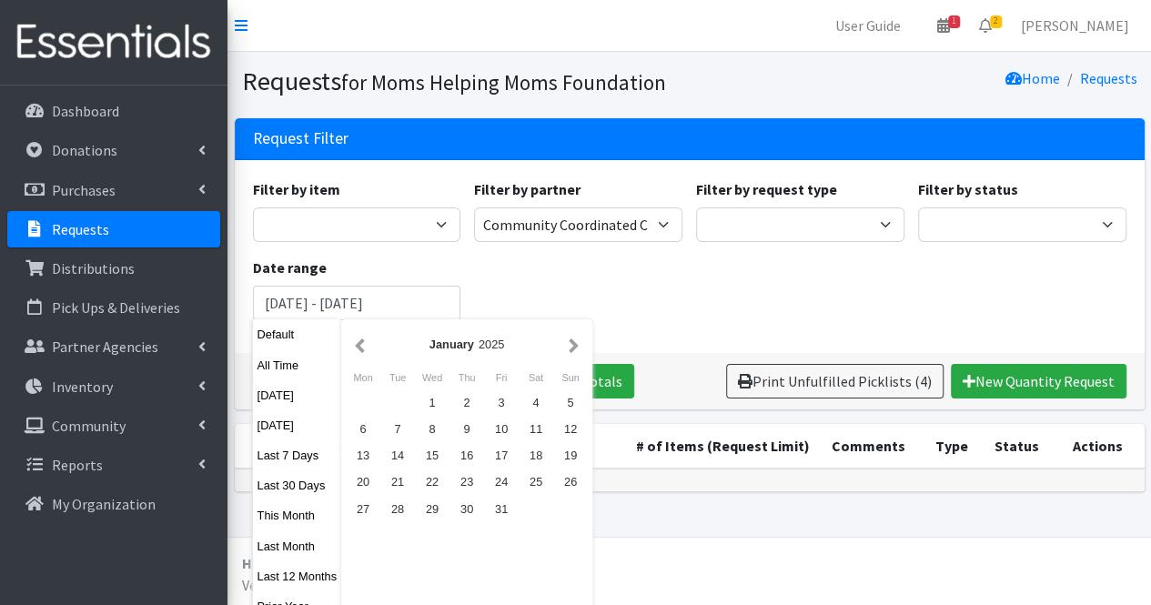
click at [355, 345] on button "button" at bounding box center [359, 344] width 19 height 23
click at [576, 394] on div "1" at bounding box center [570, 402] width 35 height 26
click at [570, 337] on button "button" at bounding box center [573, 344] width 19 height 23
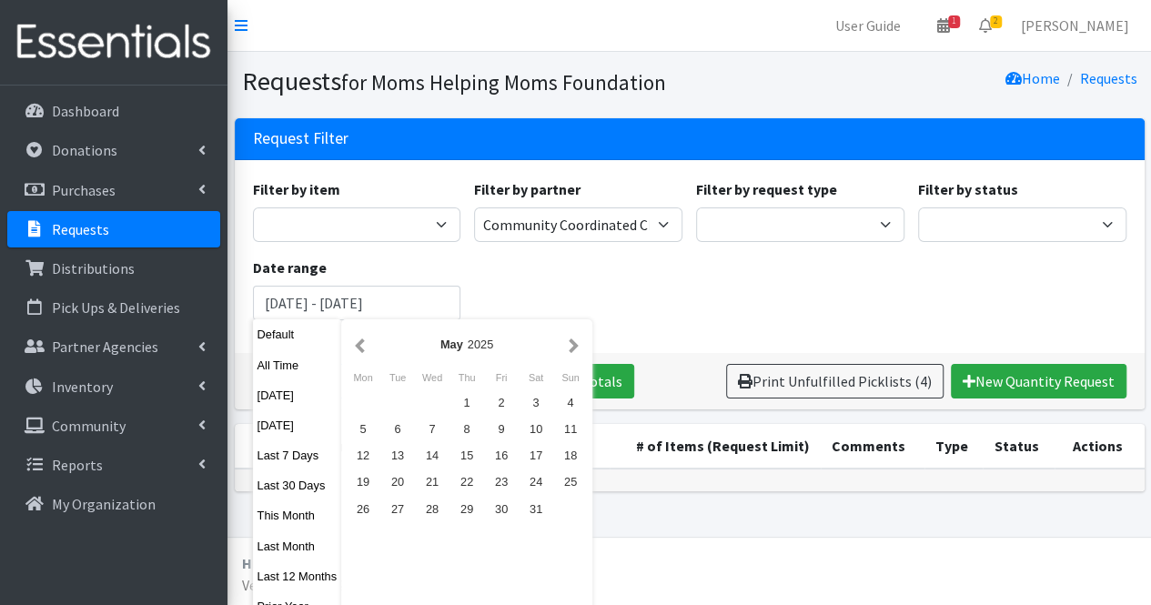
click at [570, 337] on button "button" at bounding box center [573, 344] width 19 height 23
click at [525, 401] on div "1" at bounding box center [535, 402] width 35 height 26
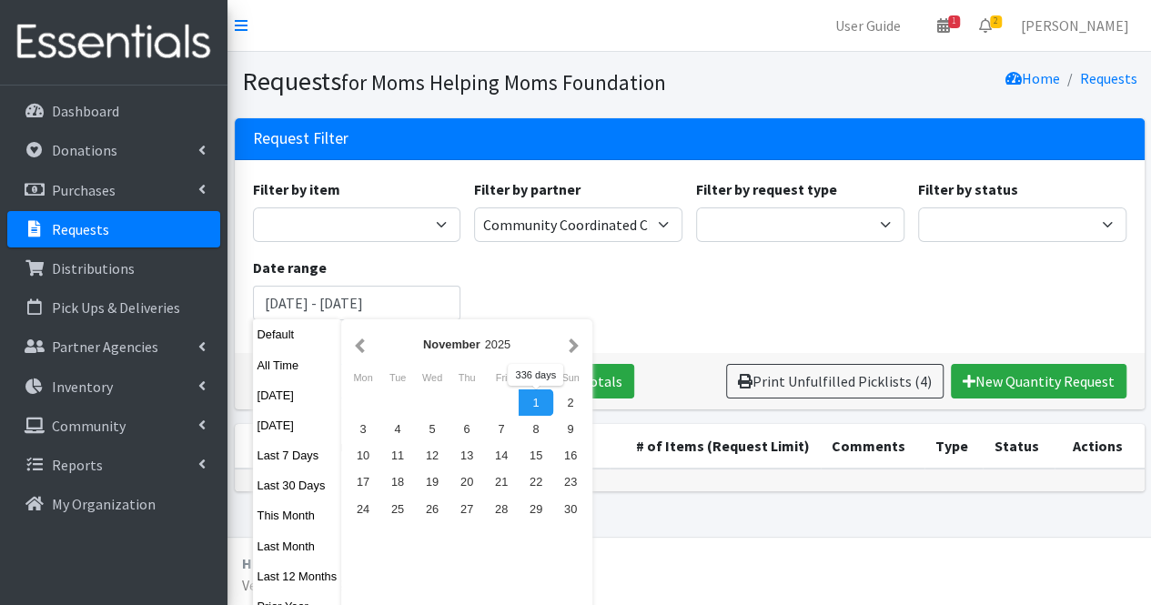
type input "December 1, 2024 - November 1, 2025"
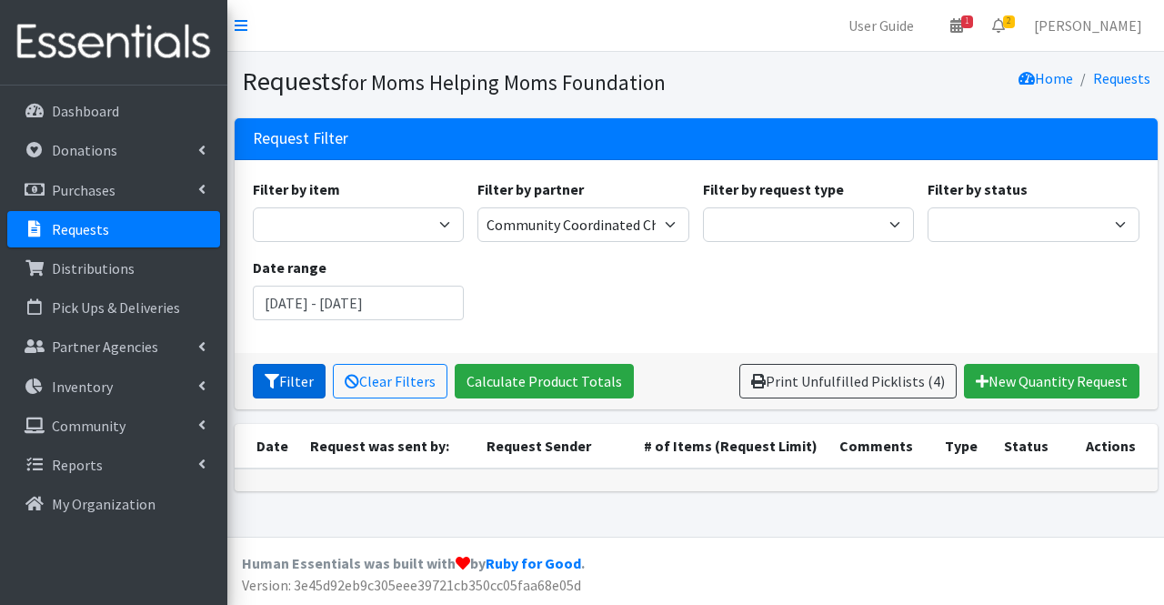
click at [291, 390] on button "Filter" at bounding box center [289, 381] width 73 height 35
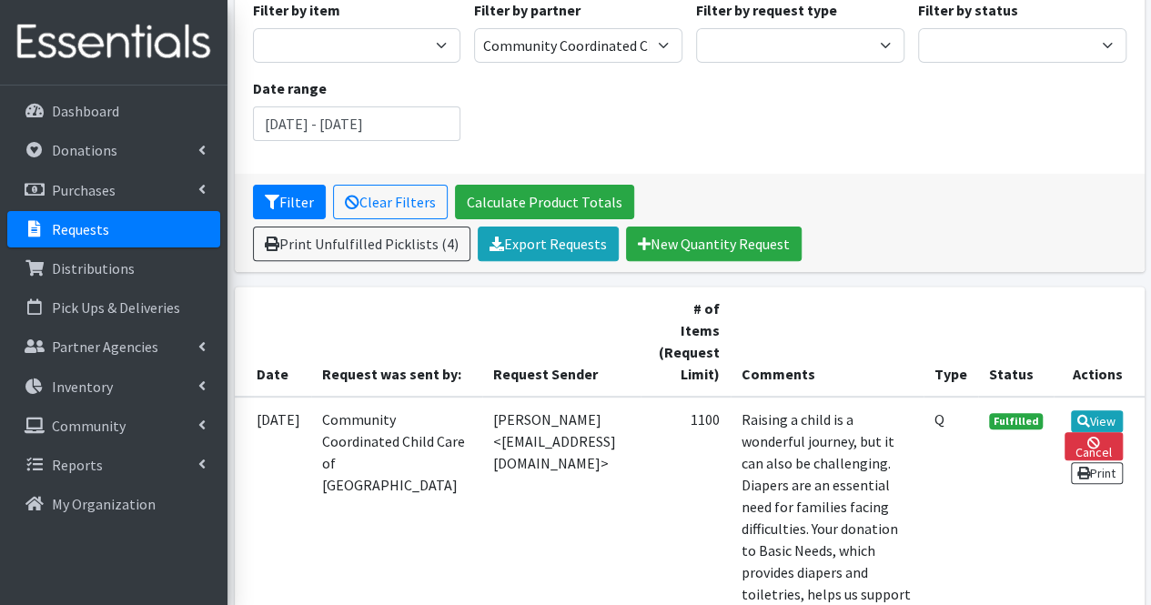
scroll to position [180, 0]
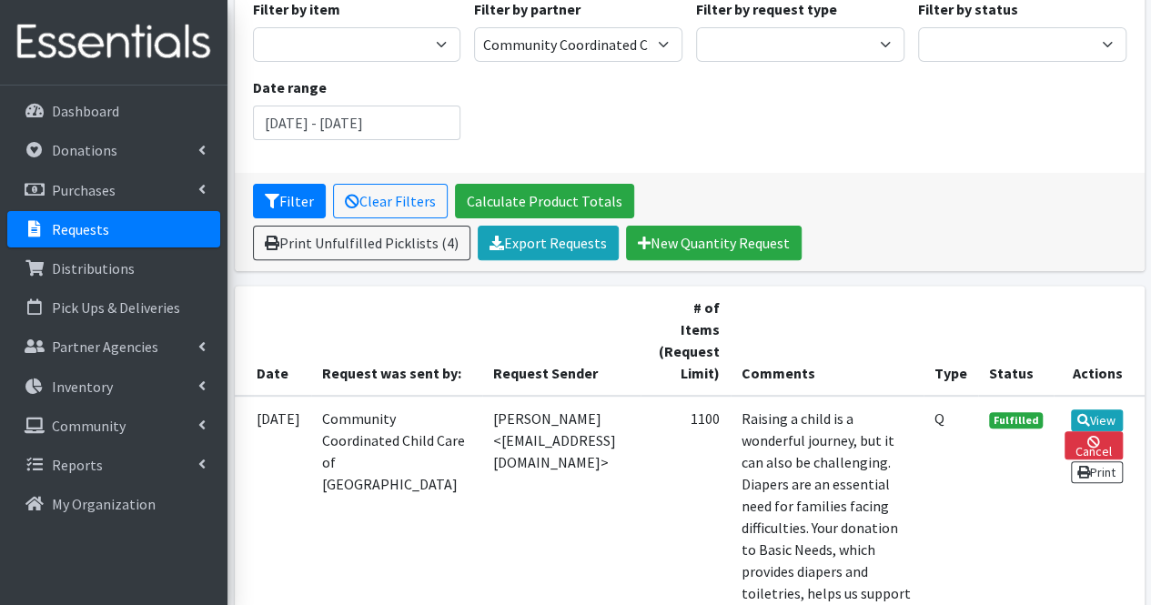
click at [291, 396] on td "[DATE]" at bounding box center [273, 528] width 76 height 264
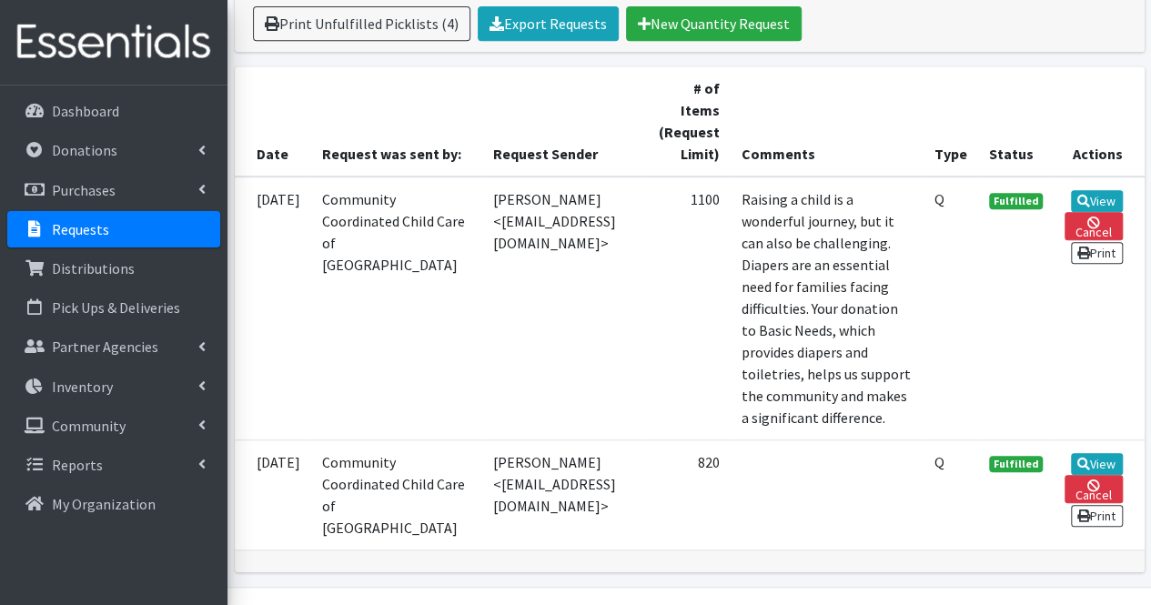
scroll to position [400, 0]
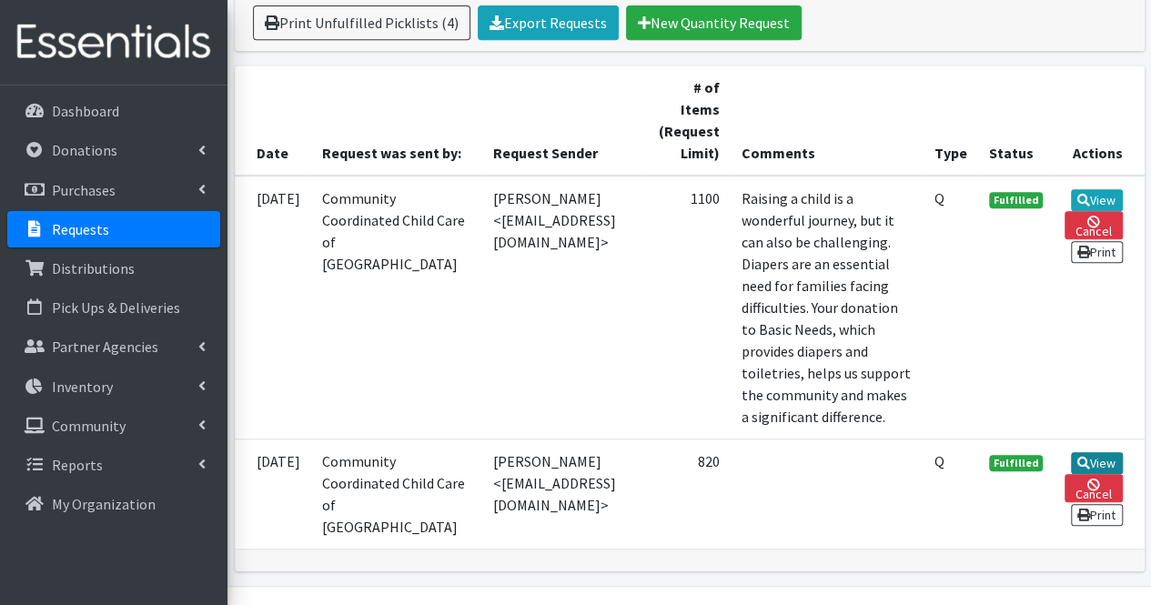
click at [1092, 452] on link "View" at bounding box center [1097, 463] width 52 height 22
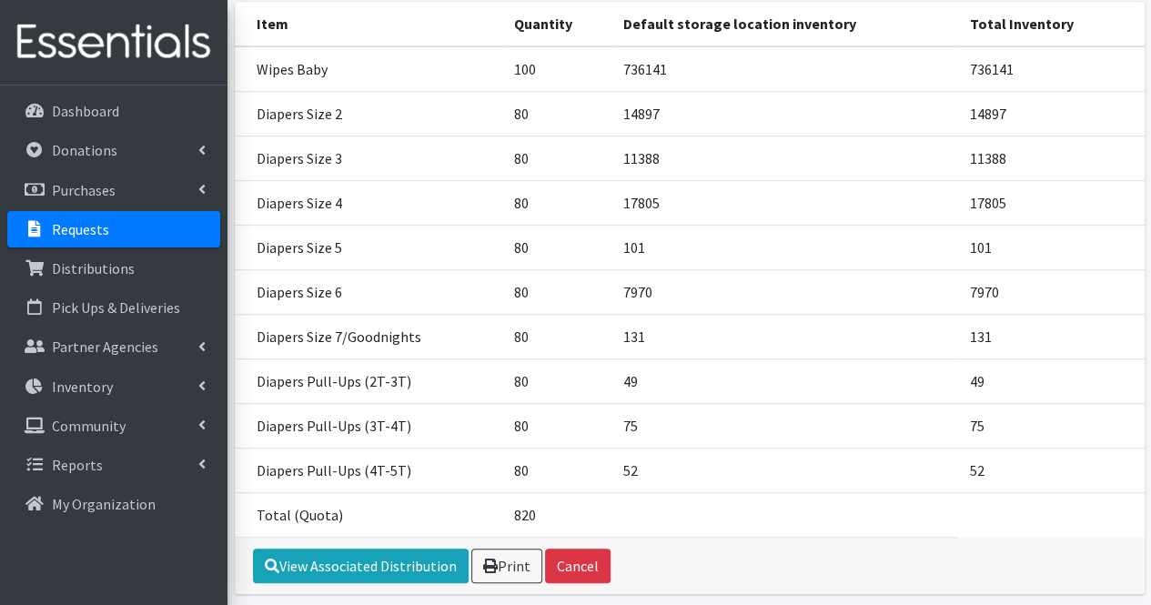
scroll to position [420, 0]
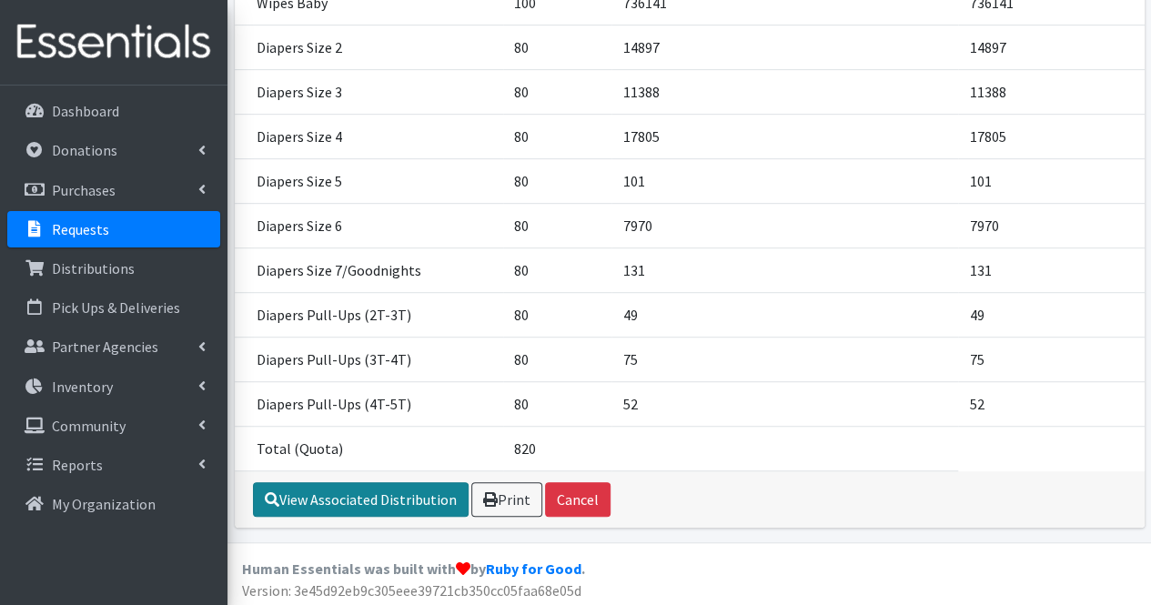
click at [428, 487] on link "View Associated Distribution" at bounding box center [361, 499] width 216 height 35
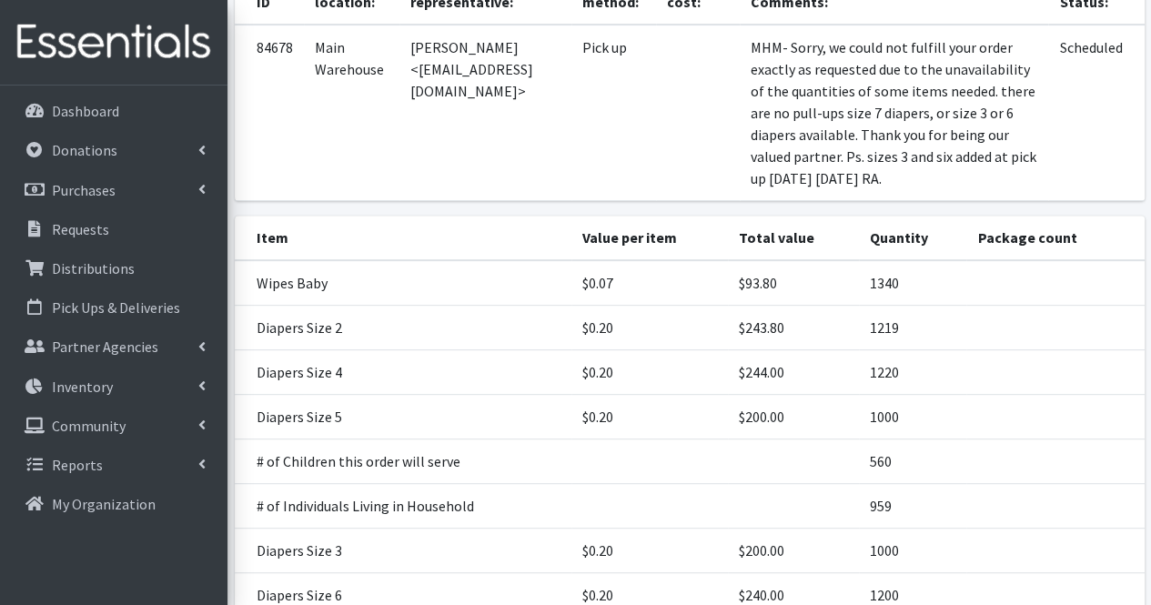
scroll to position [222, 0]
click at [132, 319] on link "Pick Ups & Deliveries" at bounding box center [113, 307] width 213 height 36
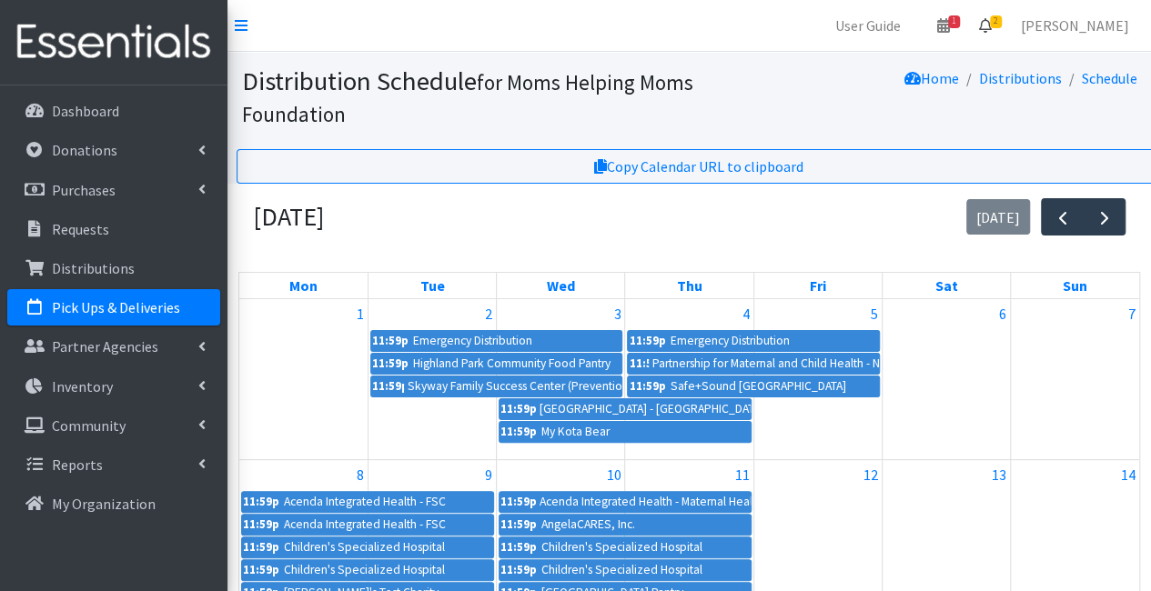
click at [991, 26] on icon at bounding box center [985, 25] width 13 height 15
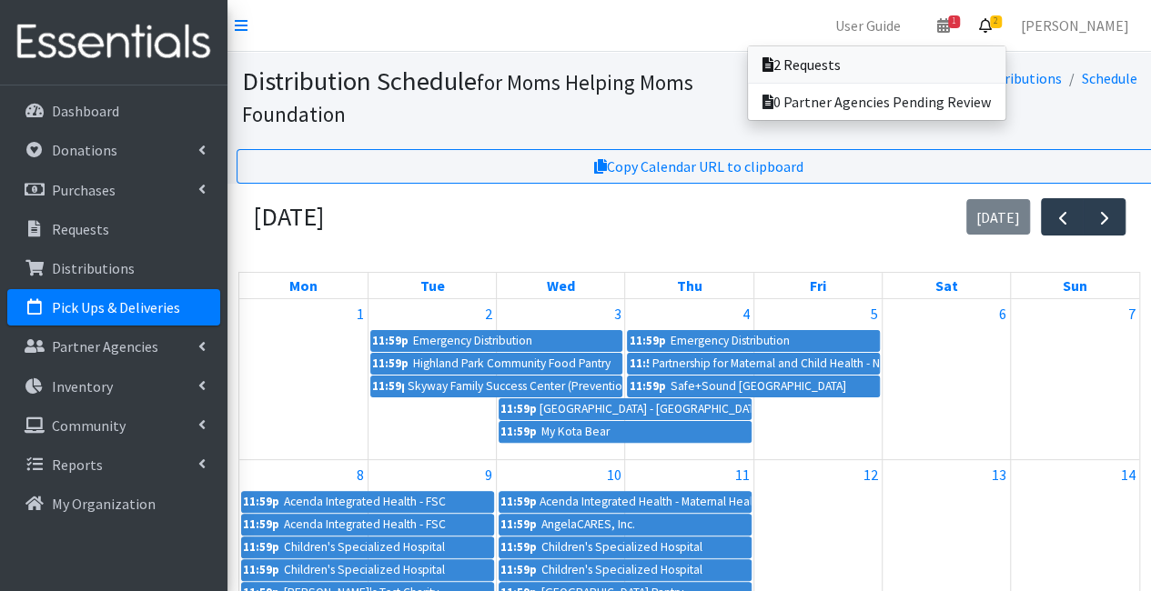
click at [952, 66] on link "2 Requests" at bounding box center [876, 64] width 257 height 36
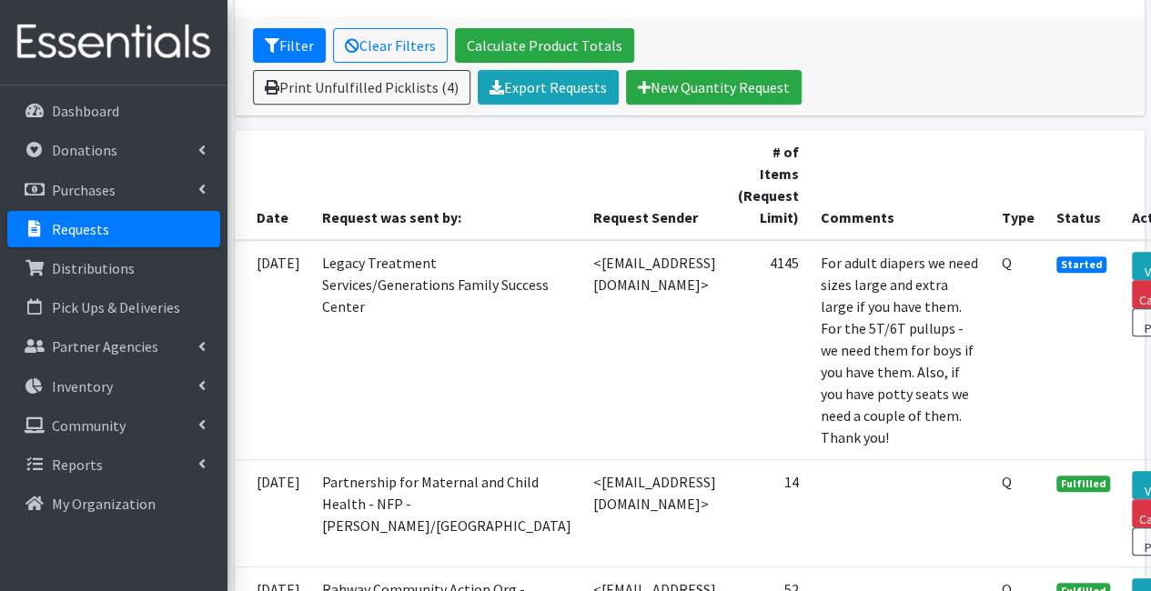
scroll to position [335, 0]
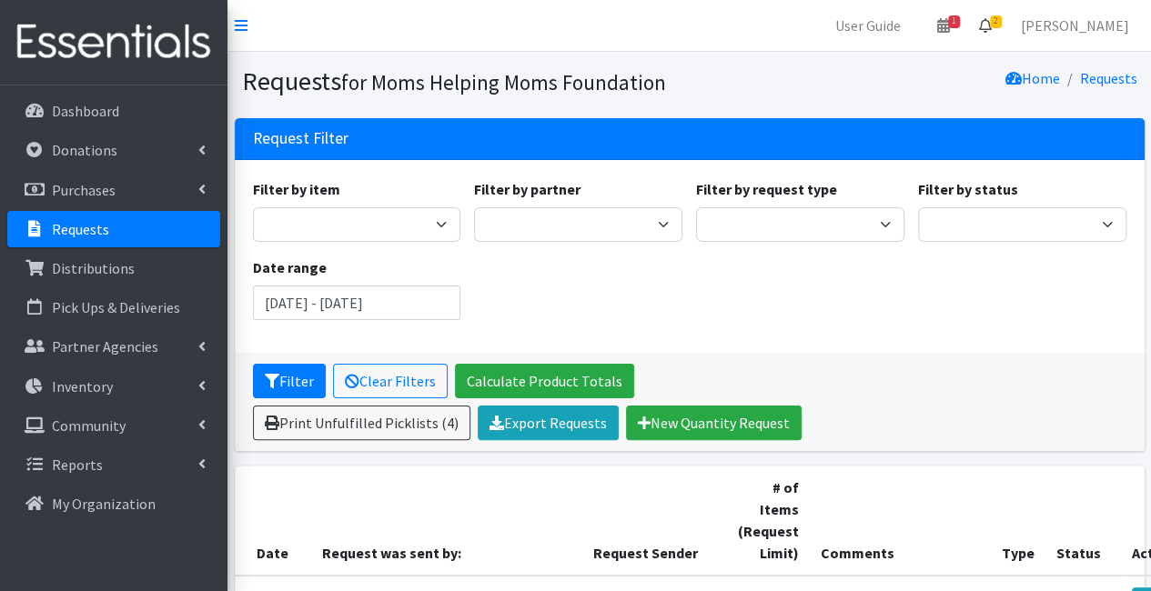
click at [991, 28] on icon at bounding box center [985, 25] width 13 height 15
type input "[DATE] - [DATE]"
